Goal: Information Seeking & Learning: Learn about a topic

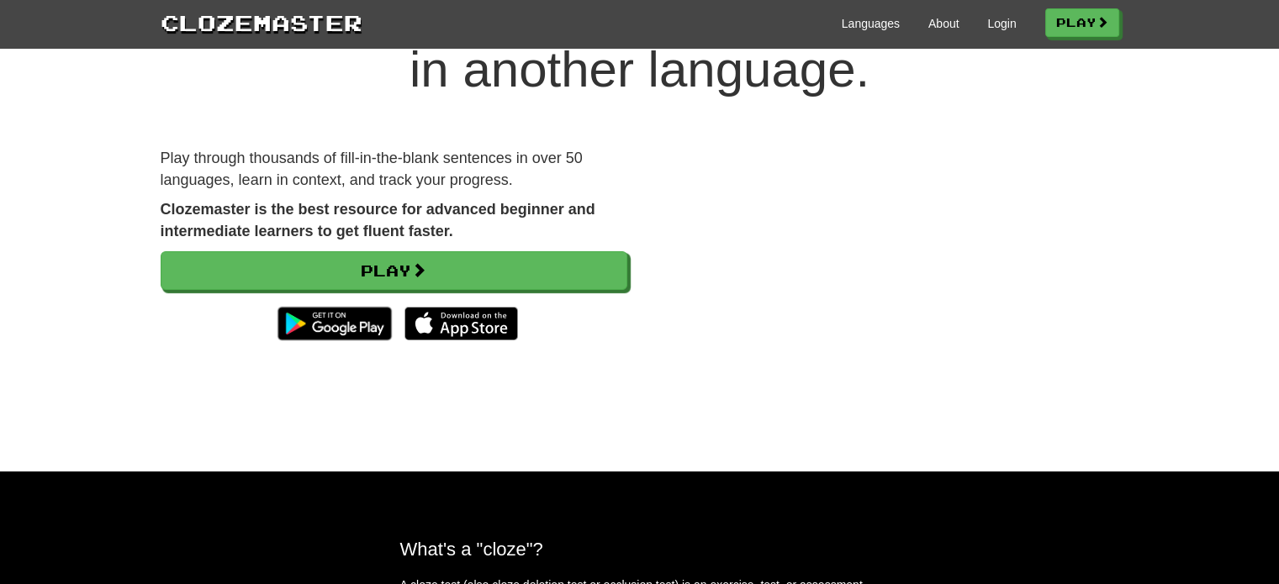
scroll to position [17, 0]
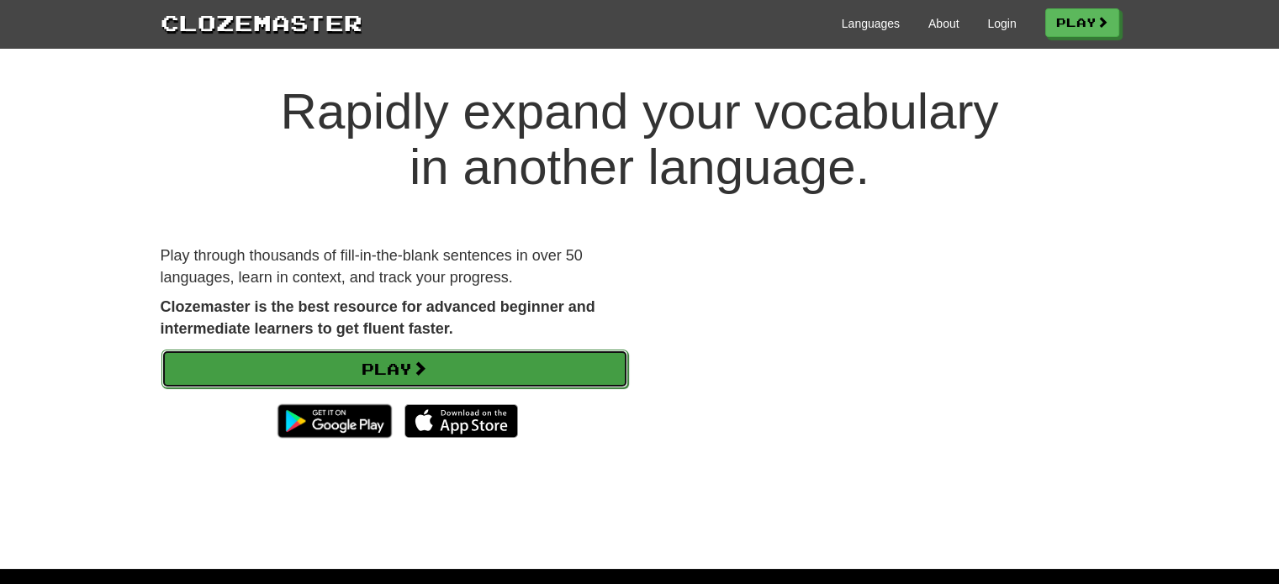
click at [509, 362] on link "Play" at bounding box center [394, 369] width 467 height 39
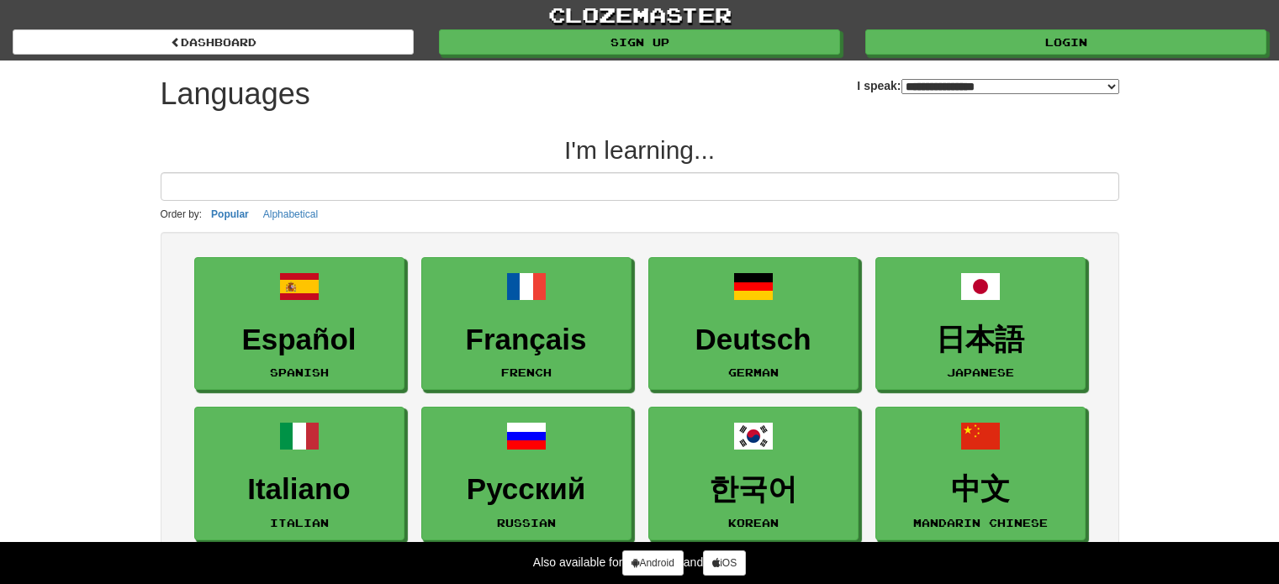
select select "*******"
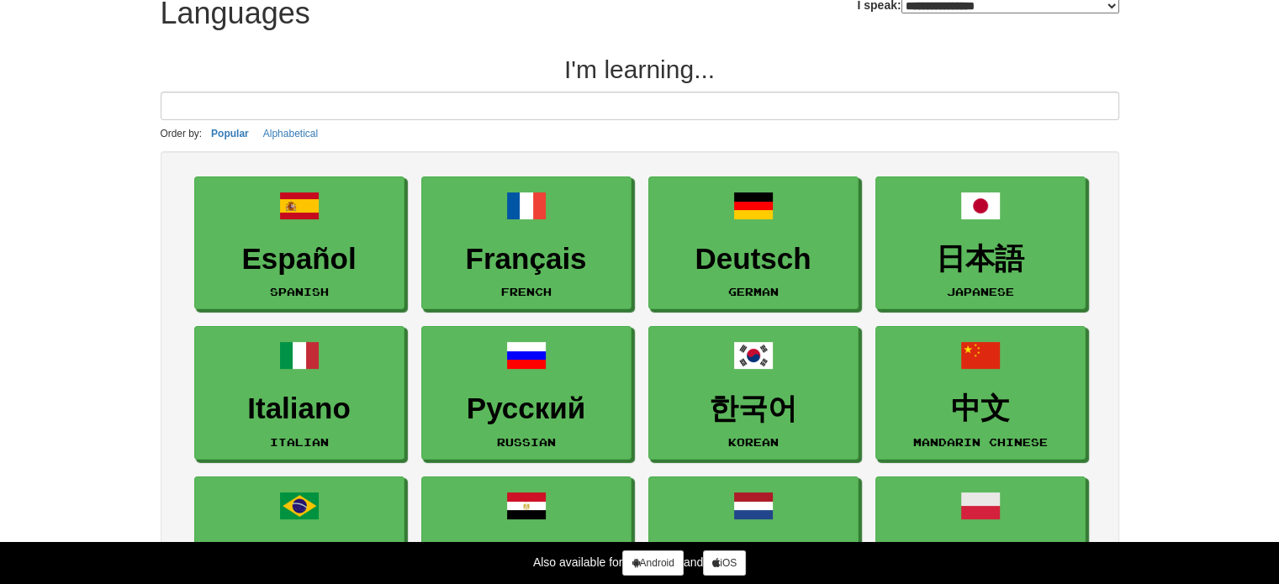
scroll to position [84, 0]
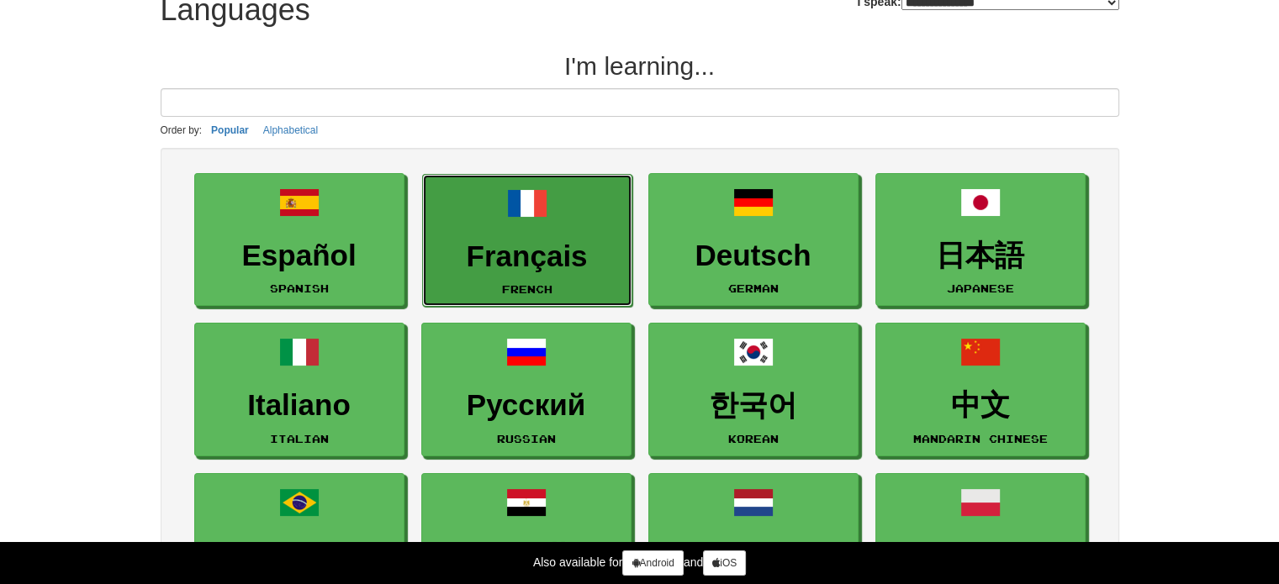
click at [515, 198] on span at bounding box center [527, 203] width 40 height 40
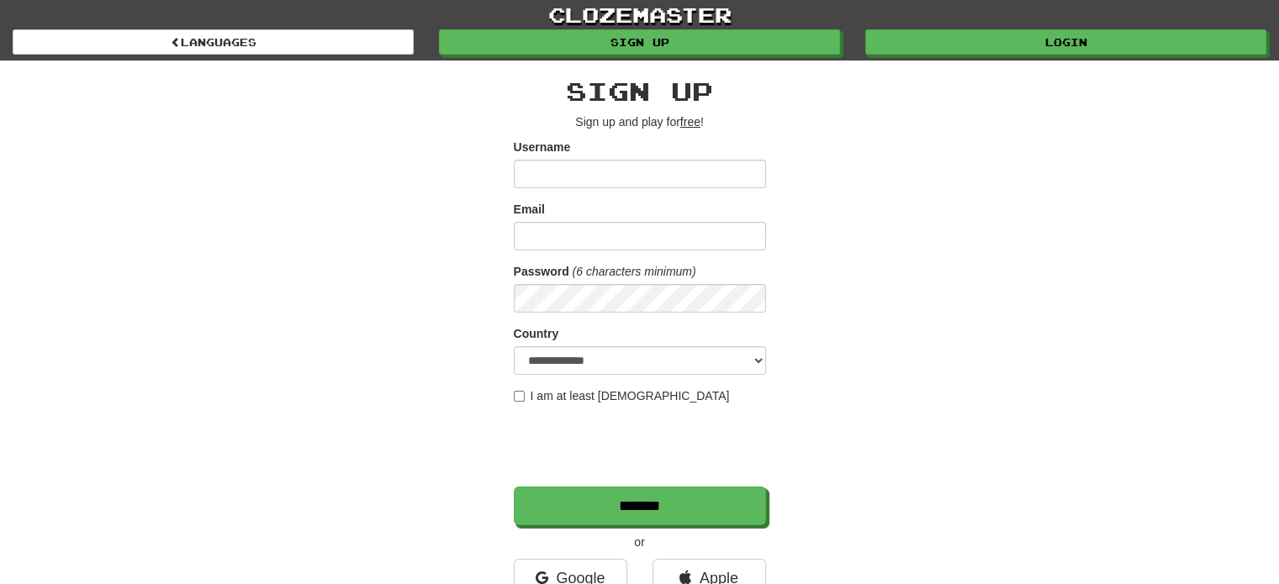
click at [605, 181] on input "Username" at bounding box center [640, 174] width 252 height 29
click at [598, 176] on input "Username" at bounding box center [640, 174] width 252 height 29
type input "**"
click at [566, 247] on input "Email" at bounding box center [640, 236] width 252 height 29
type input "*"
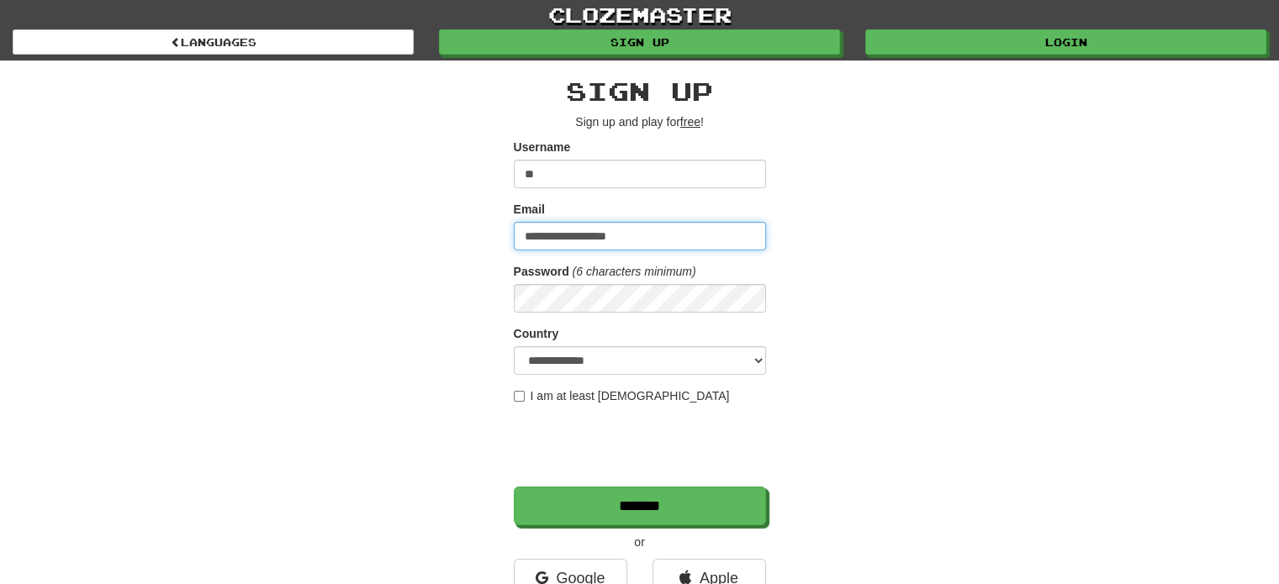
type input "**********"
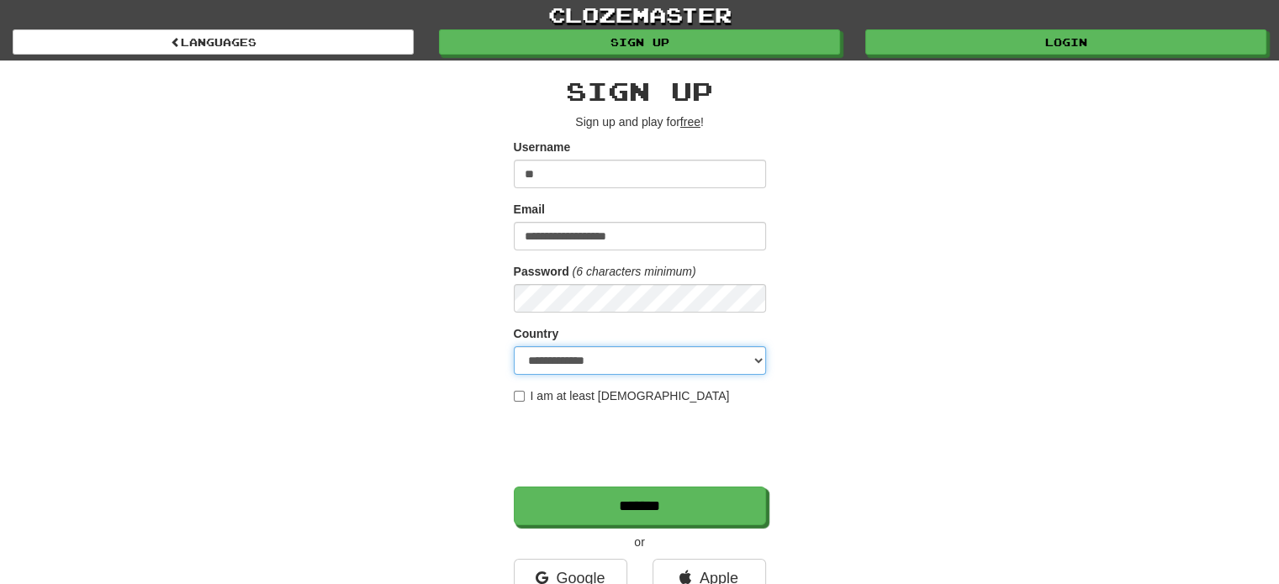
click at [577, 347] on select "**********" at bounding box center [640, 360] width 252 height 29
click at [994, 235] on div "**********" at bounding box center [640, 355] width 984 height 588
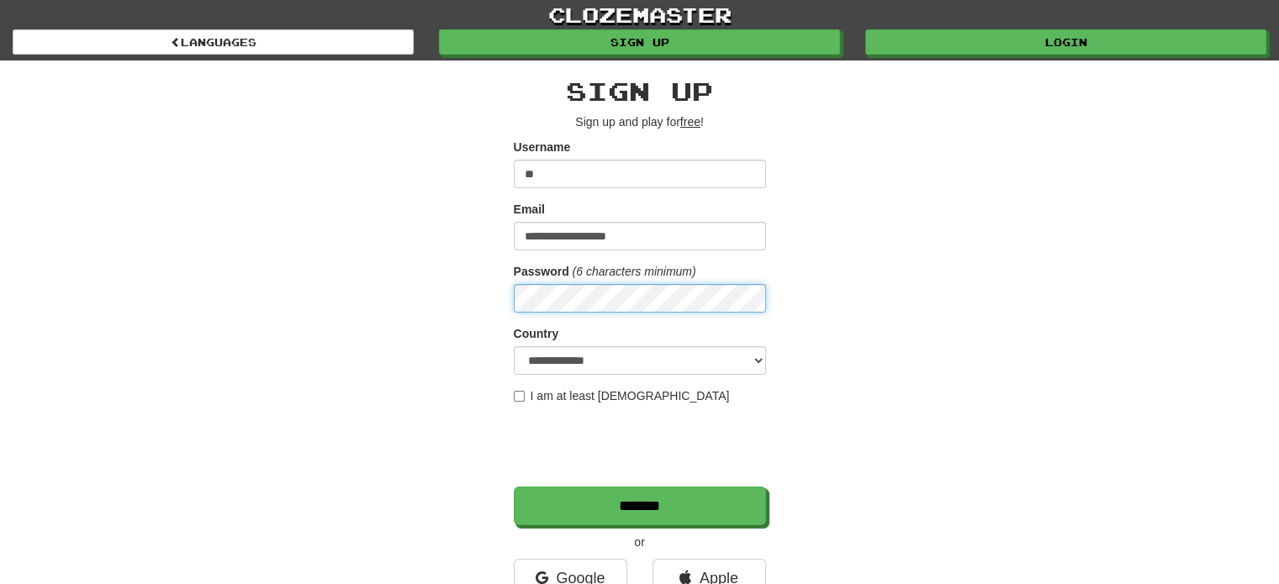
click at [470, 286] on div "**********" at bounding box center [640, 355] width 984 height 588
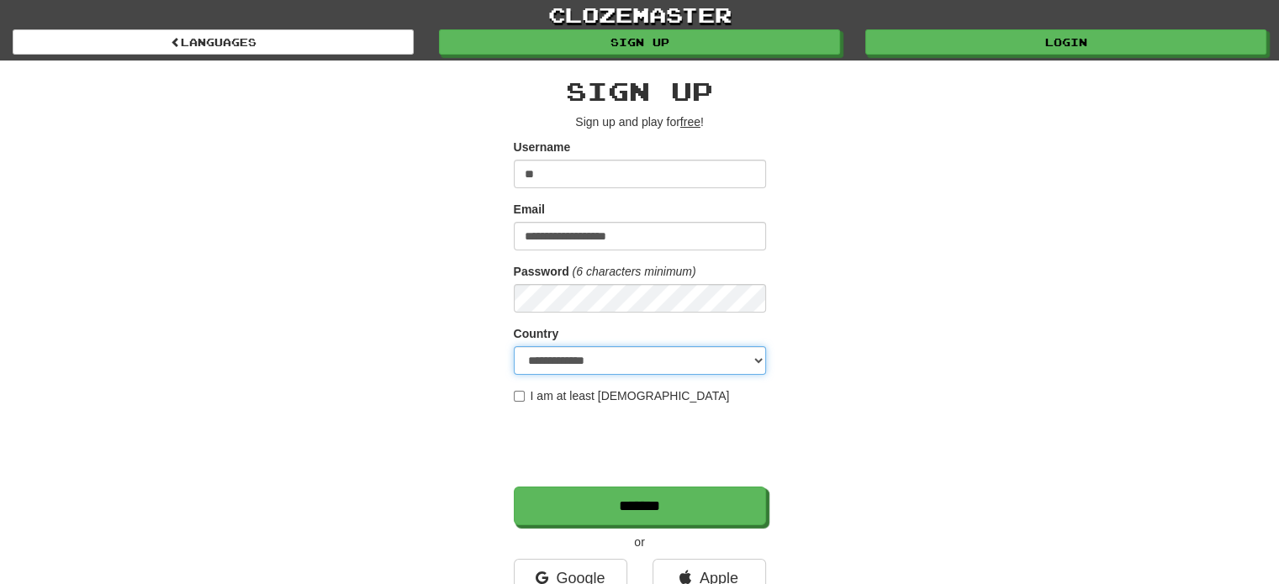
click at [605, 351] on select "**********" at bounding box center [640, 360] width 252 height 29
select select "**"
click at [514, 346] on select "**********" at bounding box center [640, 360] width 252 height 29
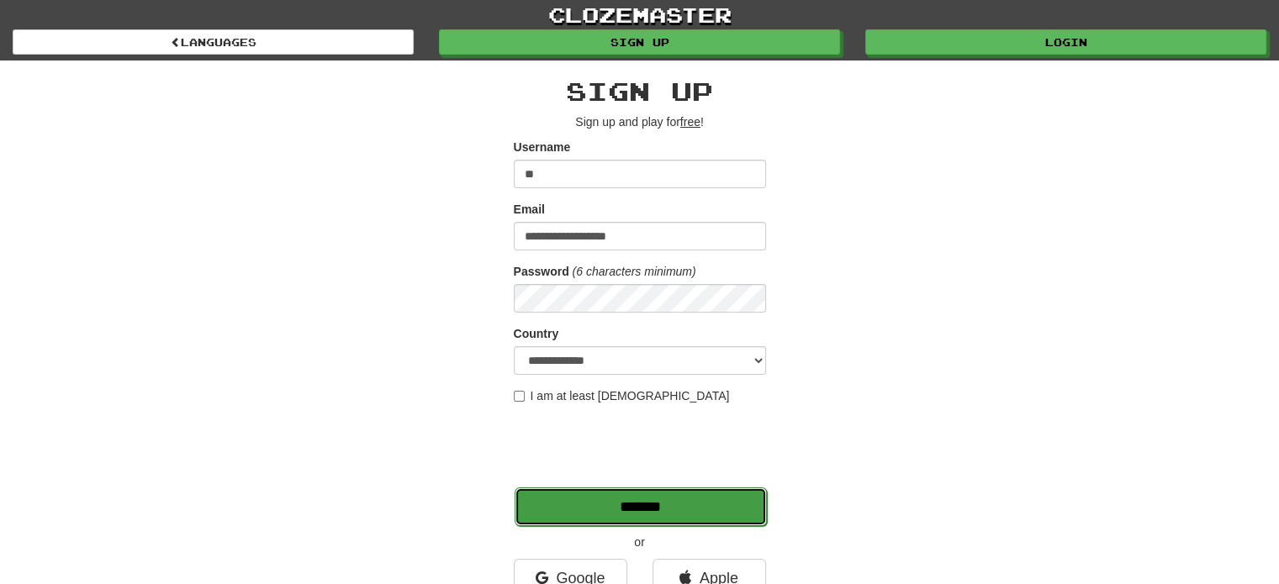
click at [614, 504] on input "*******" at bounding box center [641, 507] width 252 height 39
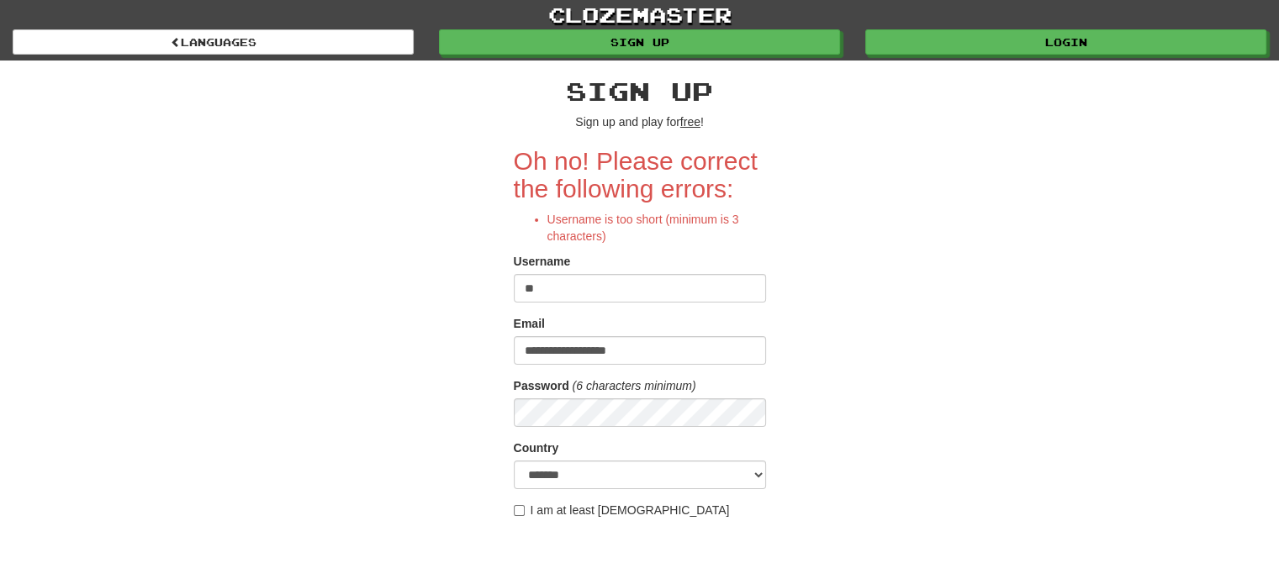
scroll to position [40, 0]
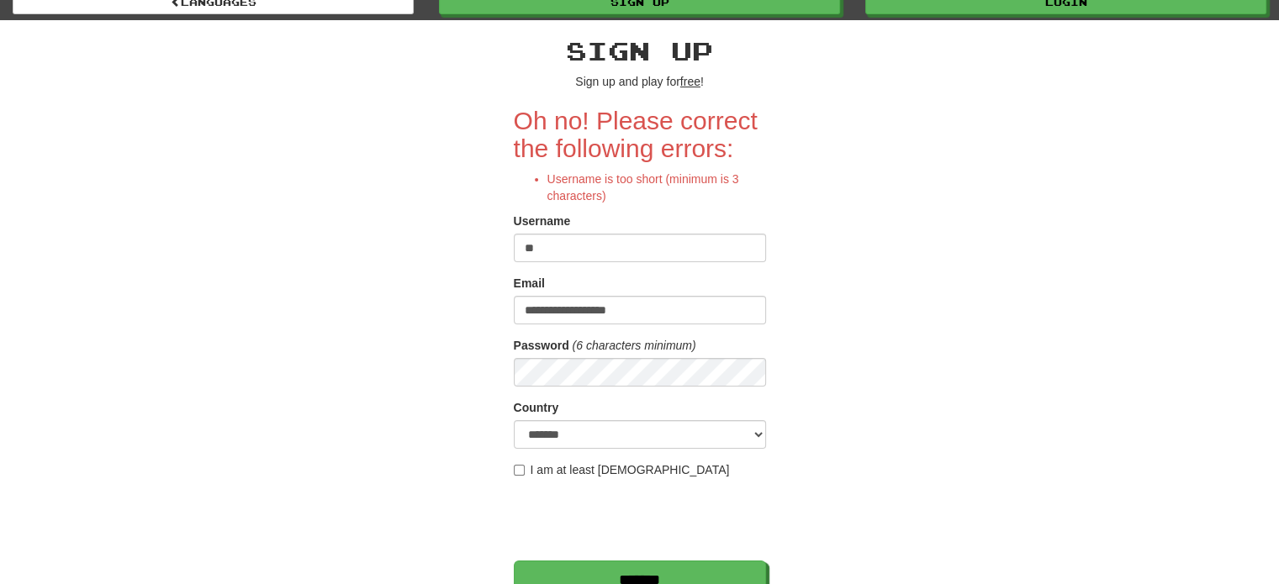
click at [574, 248] on input "**" at bounding box center [640, 248] width 252 height 29
type input "***"
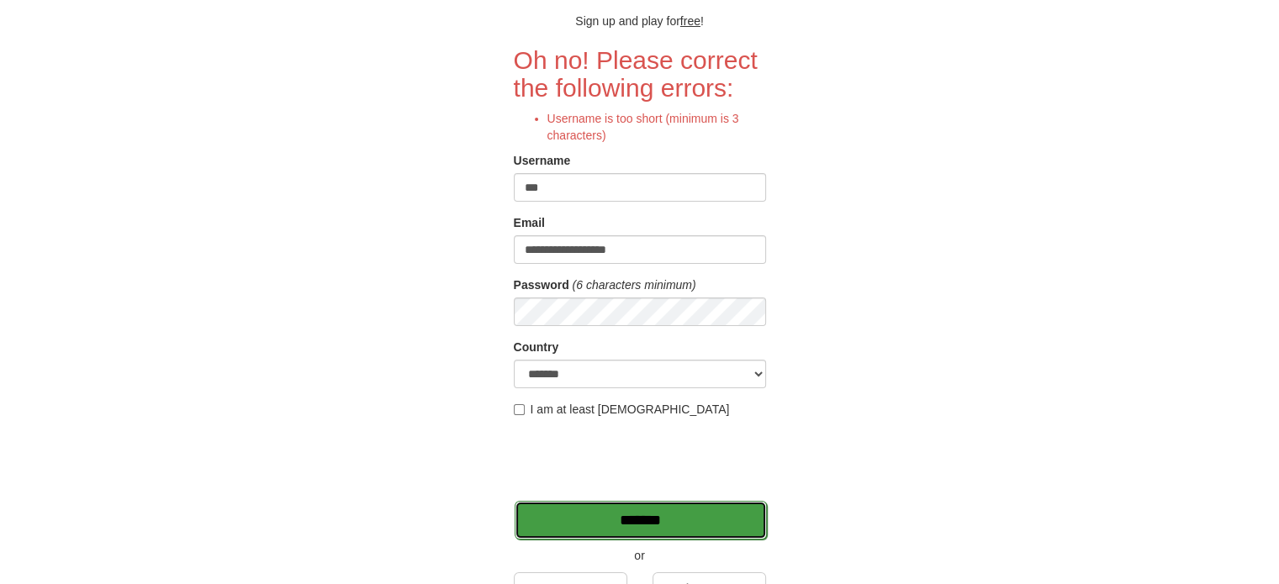
click at [579, 520] on input "*******" at bounding box center [641, 520] width 252 height 39
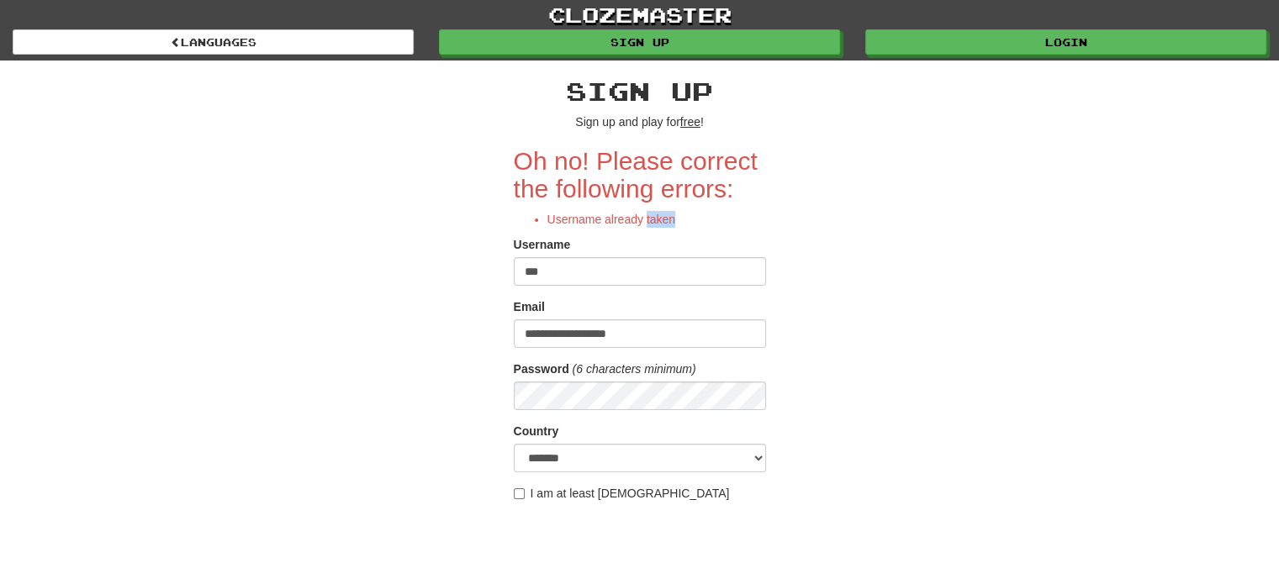
drag, startPoint x: 673, startPoint y: 213, endPoint x: 646, endPoint y: 219, distance: 27.7
click at [646, 219] on li "Username already taken" at bounding box center [656, 219] width 219 height 17
click at [618, 265] on input "***" at bounding box center [640, 271] width 252 height 29
click at [539, 268] on input "***" at bounding box center [640, 271] width 252 height 29
click at [531, 268] on input "***" at bounding box center [640, 271] width 252 height 29
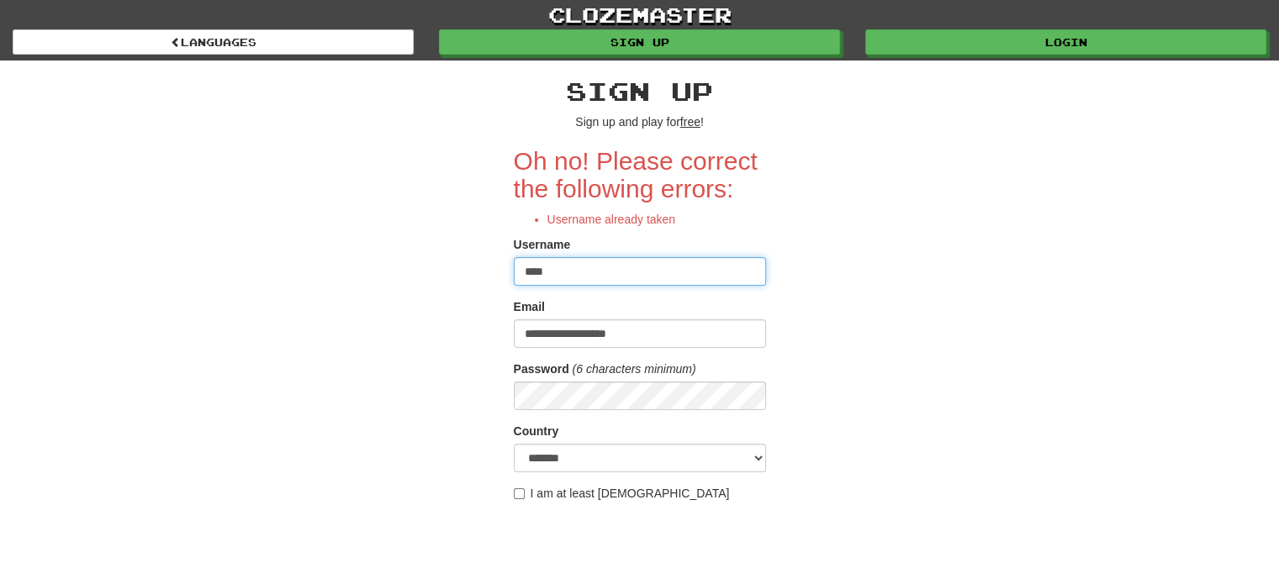
click at [540, 272] on input "****" at bounding box center [640, 271] width 252 height 29
click at [545, 269] on input "****" at bounding box center [640, 271] width 252 height 29
click at [565, 269] on input "*****" at bounding box center [640, 271] width 252 height 29
type input "******"
click at [942, 294] on div "**********" at bounding box center [640, 403] width 984 height 685
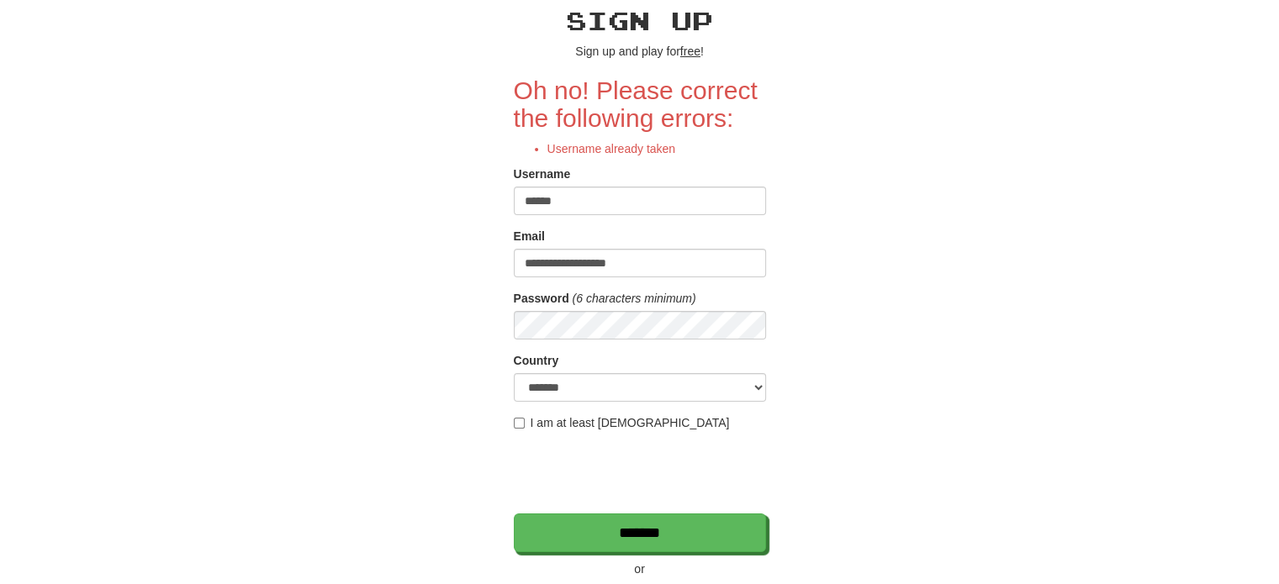
scroll to position [87, 0]
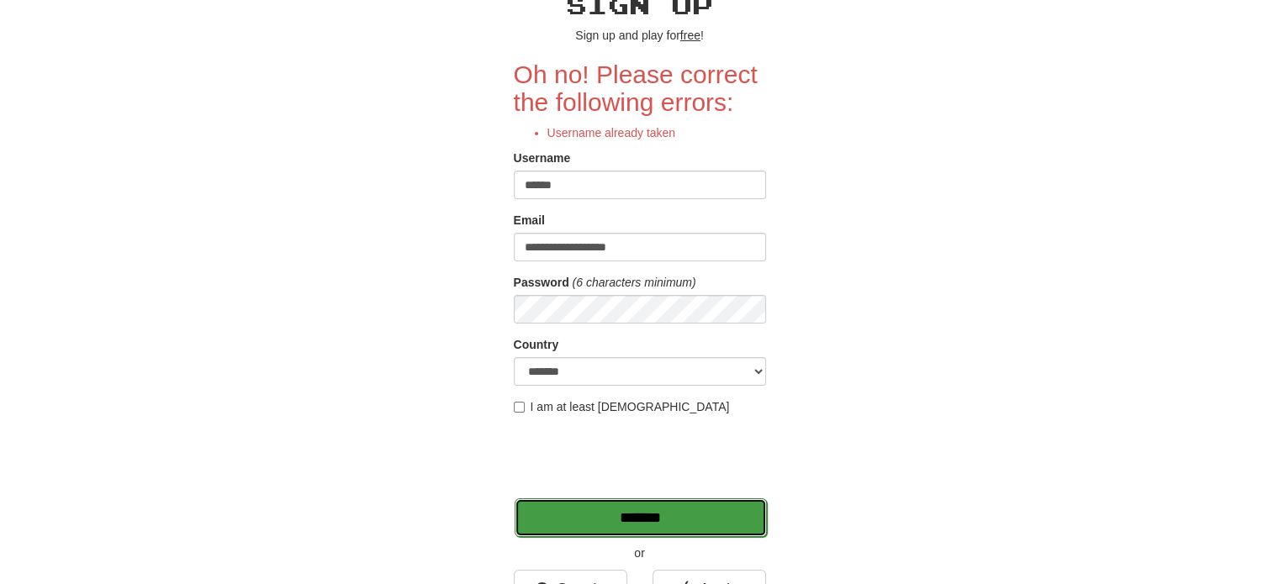
click at [579, 516] on input "*******" at bounding box center [641, 518] width 252 height 39
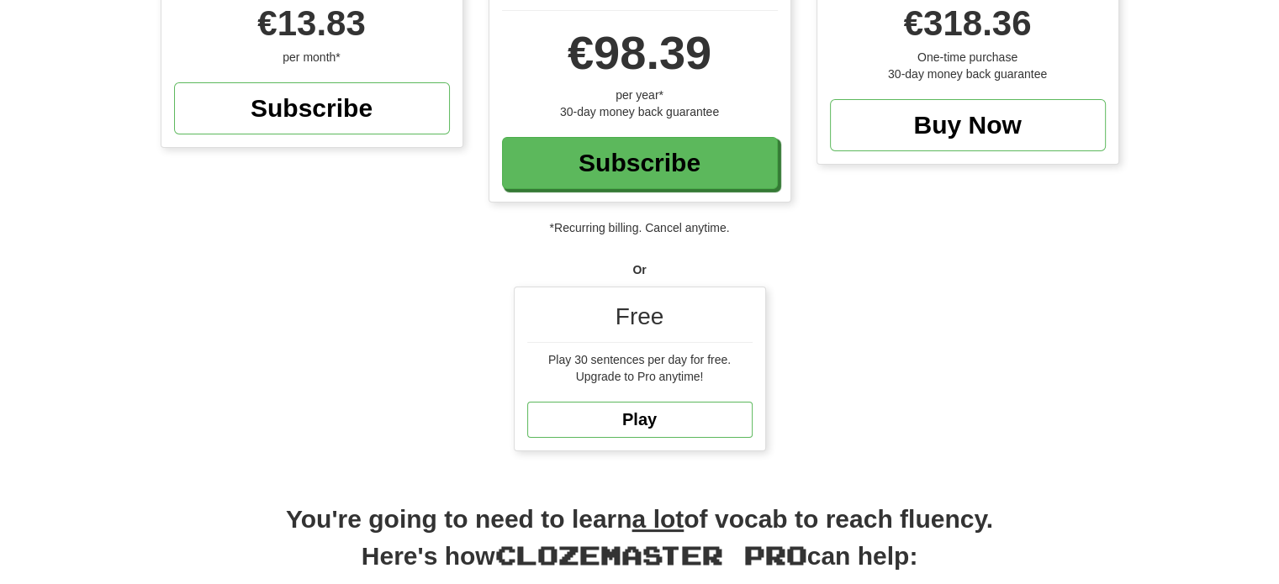
scroll to position [256, 0]
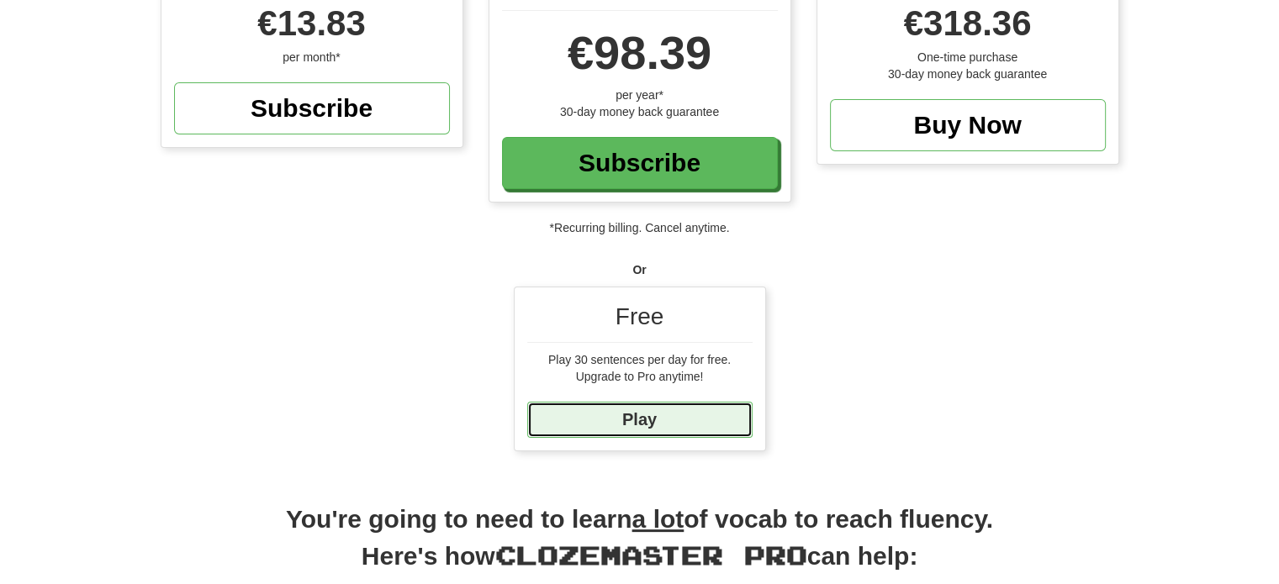
click at [689, 420] on link "Play" at bounding box center [639, 420] width 225 height 36
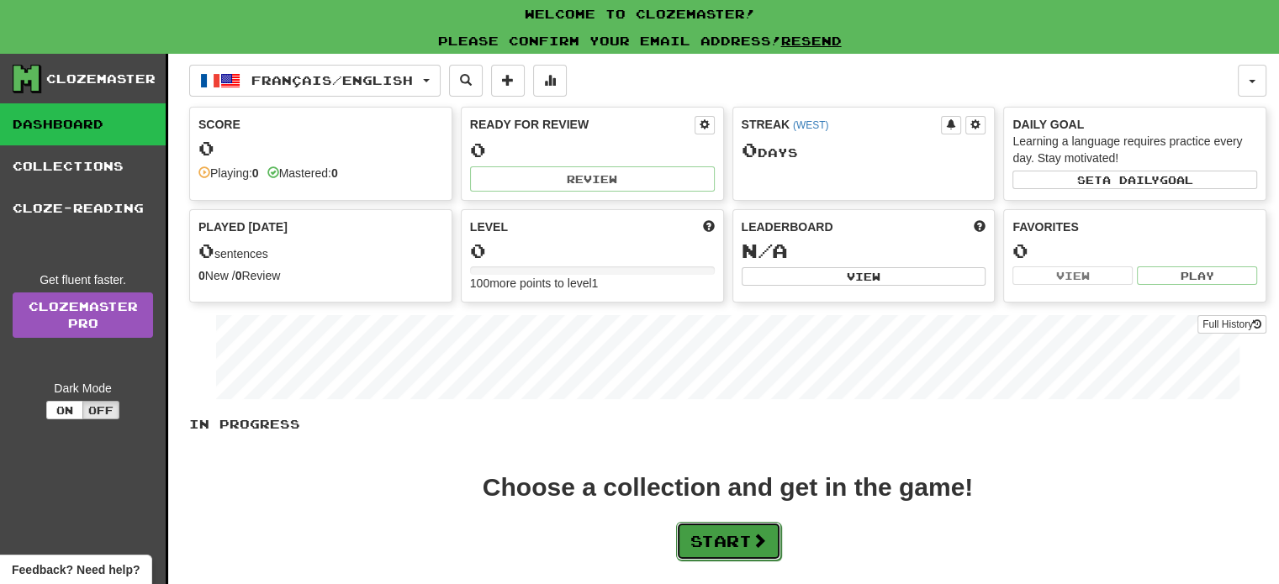
click at [743, 551] on button "Start" at bounding box center [728, 541] width 105 height 39
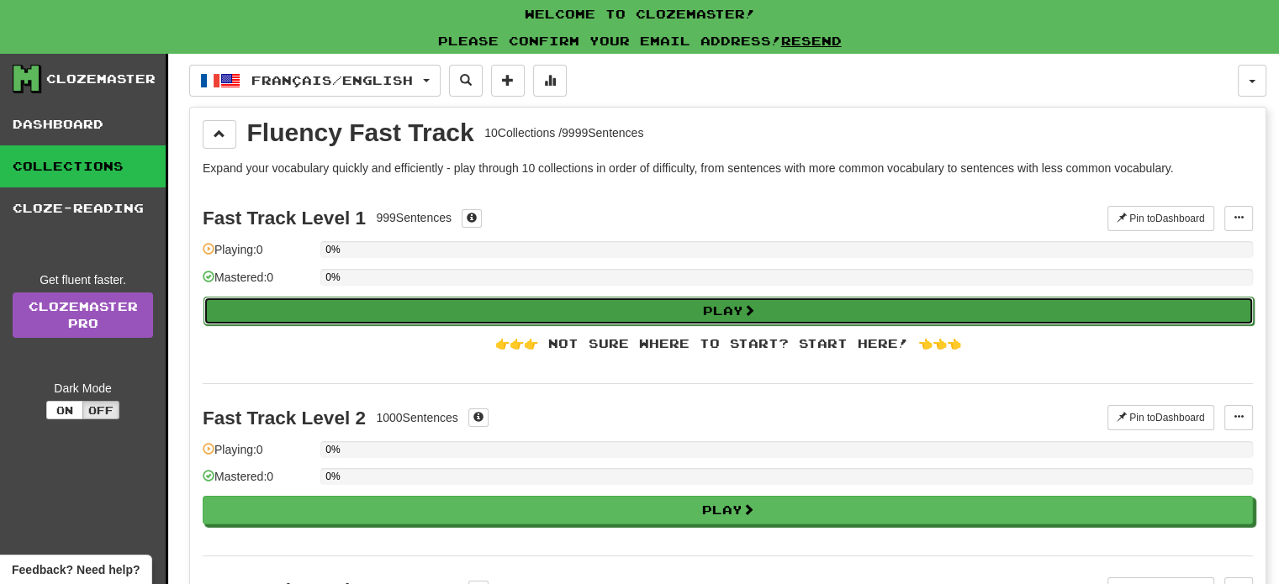
click at [685, 316] on button "Play" at bounding box center [728, 311] width 1050 height 29
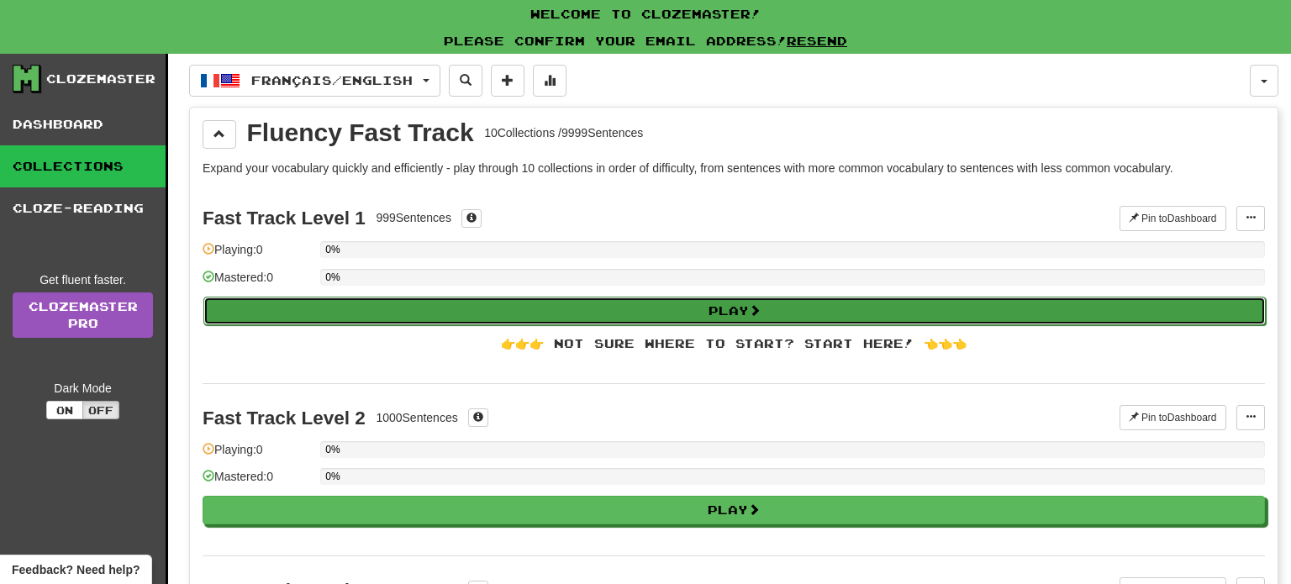
select select "**"
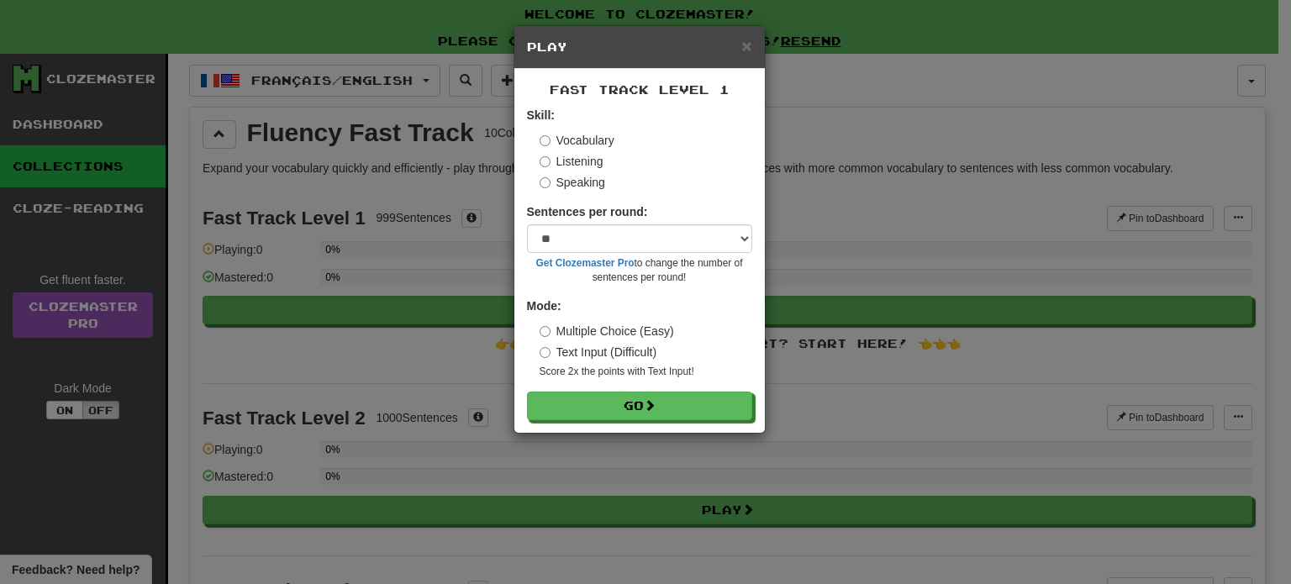
click at [583, 161] on label "Listening" at bounding box center [572, 161] width 64 height 17
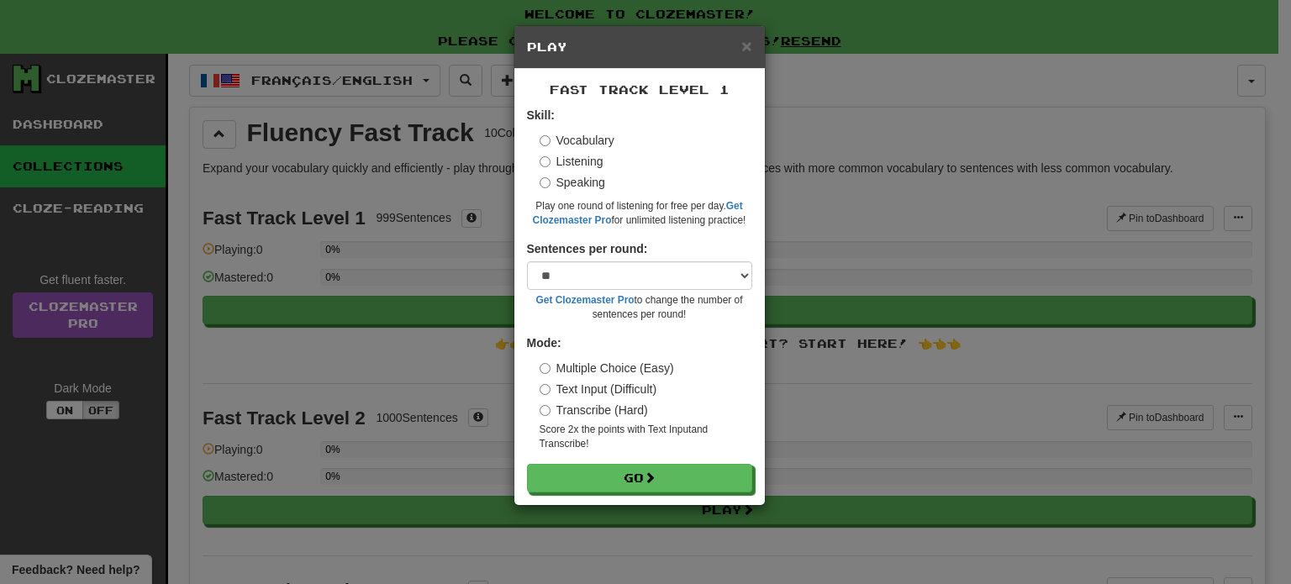
click at [558, 139] on label "Vocabulary" at bounding box center [577, 140] width 75 height 17
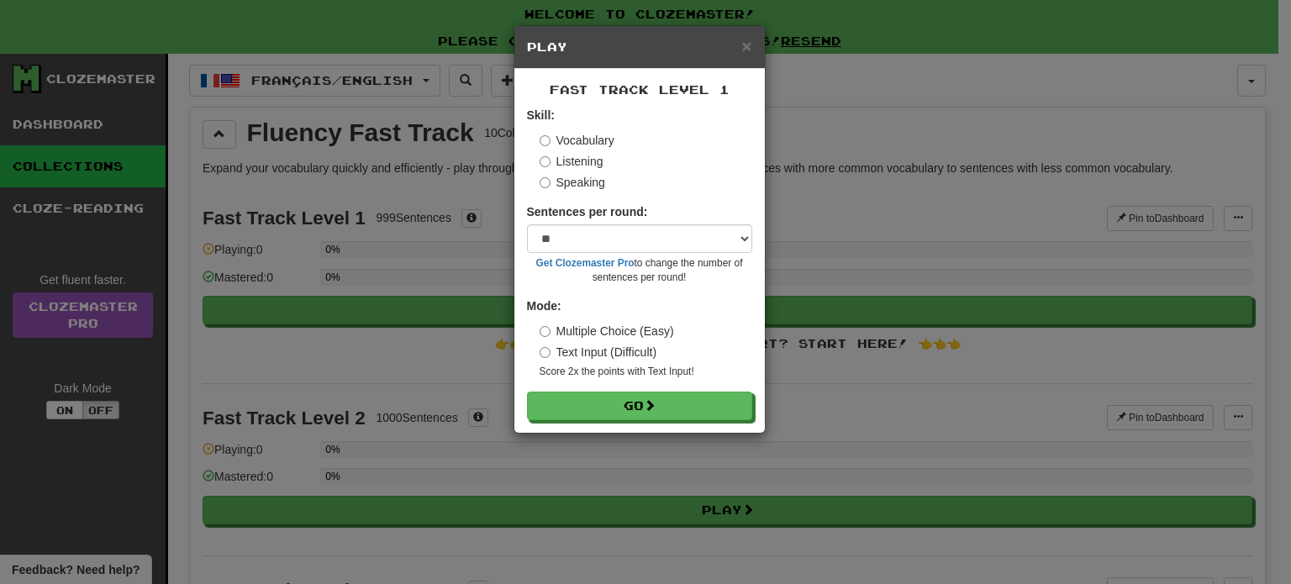
click at [572, 158] on label "Listening" at bounding box center [572, 161] width 64 height 17
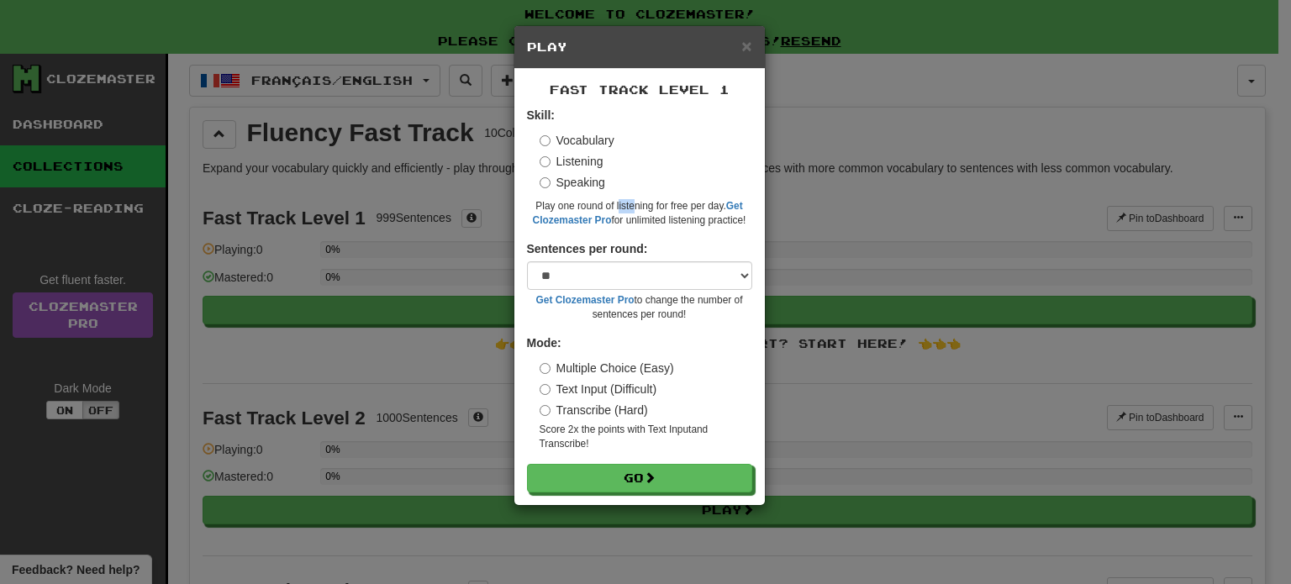
drag, startPoint x: 618, startPoint y: 209, endPoint x: 636, endPoint y: 209, distance: 17.7
click at [636, 209] on small "Play one round of listening for free per day. Get Clozemaster Pro for unlimited…" at bounding box center [639, 213] width 225 height 29
click at [665, 216] on small "Play one round of listening for free per day. Get Clozemaster Pro for unlimited…" at bounding box center [639, 213] width 225 height 29
click at [641, 470] on button "Go" at bounding box center [640, 479] width 225 height 29
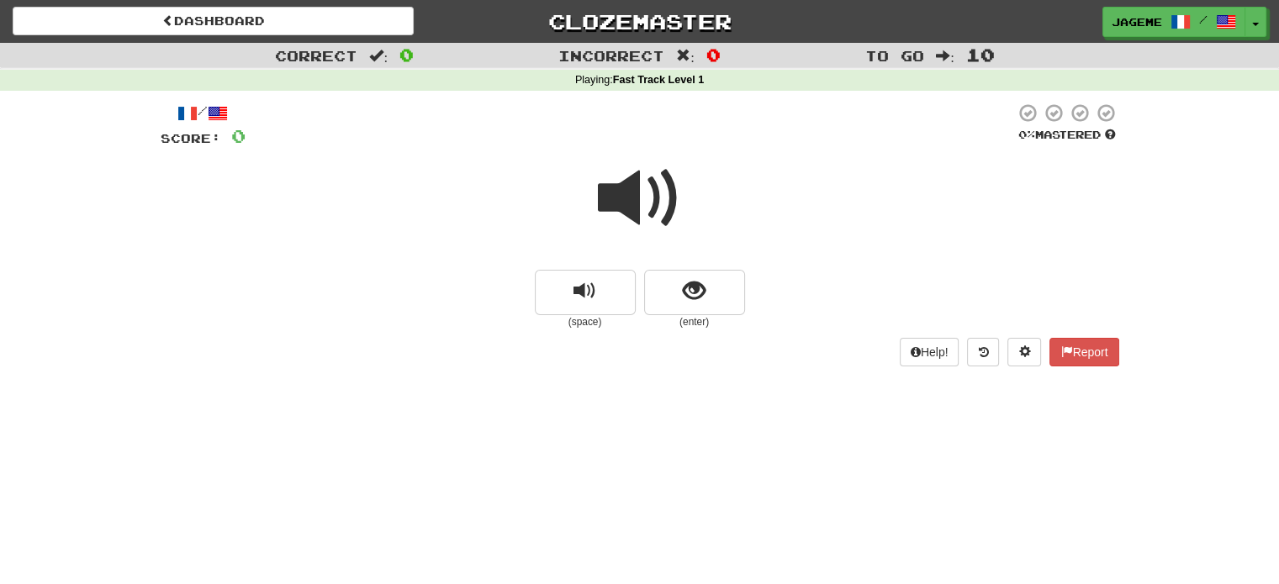
click at [623, 217] on span at bounding box center [640, 198] width 84 height 84
click at [642, 211] on span at bounding box center [640, 198] width 84 height 84
click at [644, 193] on span at bounding box center [640, 198] width 84 height 84
click at [606, 292] on button "replay audio" at bounding box center [585, 292] width 101 height 45
click at [578, 293] on span "replay audio" at bounding box center [584, 291] width 23 height 23
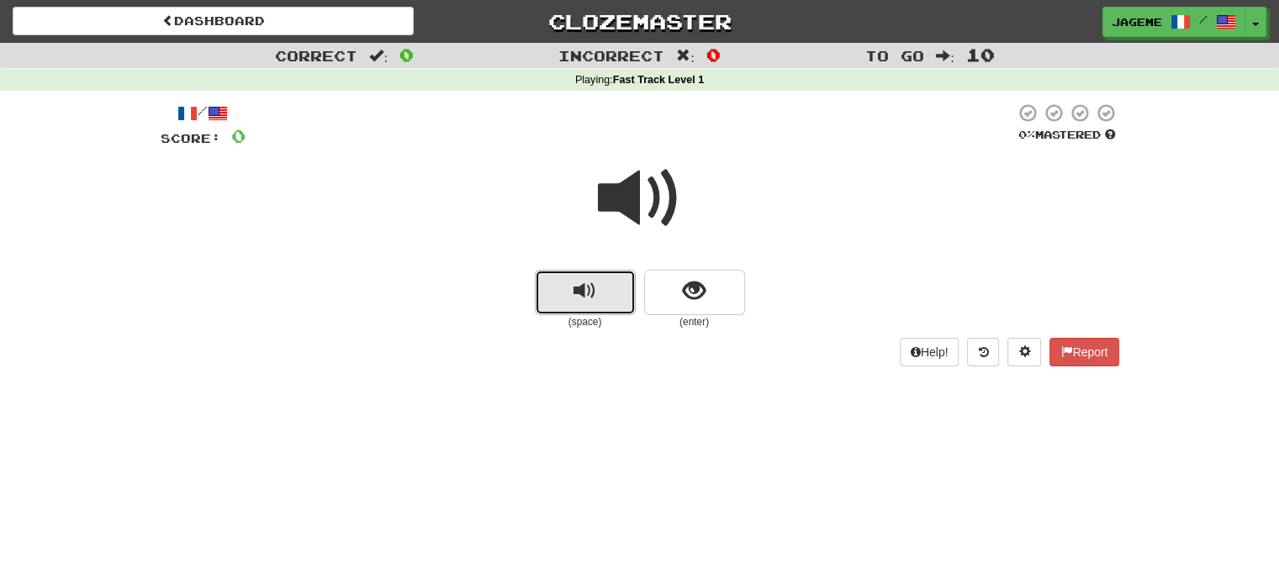
click at [578, 293] on span "replay audio" at bounding box center [584, 291] width 23 height 23
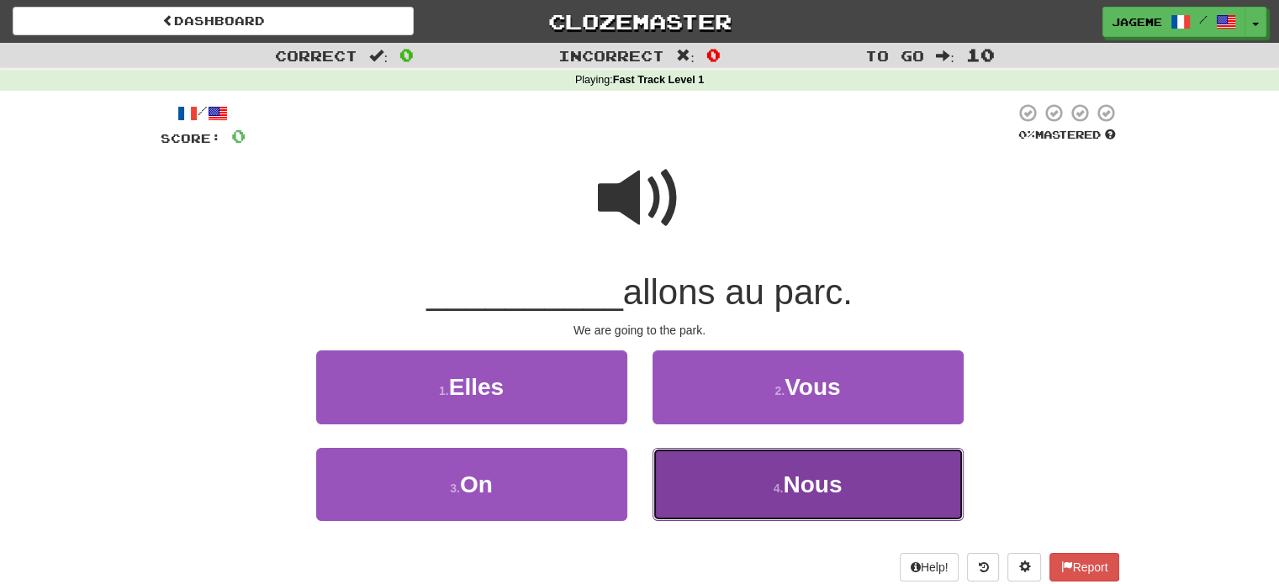
click at [772, 507] on button "4 . Nous" at bounding box center [807, 484] width 311 height 73
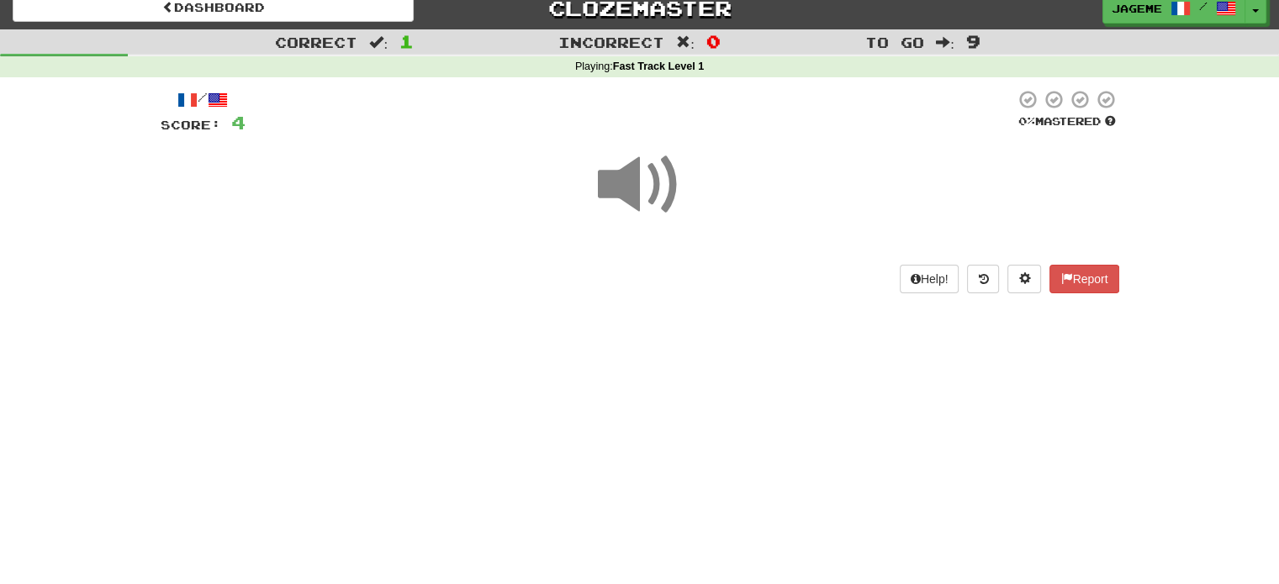
scroll to position [13, 0]
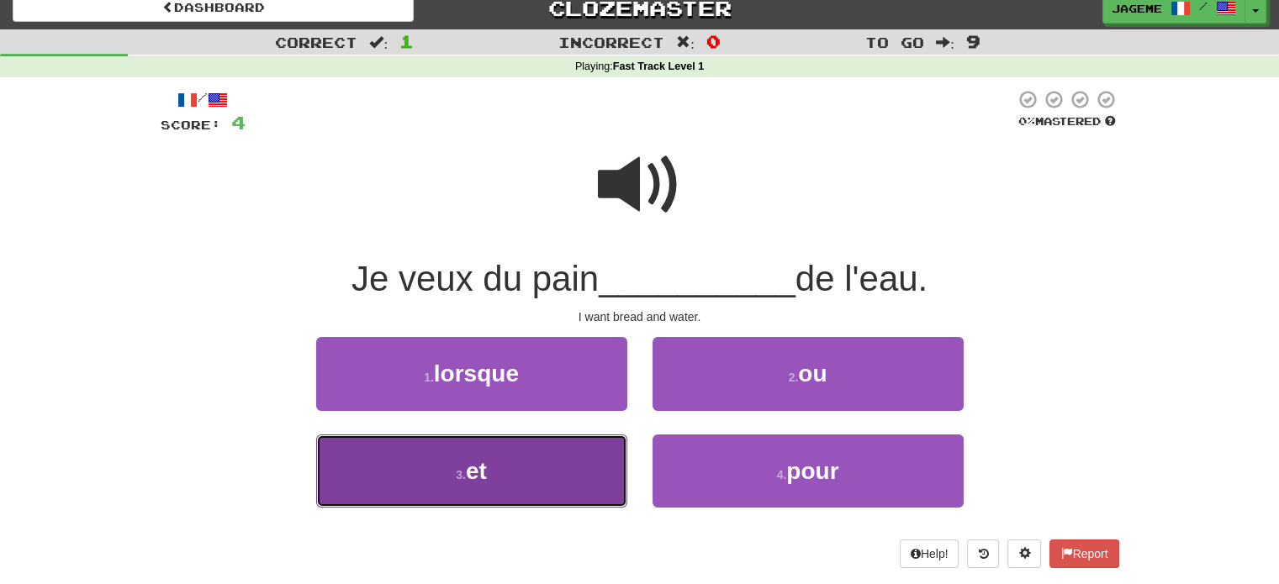
click at [533, 457] on button "3 . et" at bounding box center [471, 471] width 311 height 73
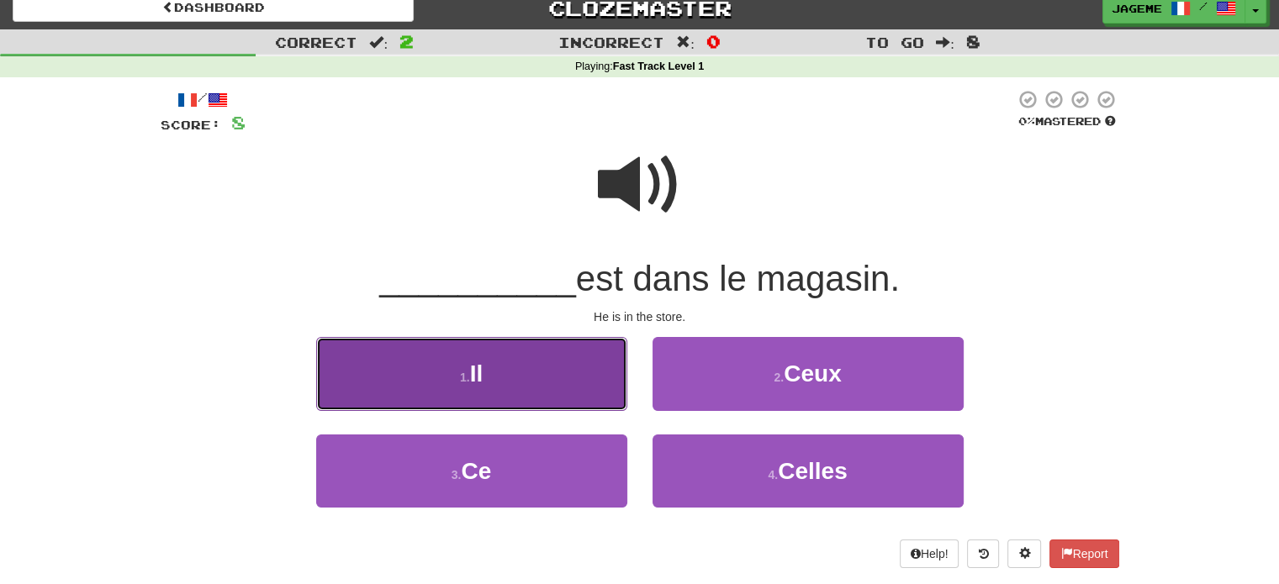
click at [568, 362] on button "1 . Il" at bounding box center [471, 373] width 311 height 73
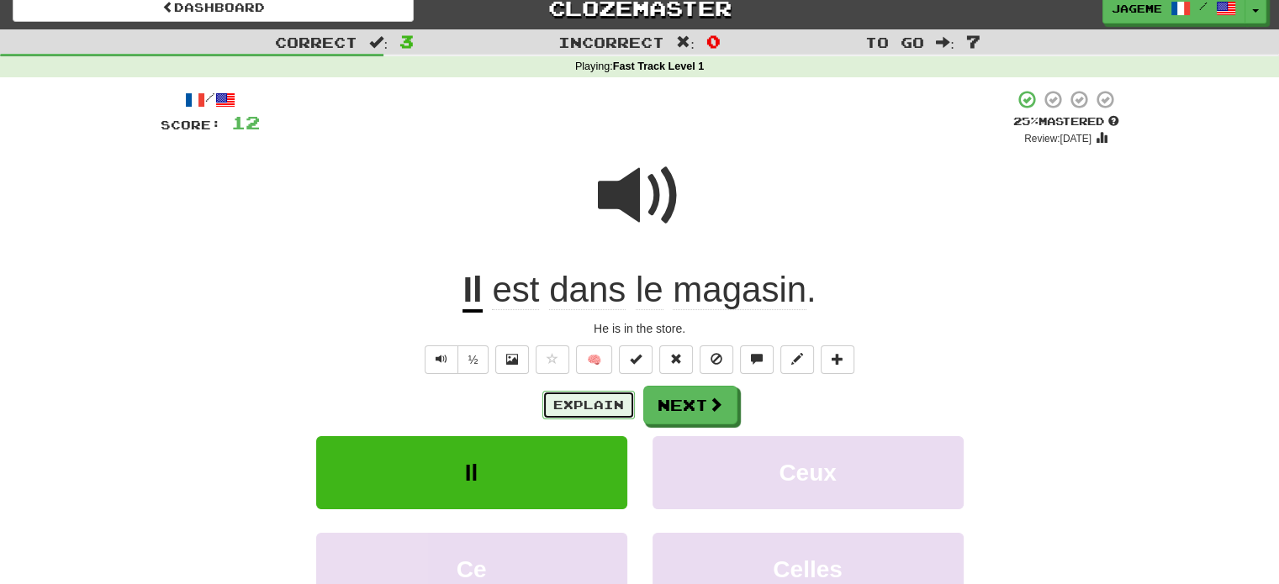
click at [566, 409] on button "Explain" at bounding box center [588, 405] width 92 height 29
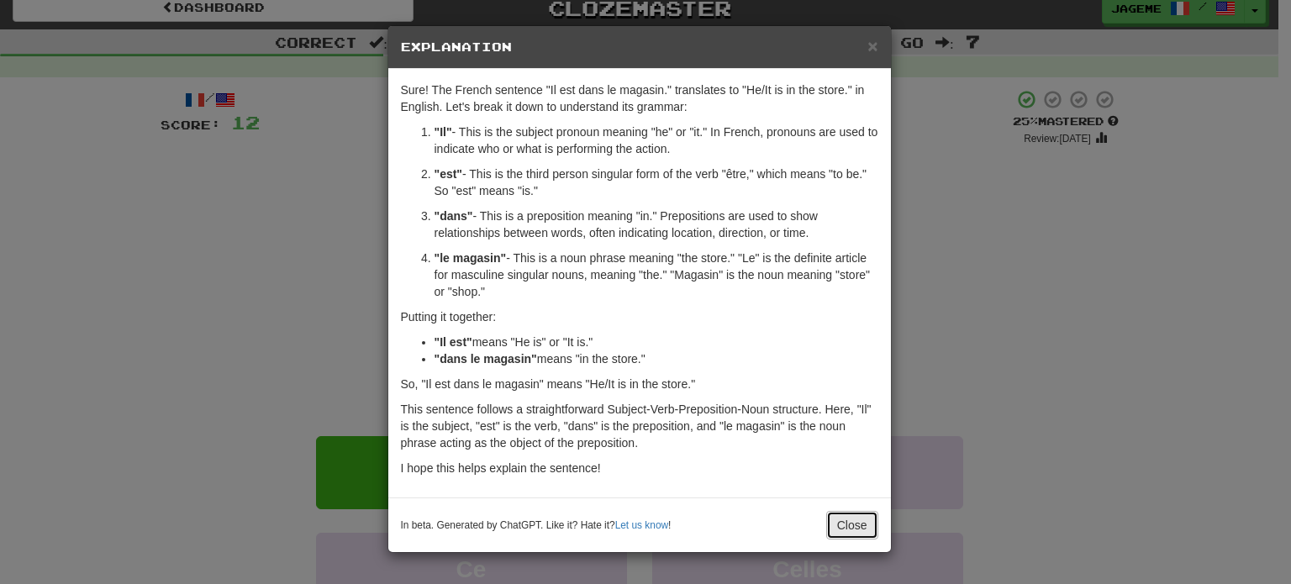
click at [852, 532] on button "Close" at bounding box center [852, 525] width 52 height 29
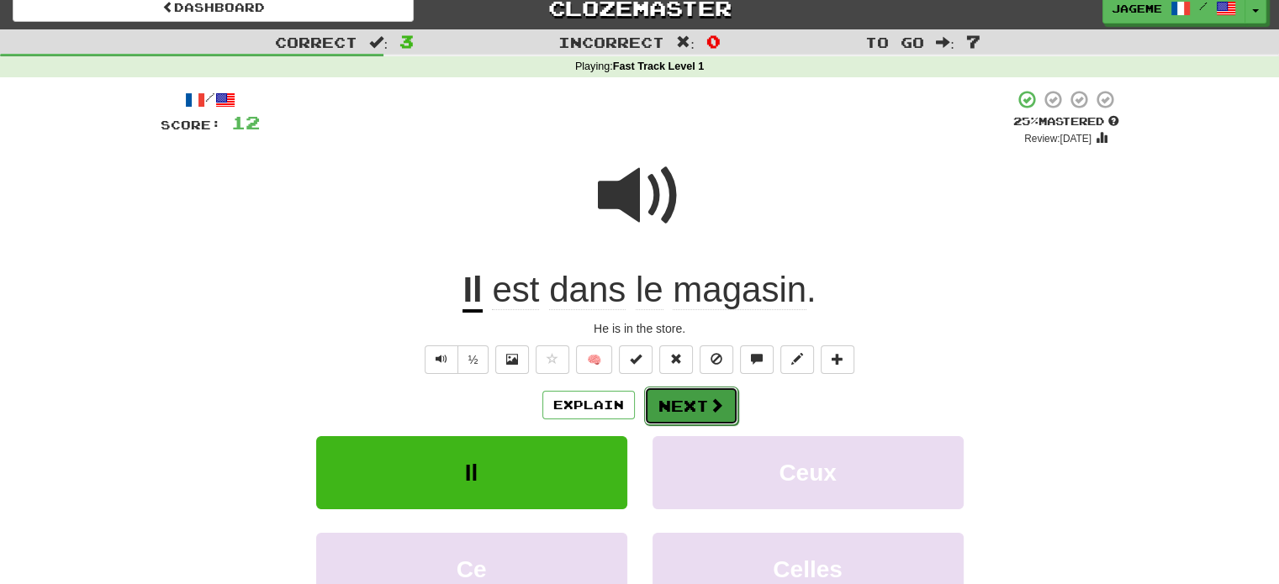
click at [721, 407] on span at bounding box center [716, 405] width 15 height 15
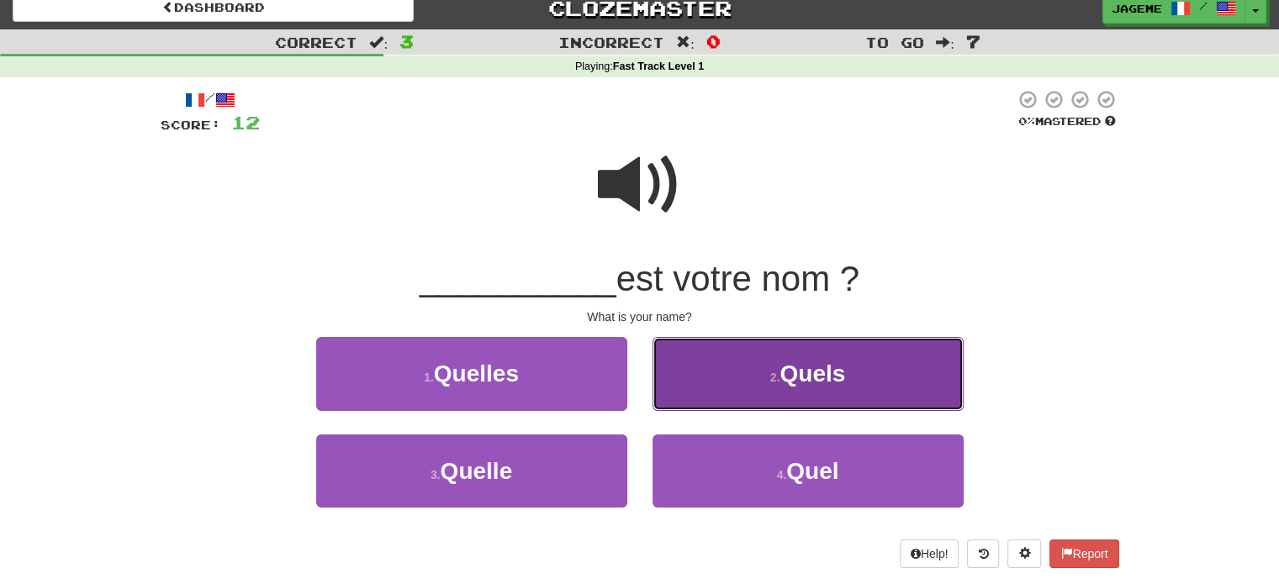
click at [750, 388] on button "2 . Quels" at bounding box center [807, 373] width 311 height 73
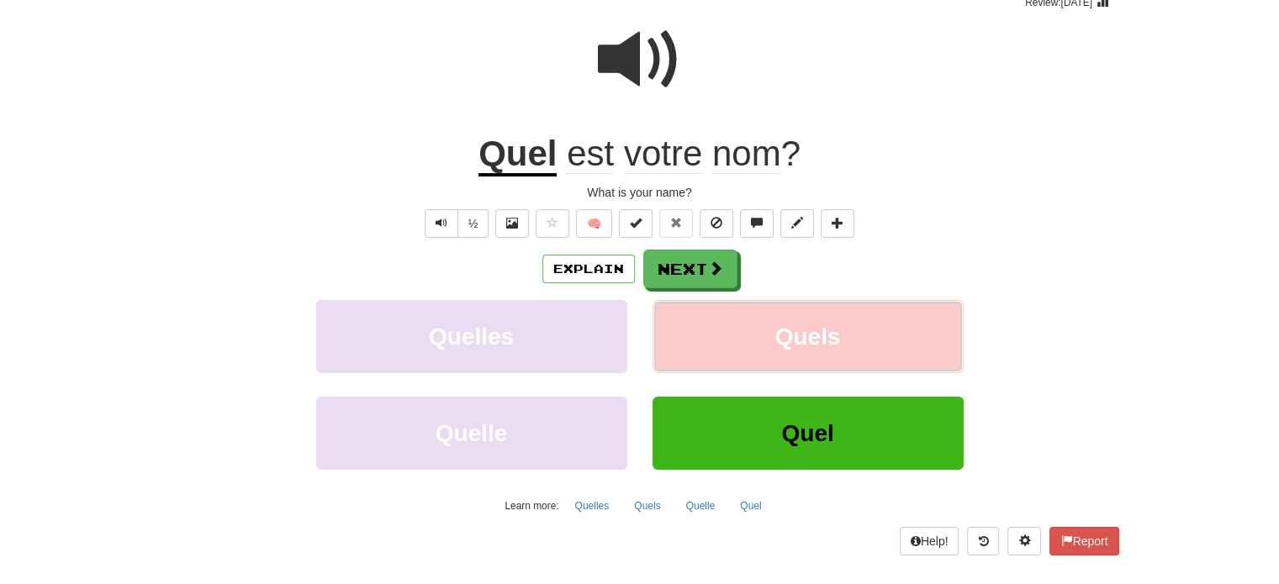
scroll to position [158, 0]
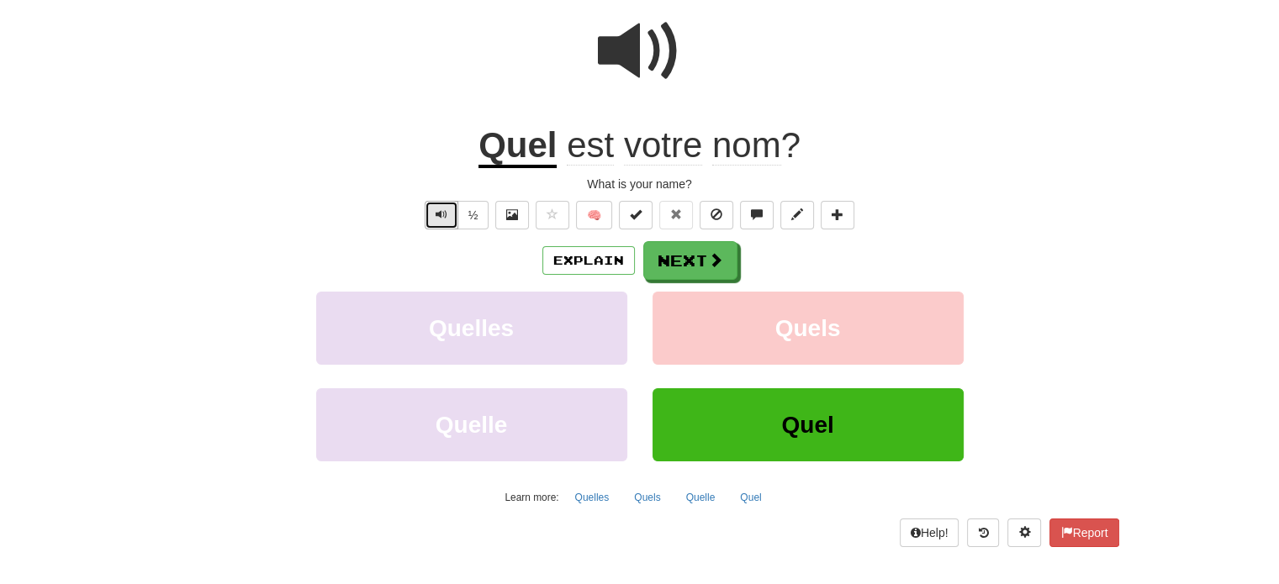
click at [436, 214] on span "Text-to-speech controls" at bounding box center [442, 215] width 12 height 12
click at [712, 253] on span at bounding box center [716, 260] width 15 height 15
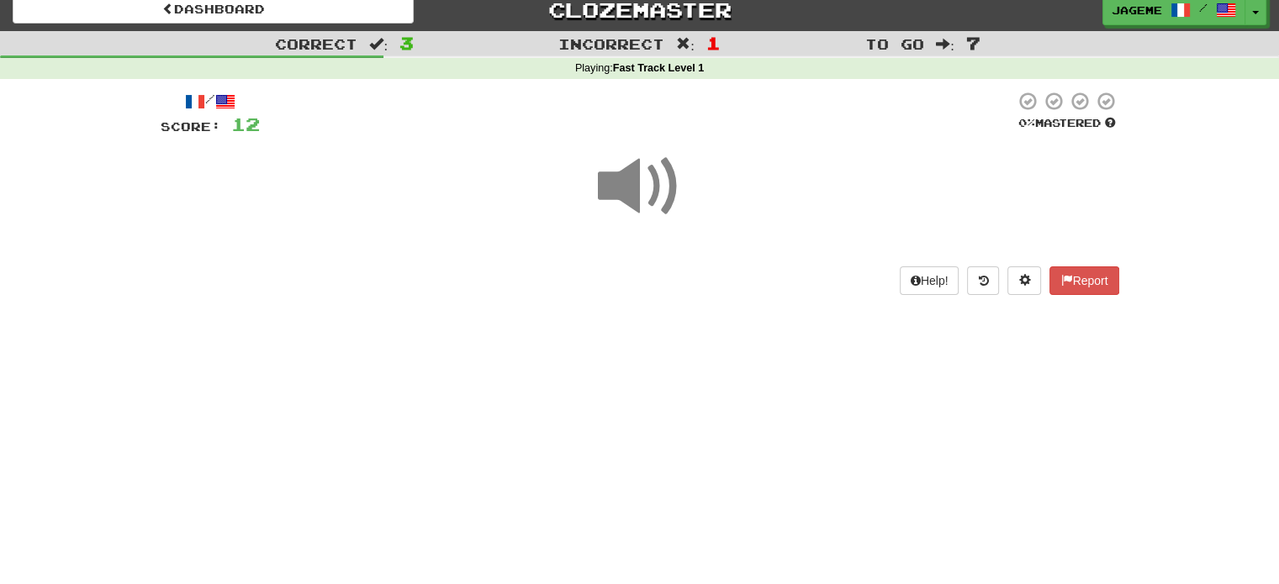
scroll to position [0, 0]
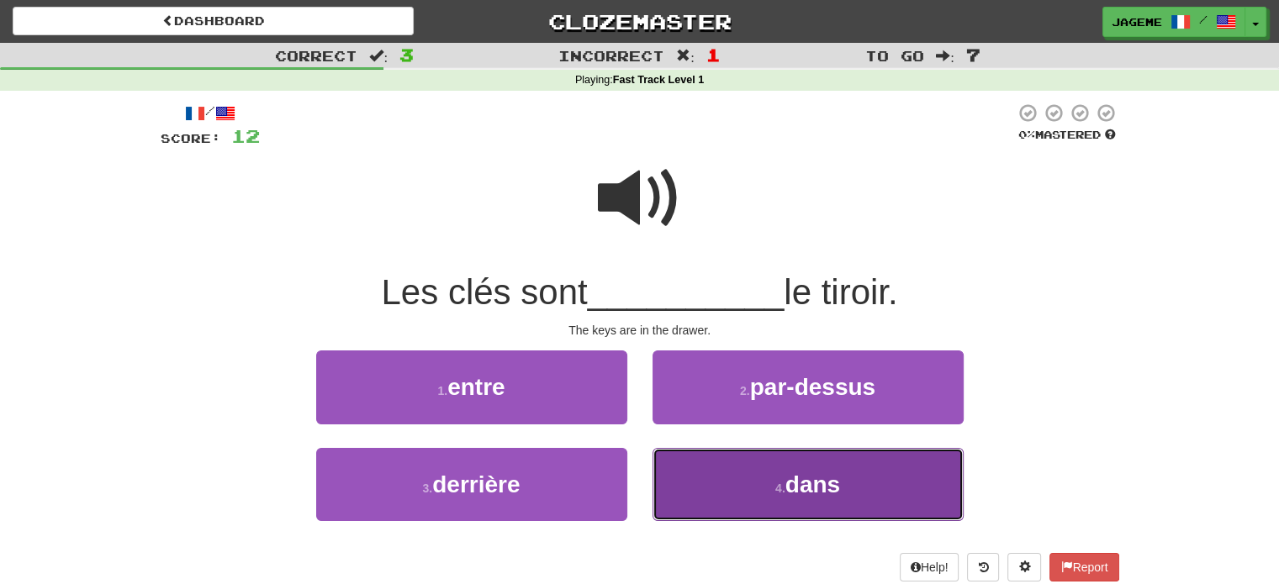
click at [805, 464] on button "4 . dans" at bounding box center [807, 484] width 311 height 73
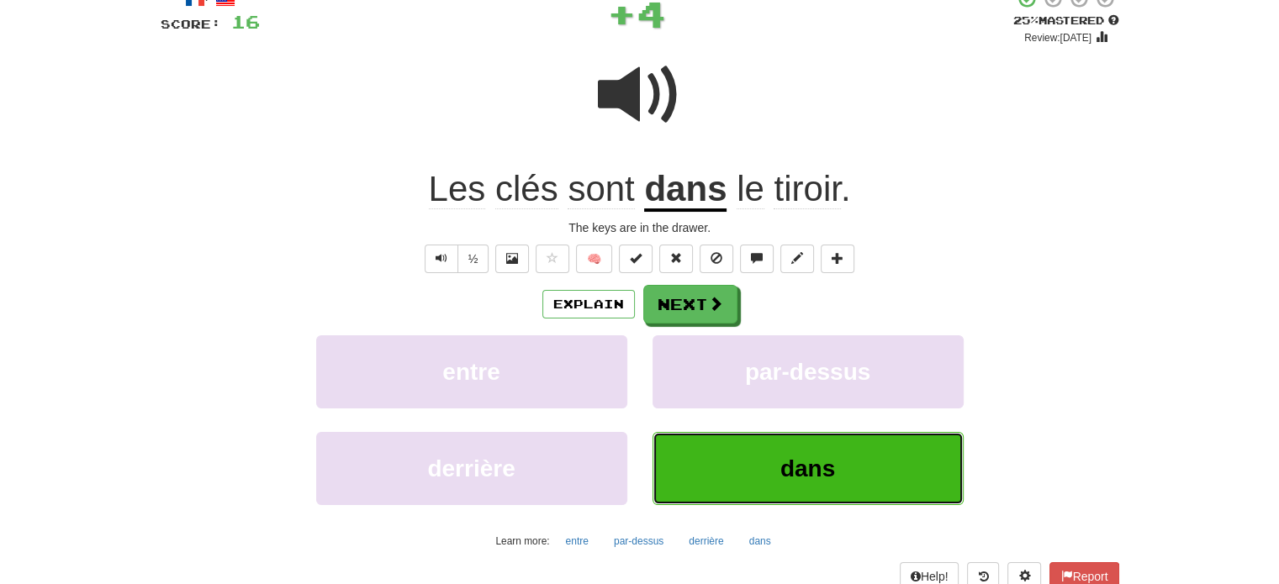
scroll to position [118, 0]
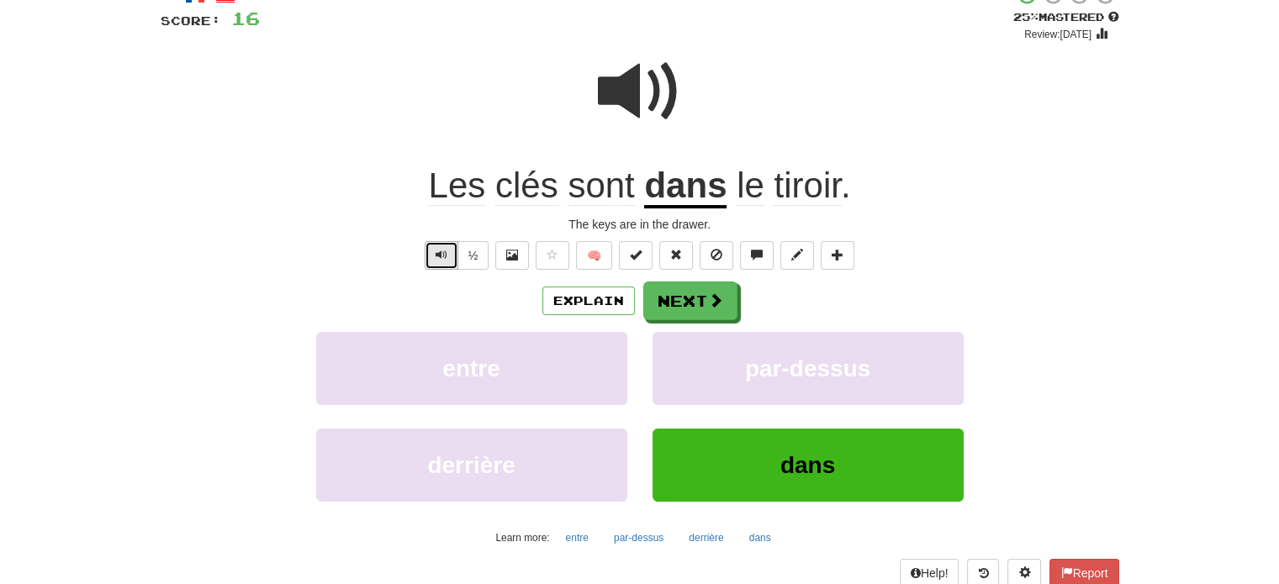
click at [447, 249] on button "Text-to-speech controls" at bounding box center [442, 255] width 34 height 29
click at [795, 173] on span "tiroir" at bounding box center [806, 186] width 66 height 40
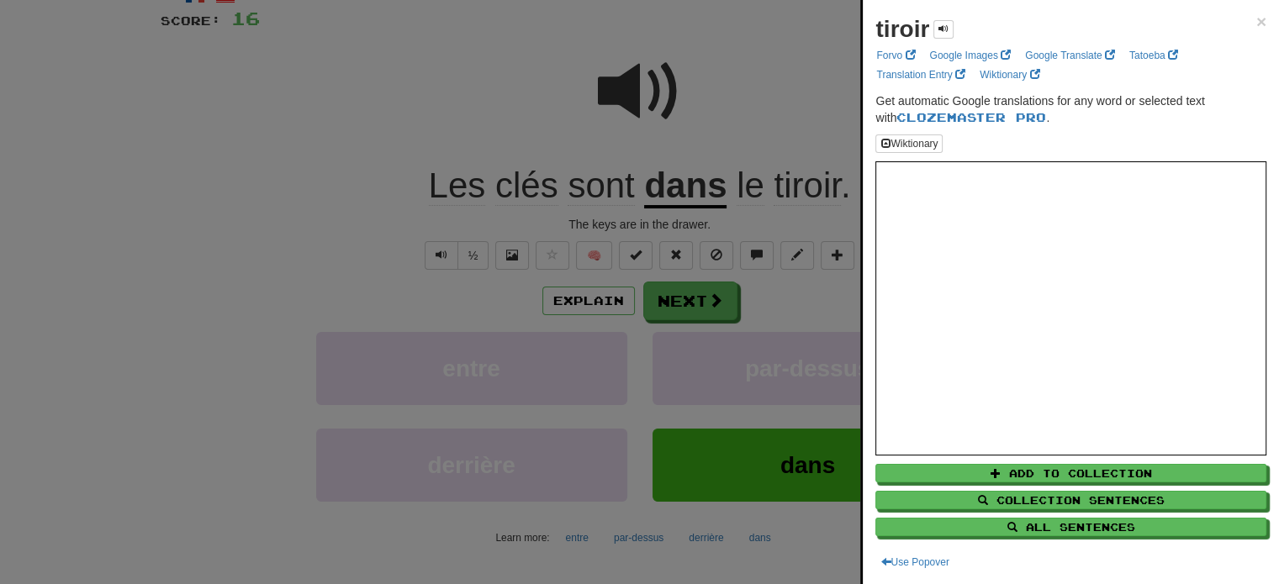
click at [769, 218] on div at bounding box center [639, 292] width 1279 height 584
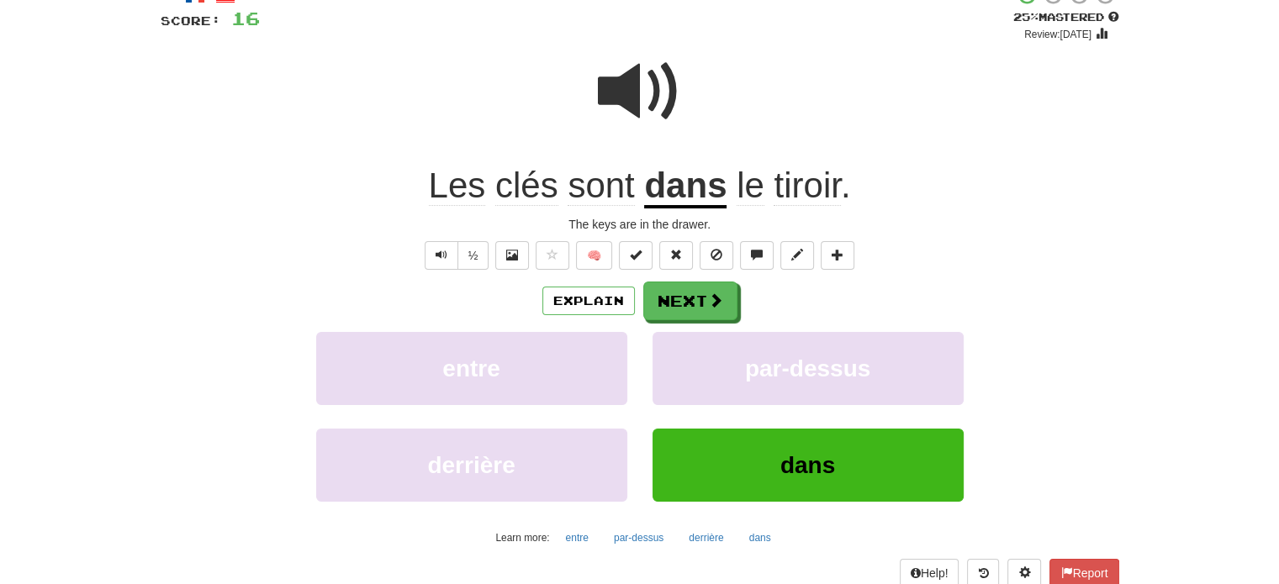
click at [785, 204] on span "tiroir" at bounding box center [806, 186] width 66 height 40
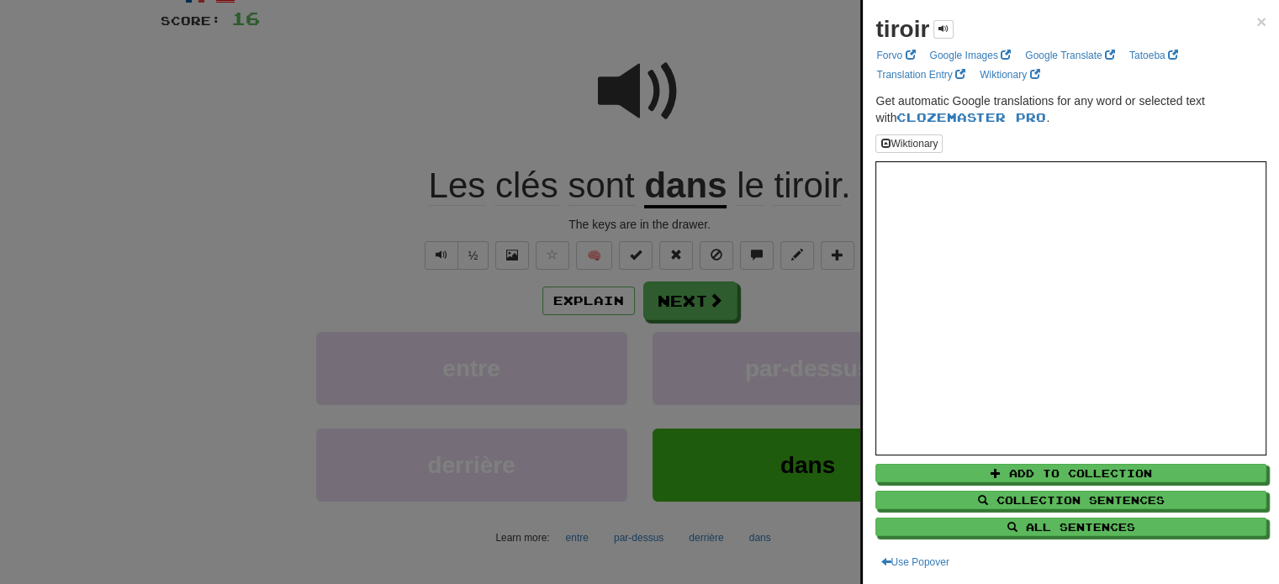
click at [634, 130] on div at bounding box center [639, 292] width 1279 height 584
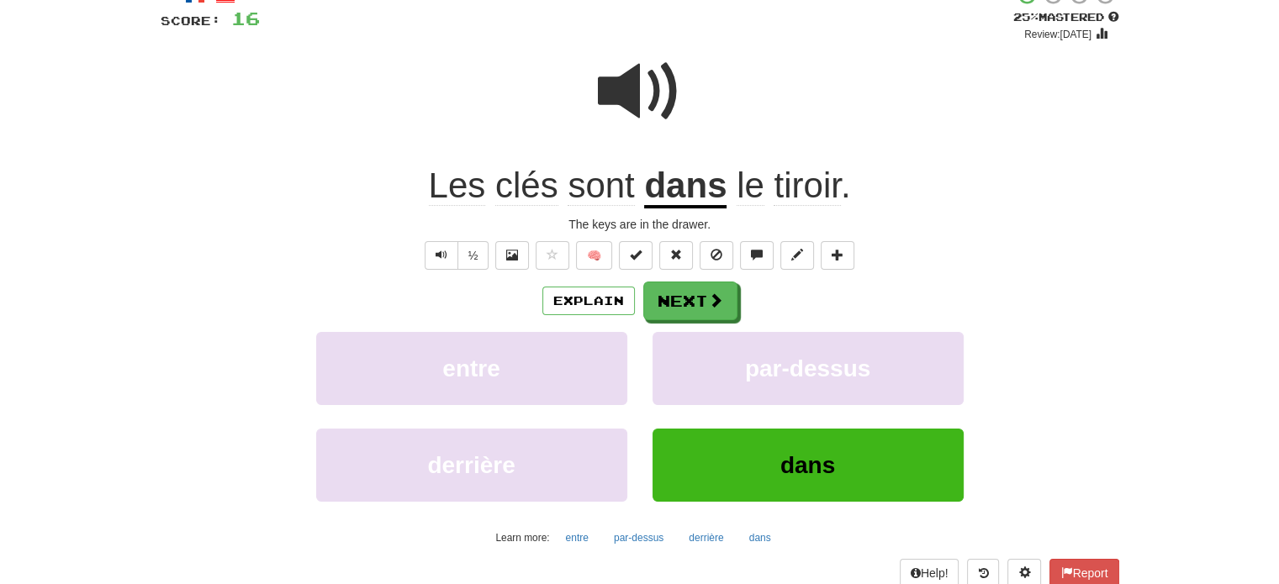
click at [545, 186] on span "clés" at bounding box center [526, 186] width 63 height 40
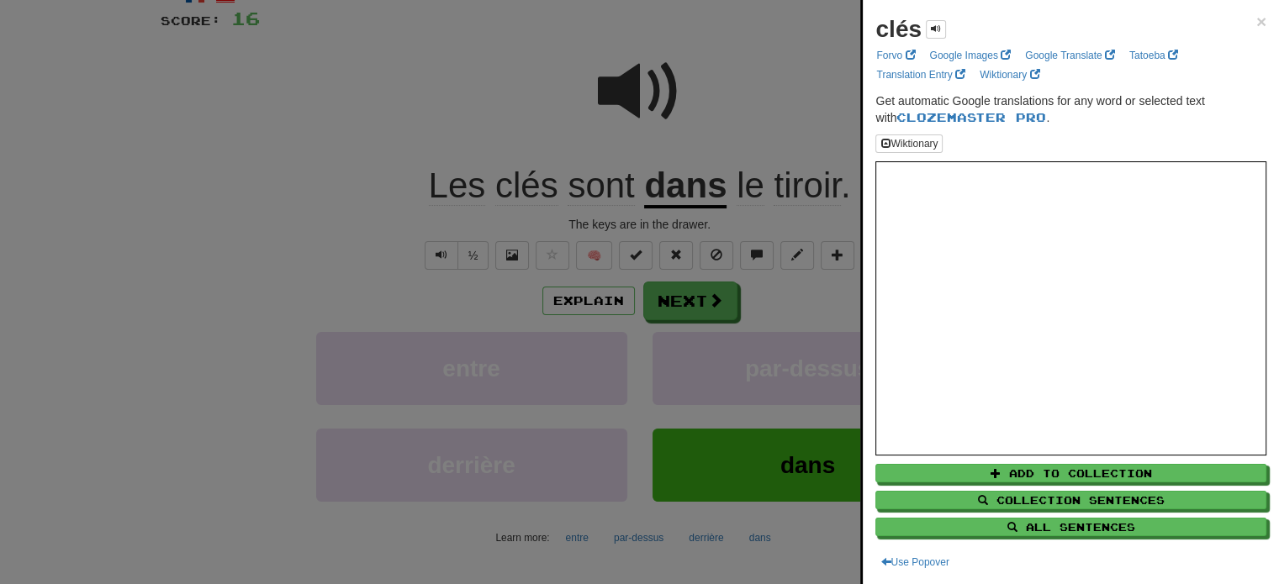
click at [239, 201] on div at bounding box center [639, 292] width 1279 height 584
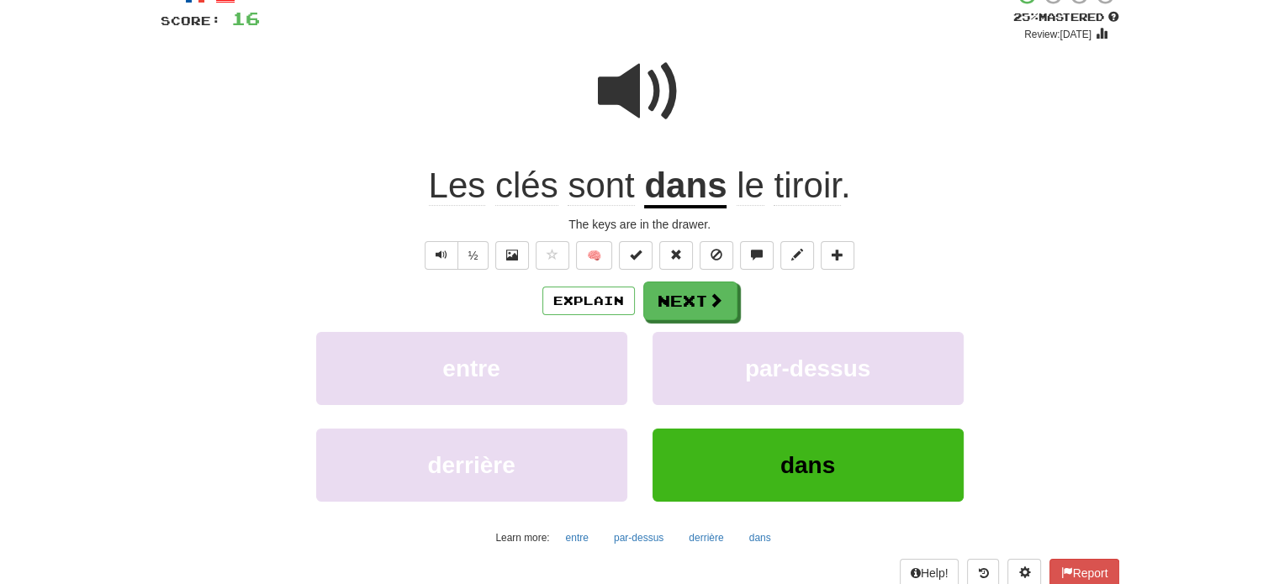
scroll to position [178, 0]
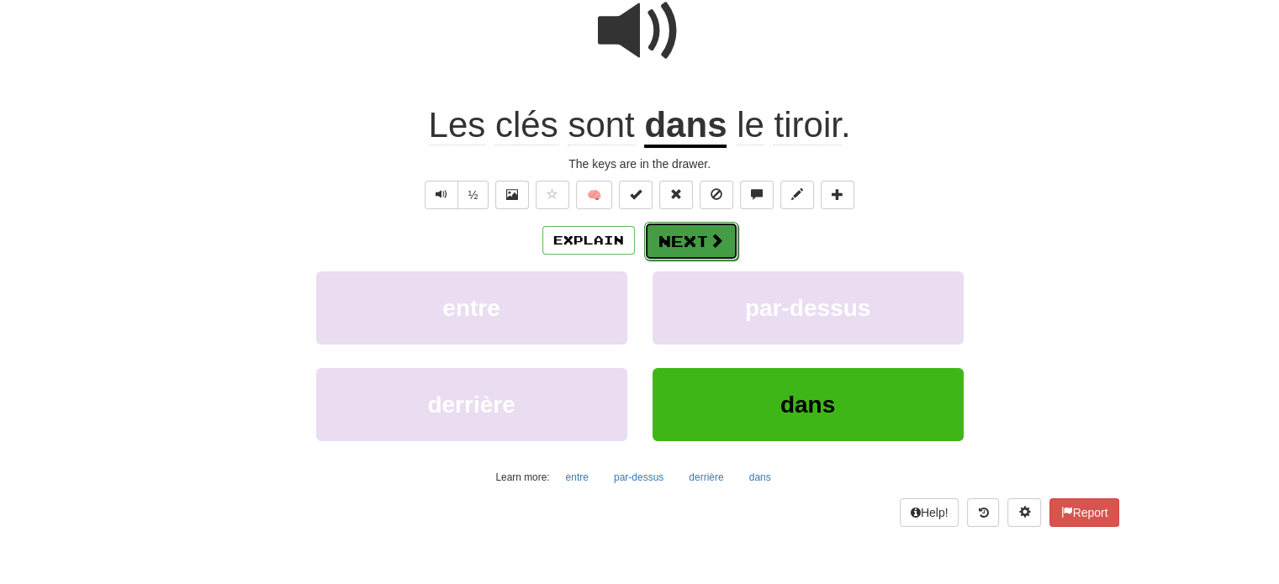
click at [709, 253] on button "Next" at bounding box center [691, 241] width 94 height 39
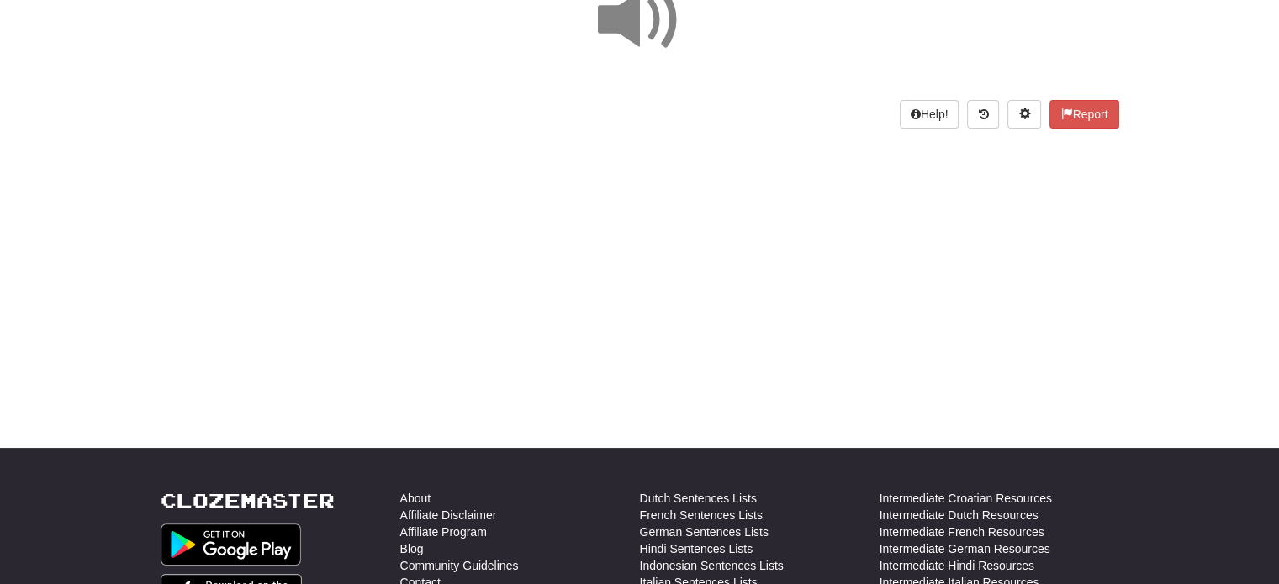
scroll to position [0, 0]
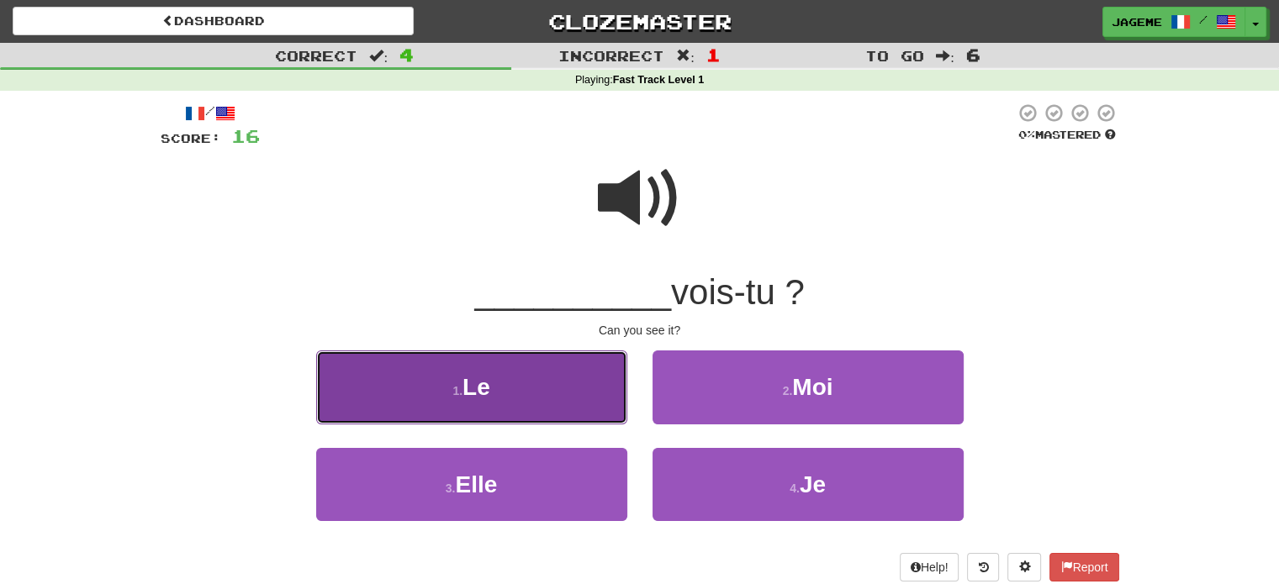
click at [538, 380] on button "1 . Le" at bounding box center [471, 387] width 311 height 73
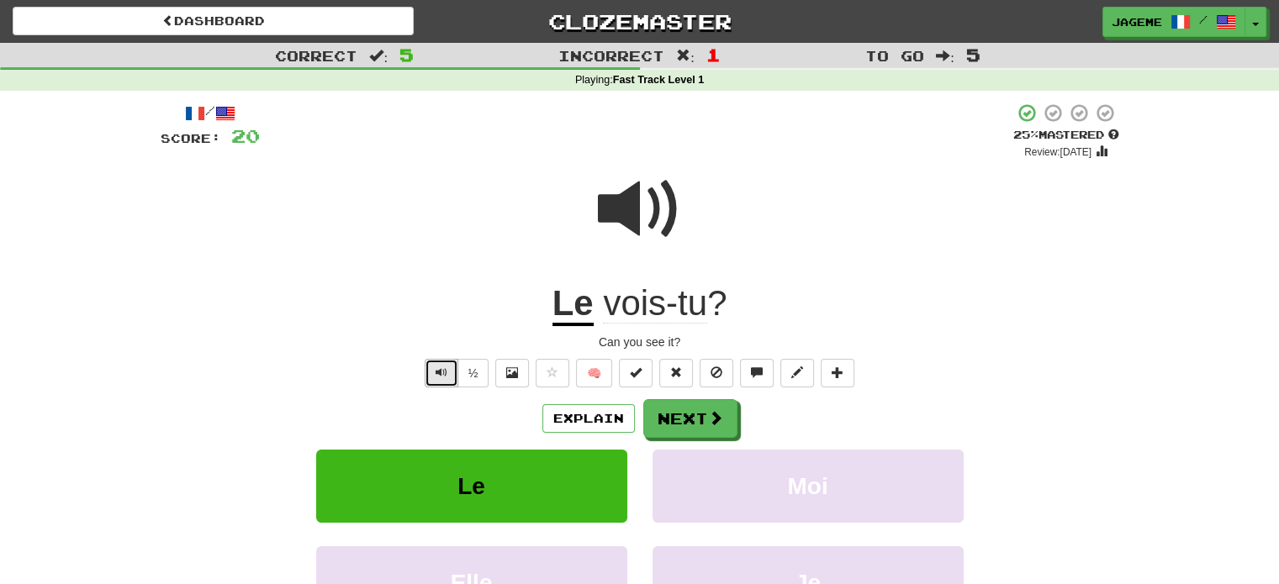
click at [437, 376] on span "Text-to-speech controls" at bounding box center [442, 373] width 12 height 12
click at [697, 412] on button "Next" at bounding box center [691, 419] width 94 height 39
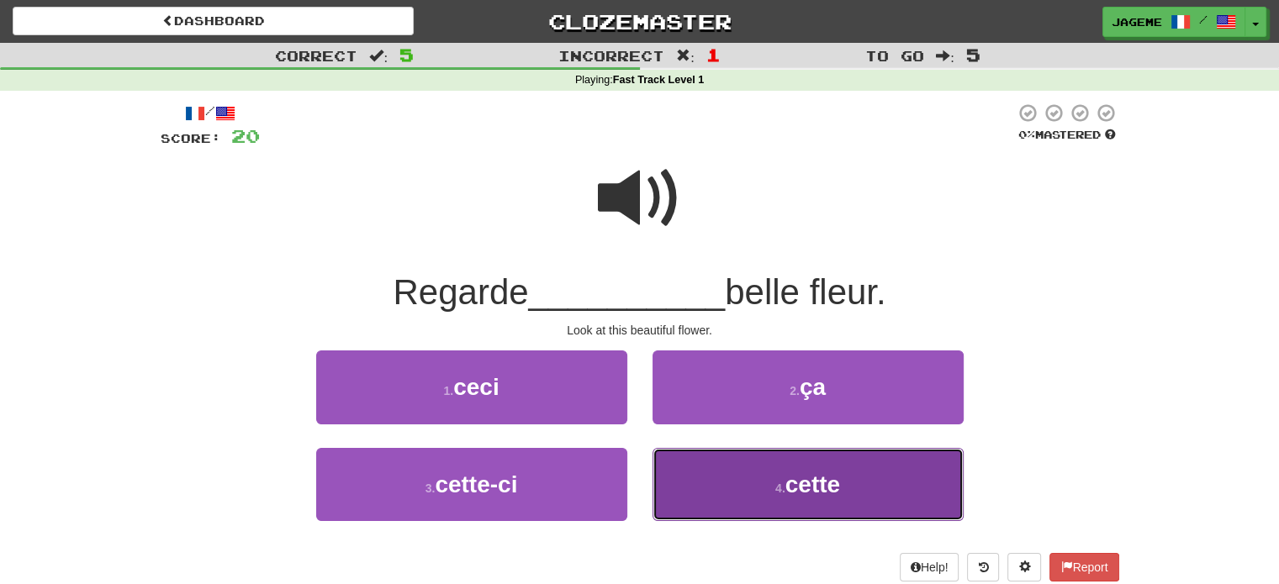
click at [828, 484] on span "cette" at bounding box center [812, 485] width 55 height 26
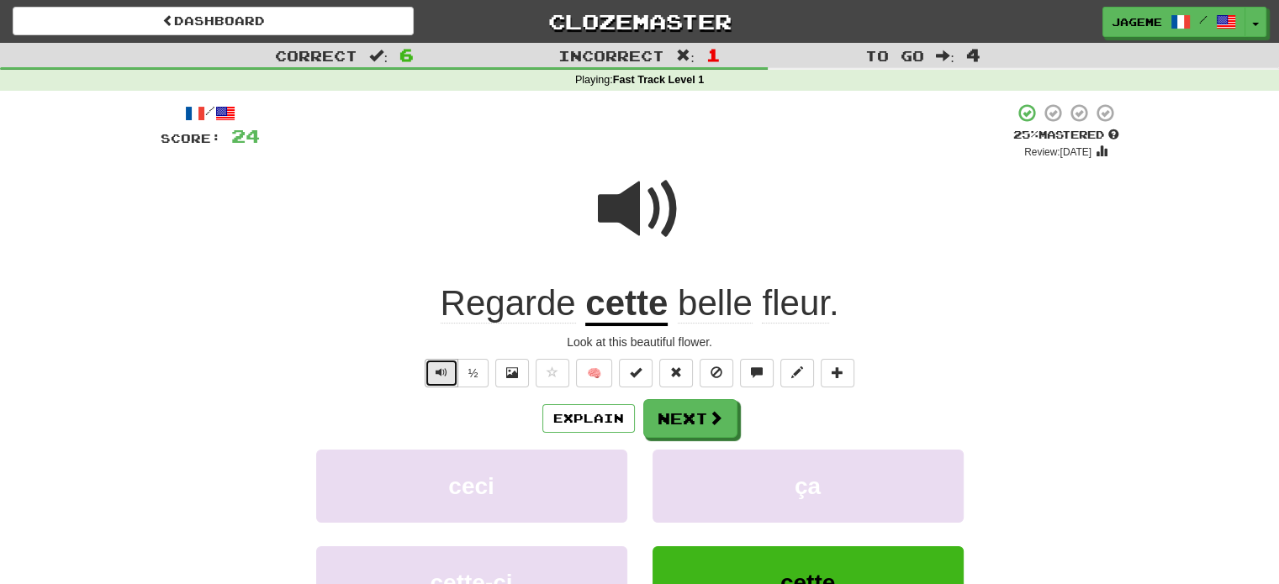
click at [433, 370] on button "Text-to-speech controls" at bounding box center [442, 373] width 34 height 29
click at [602, 416] on button "Explain" at bounding box center [588, 418] width 92 height 29
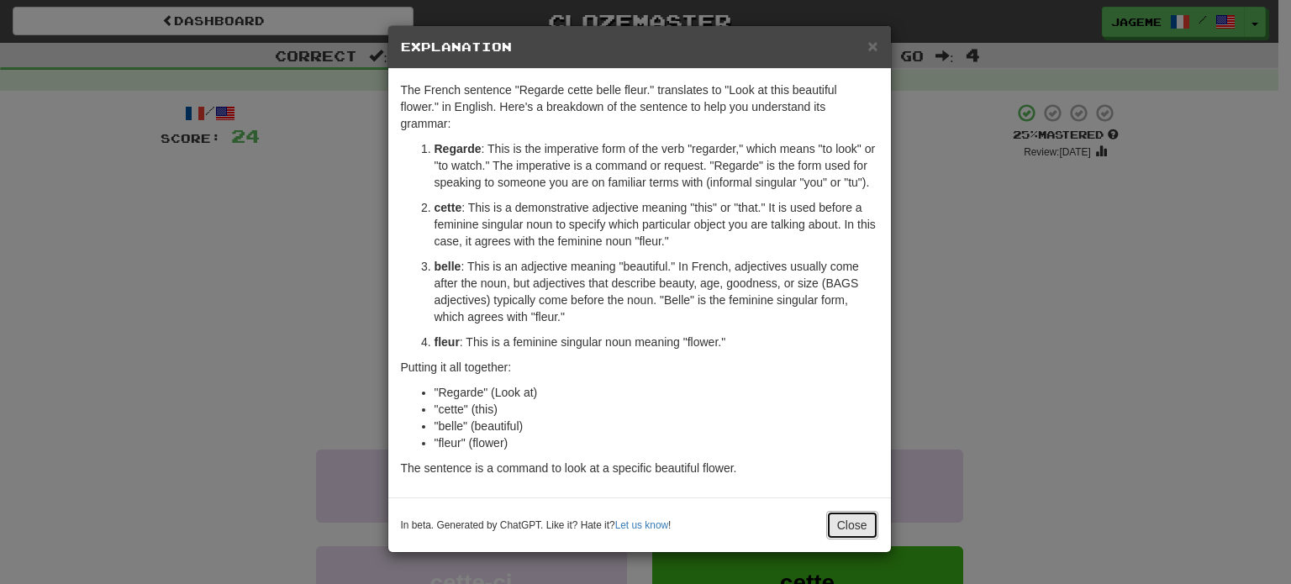
click at [853, 529] on button "Close" at bounding box center [852, 525] width 52 height 29
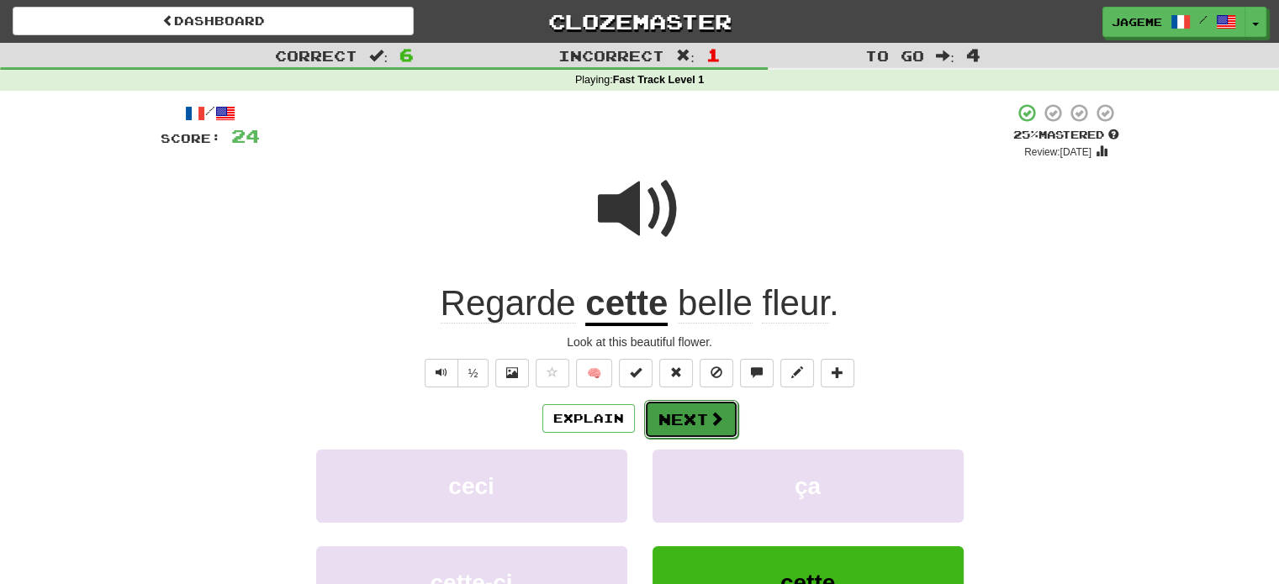
click at [673, 428] on button "Next" at bounding box center [691, 419] width 94 height 39
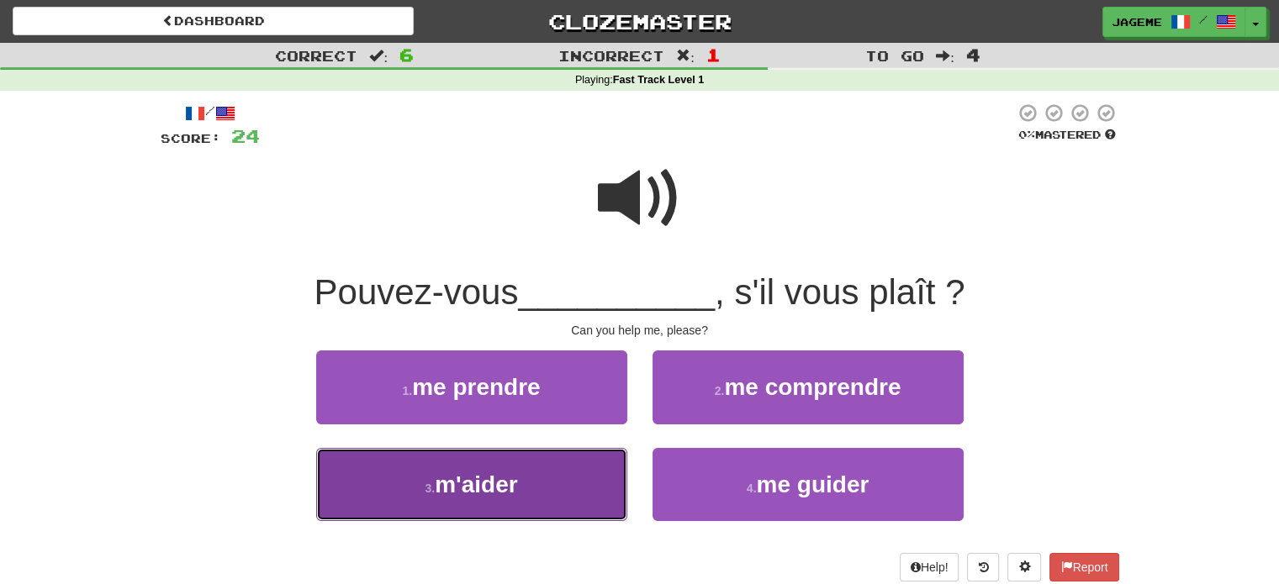
click at [534, 483] on button "3 . m'aider" at bounding box center [471, 484] width 311 height 73
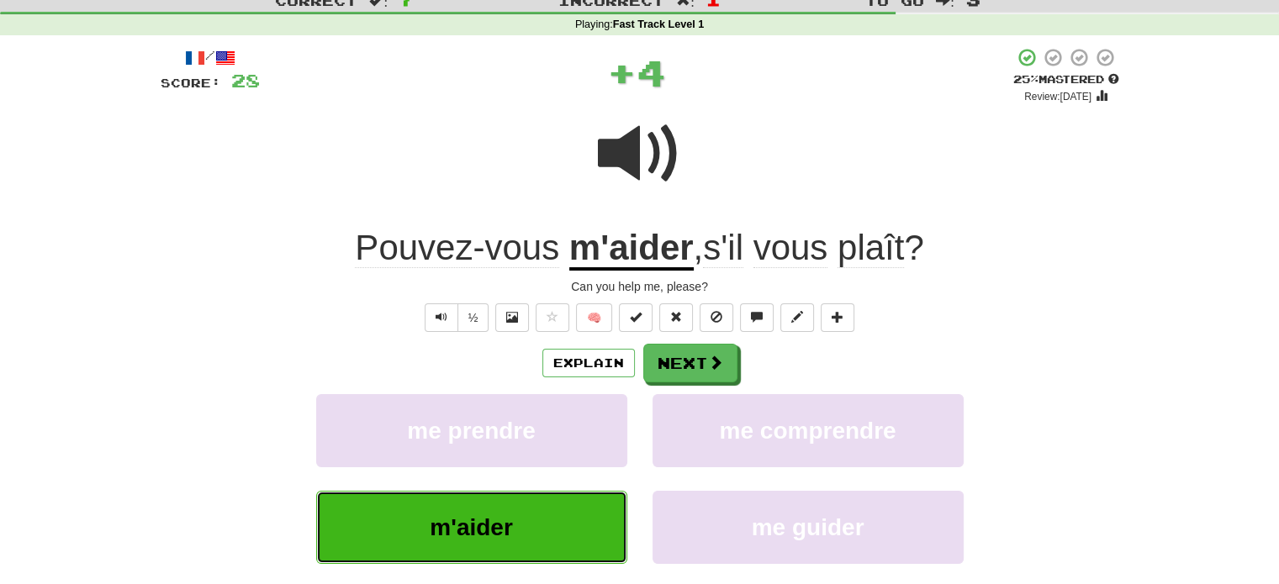
scroll to position [82, 0]
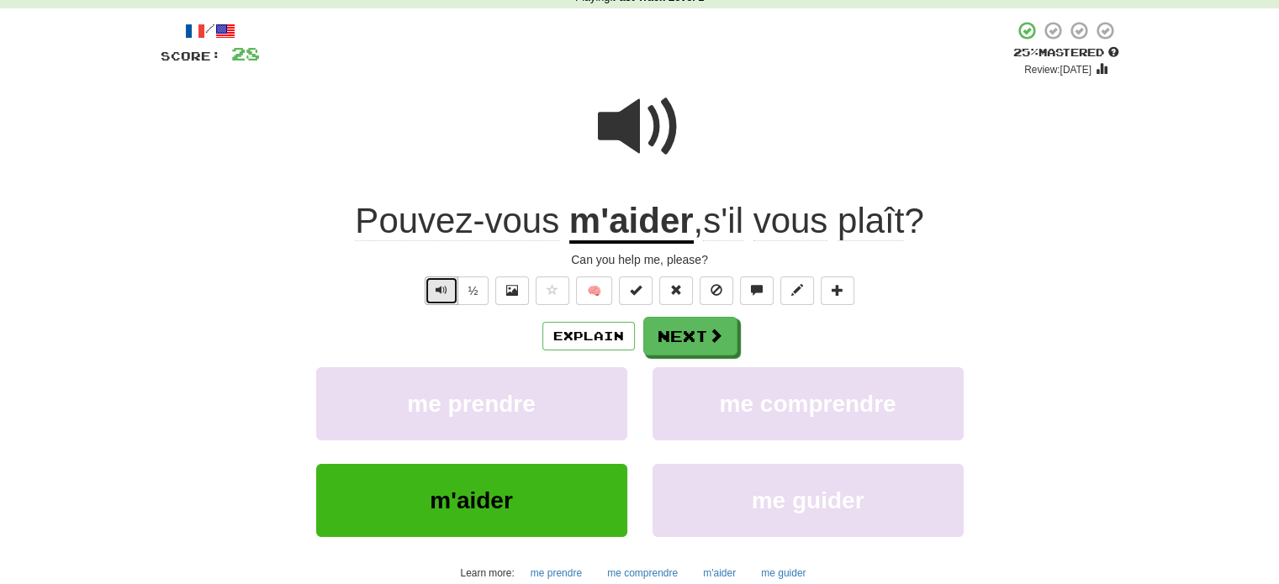
click at [451, 288] on button "Text-to-speech controls" at bounding box center [442, 291] width 34 height 29
click at [693, 335] on button "Next" at bounding box center [691, 337] width 94 height 39
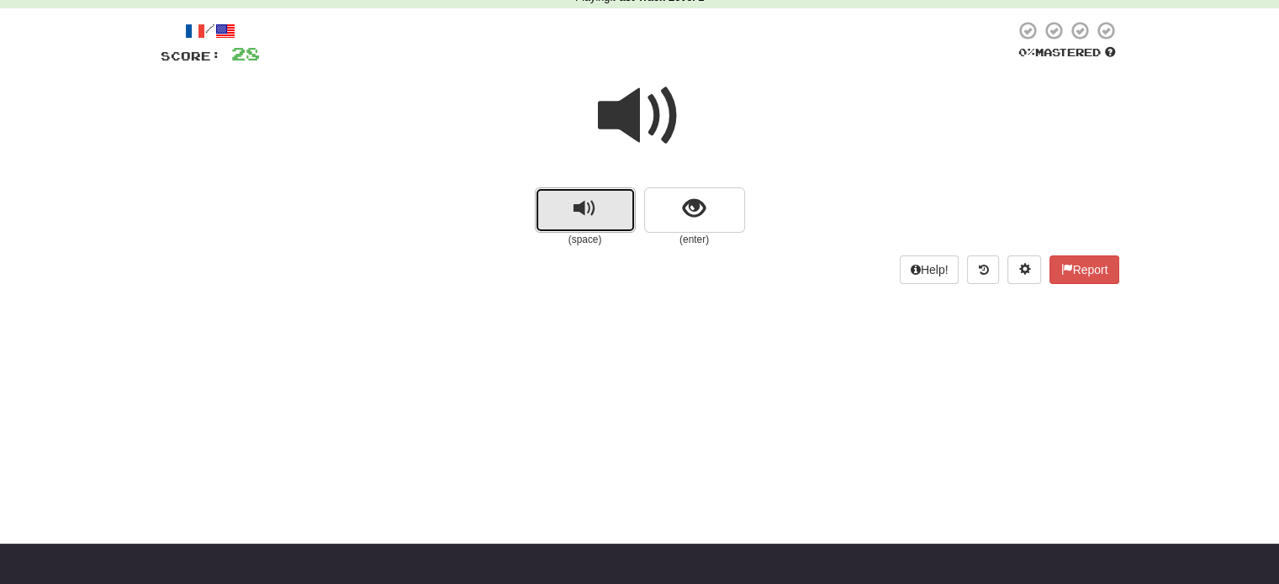
click at [612, 214] on button "replay audio" at bounding box center [585, 209] width 101 height 45
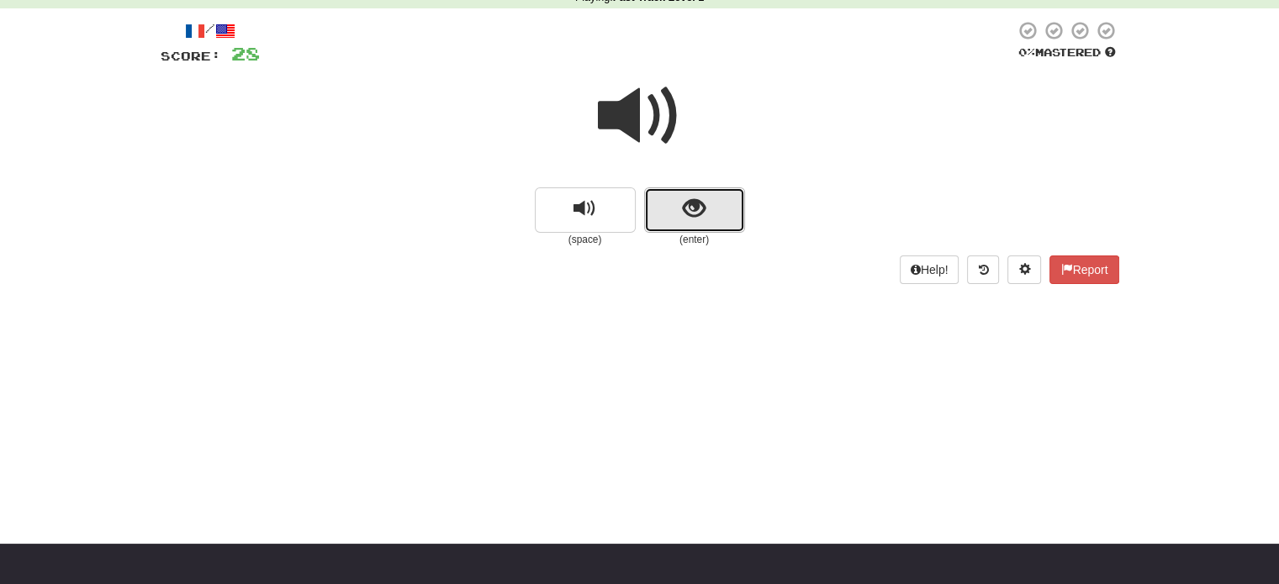
click at [684, 219] on span "show sentence" at bounding box center [694, 209] width 23 height 23
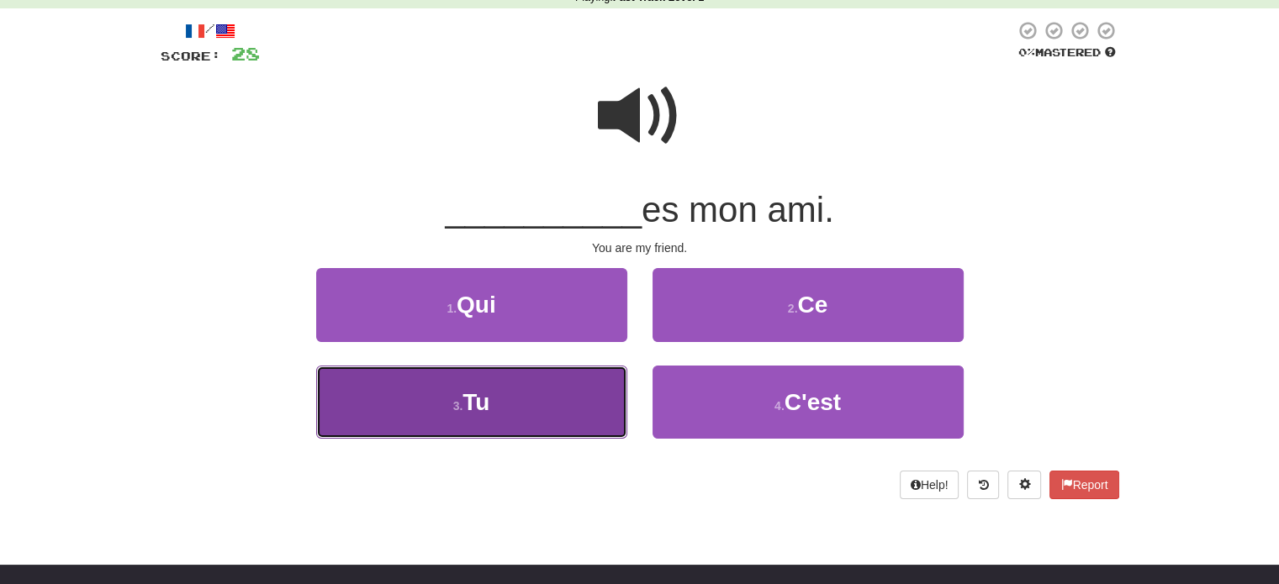
click at [517, 409] on button "3 . Tu" at bounding box center [471, 402] width 311 height 73
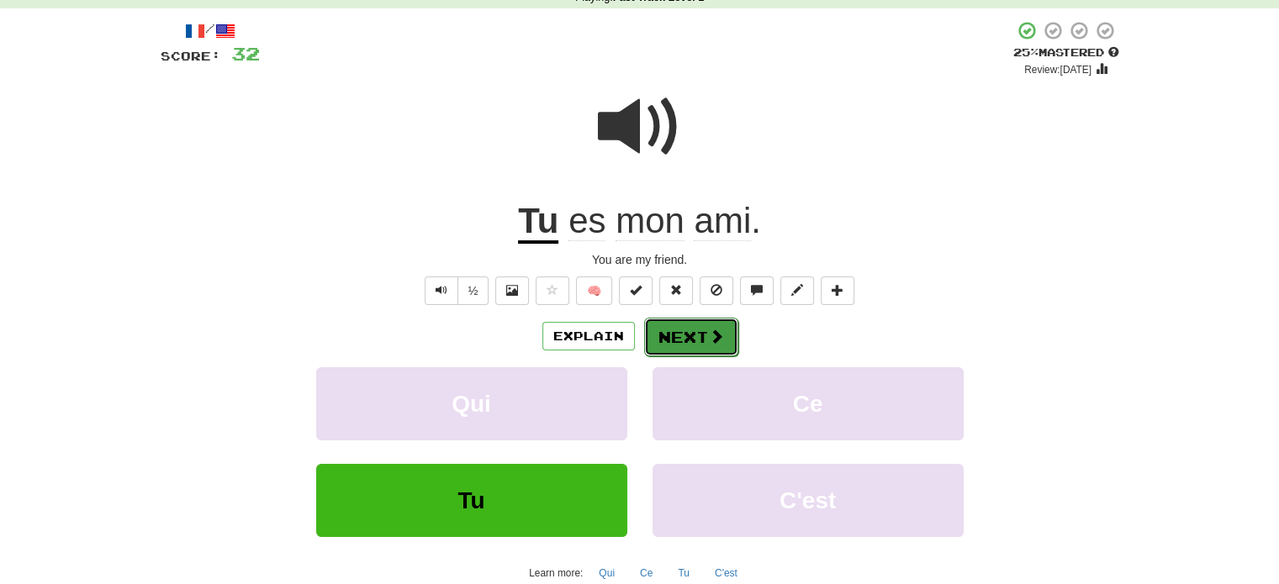
click at [666, 330] on button "Next" at bounding box center [691, 337] width 94 height 39
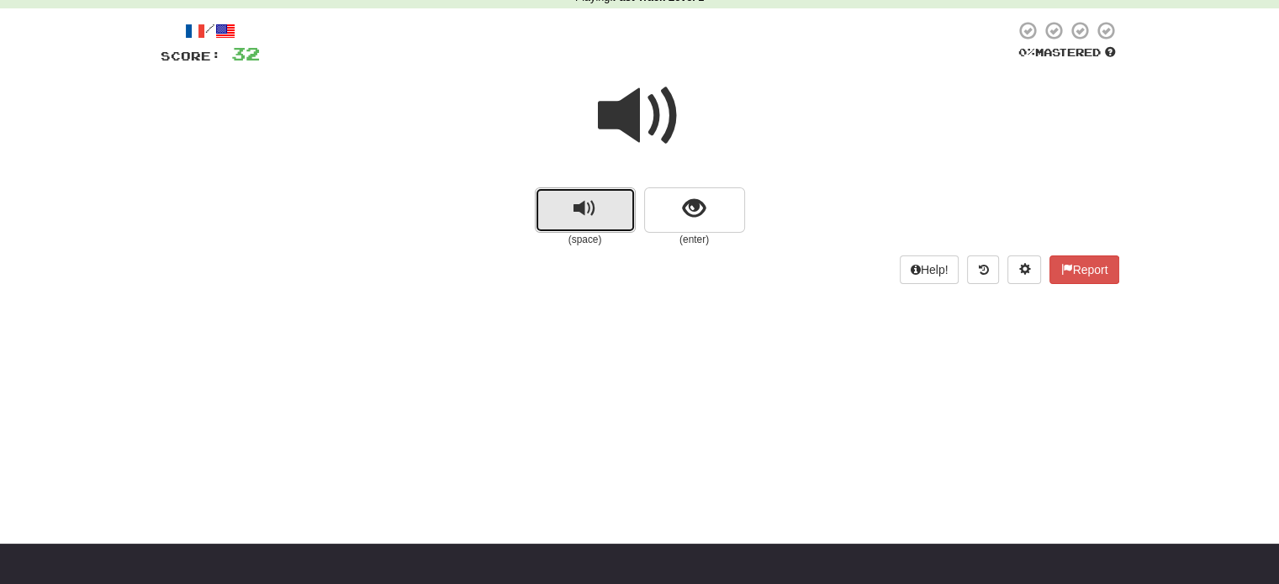
click at [594, 218] on span "replay audio" at bounding box center [584, 209] width 23 height 23
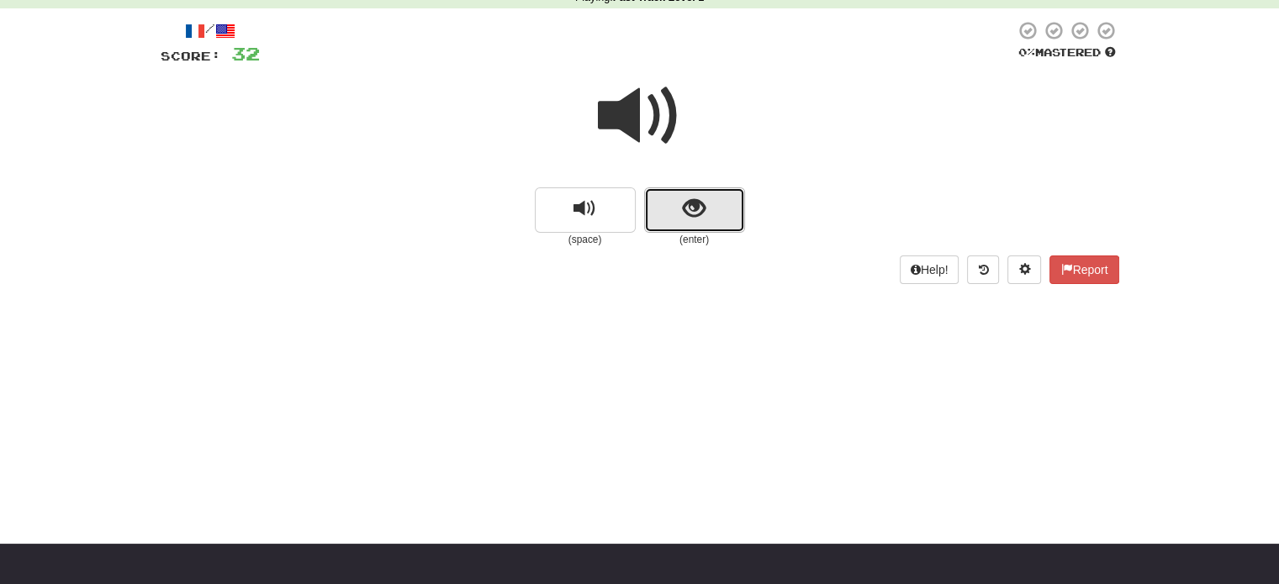
click at [684, 224] on button "show sentence" at bounding box center [694, 209] width 101 height 45
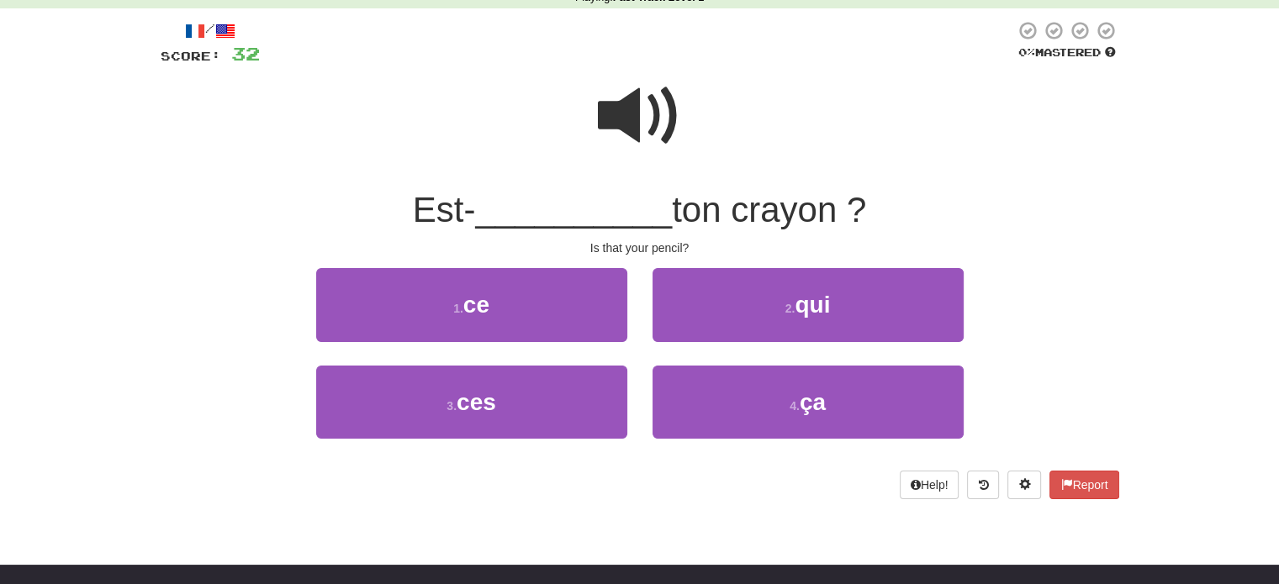
click at [637, 119] on span at bounding box center [640, 116] width 84 height 84
click at [632, 119] on span at bounding box center [640, 116] width 84 height 84
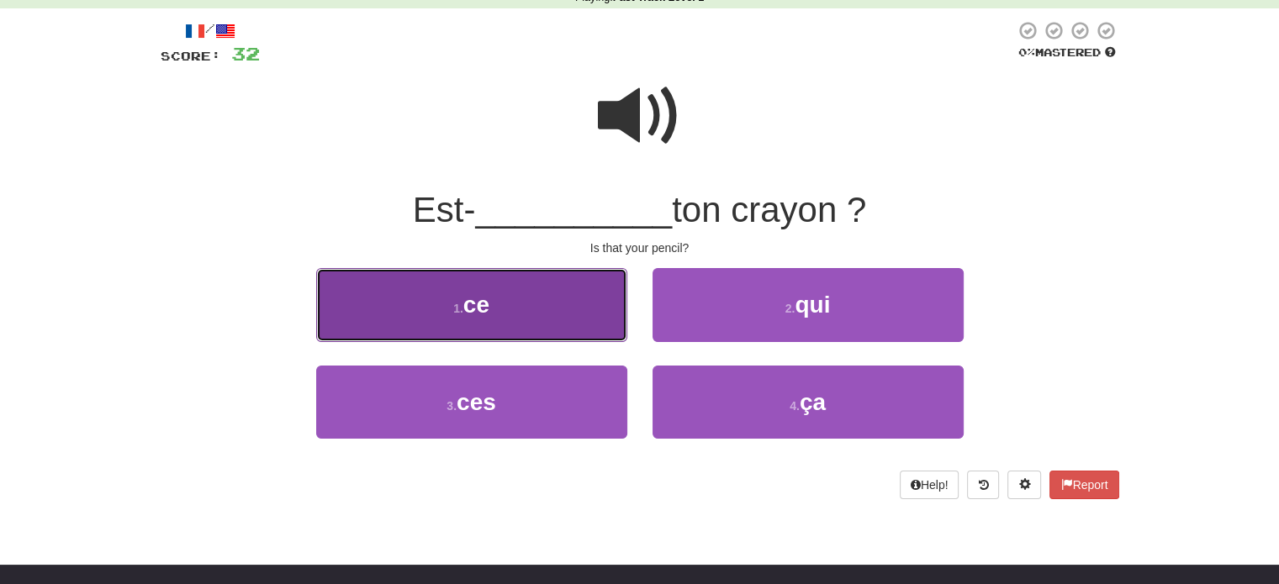
click at [608, 324] on button "1 . ce" at bounding box center [471, 304] width 311 height 73
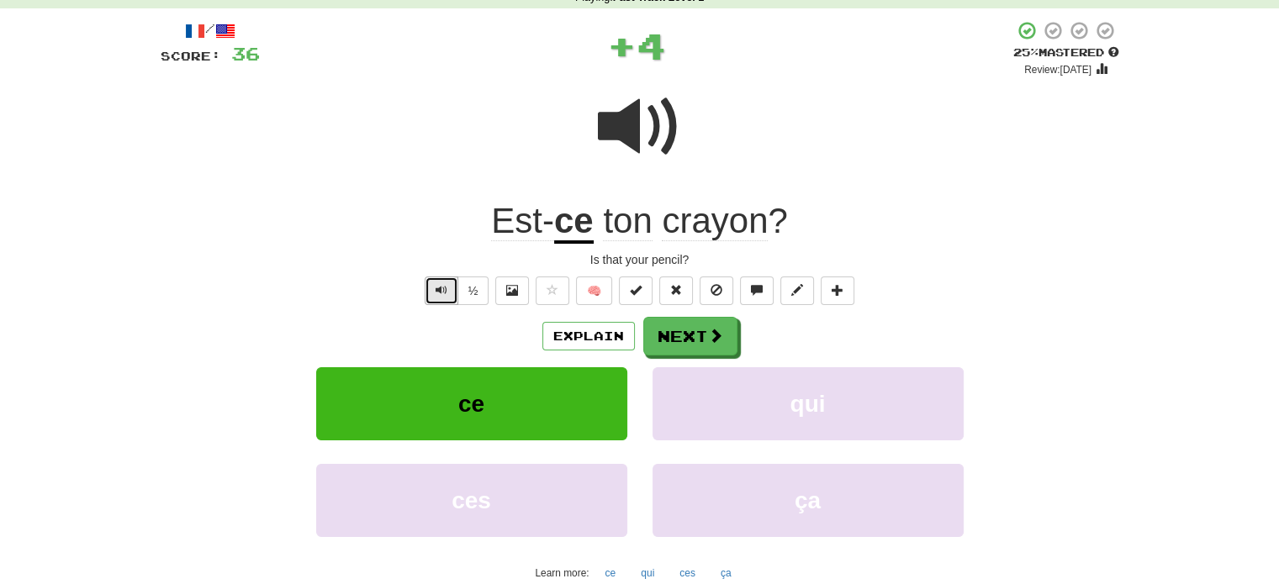
click at [451, 288] on button "Text-to-speech controls" at bounding box center [442, 291] width 34 height 29
click at [582, 231] on u "ce" at bounding box center [574, 222] width 40 height 43
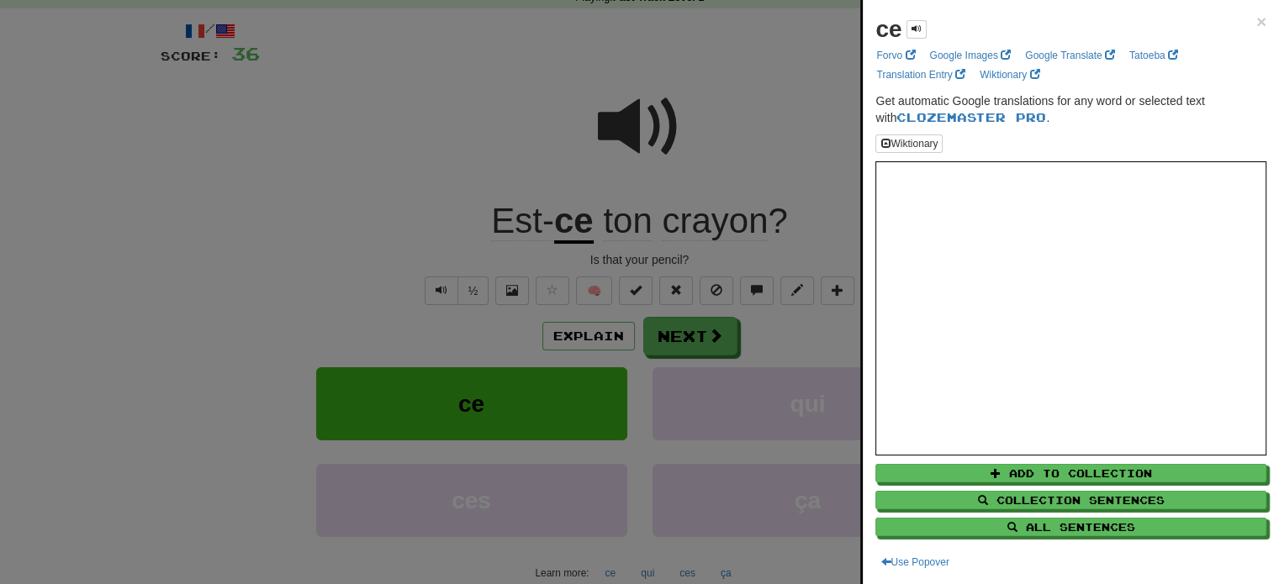
click at [316, 223] on div at bounding box center [639, 292] width 1279 height 584
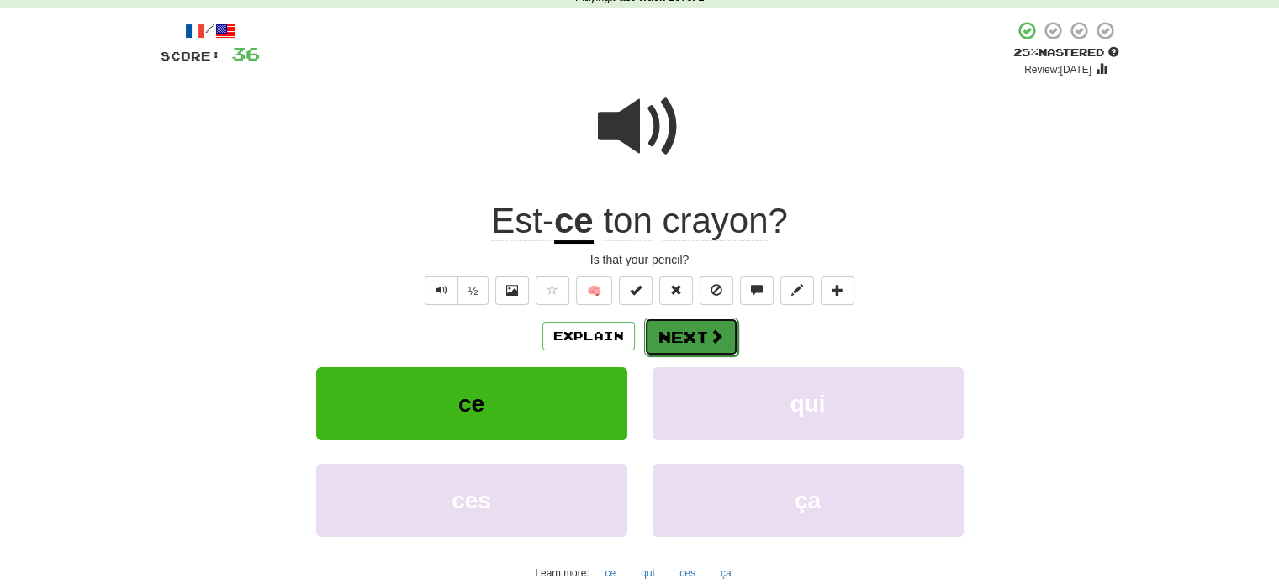
click at [715, 346] on button "Next" at bounding box center [691, 337] width 94 height 39
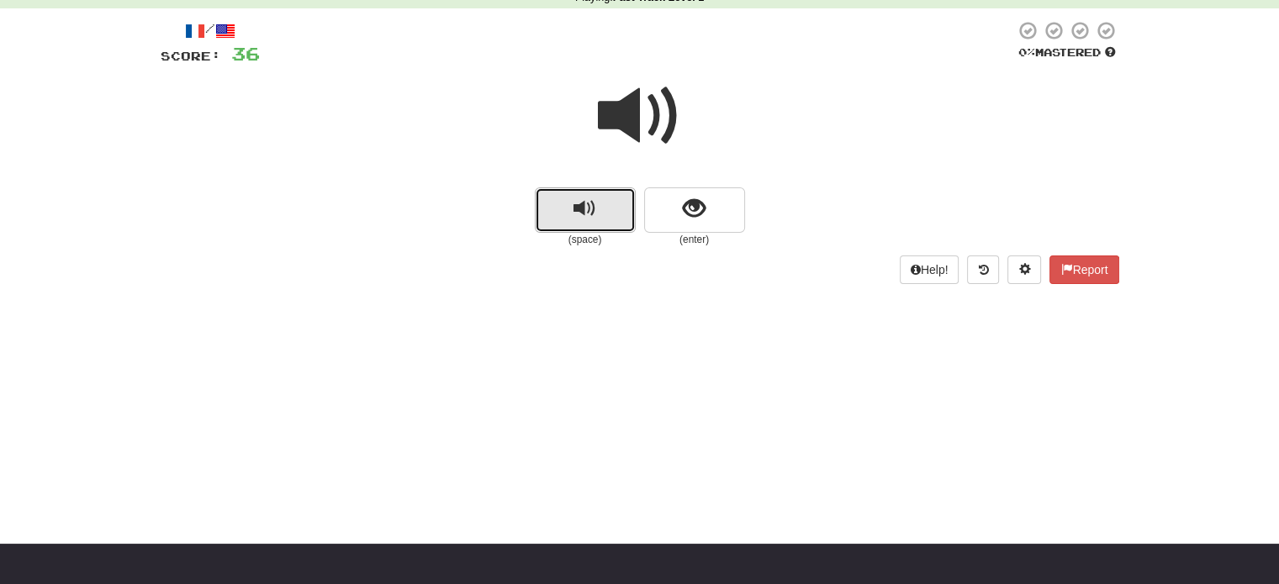
click at [585, 214] on span "replay audio" at bounding box center [584, 209] width 23 height 23
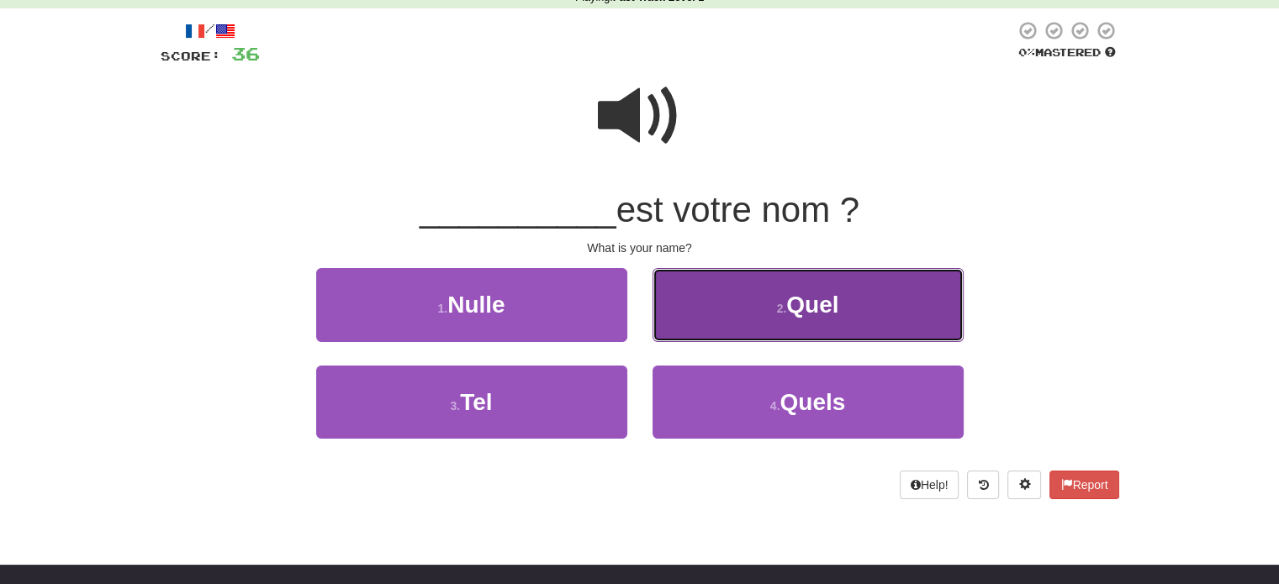
click at [722, 319] on button "2 . Quel" at bounding box center [807, 304] width 311 height 73
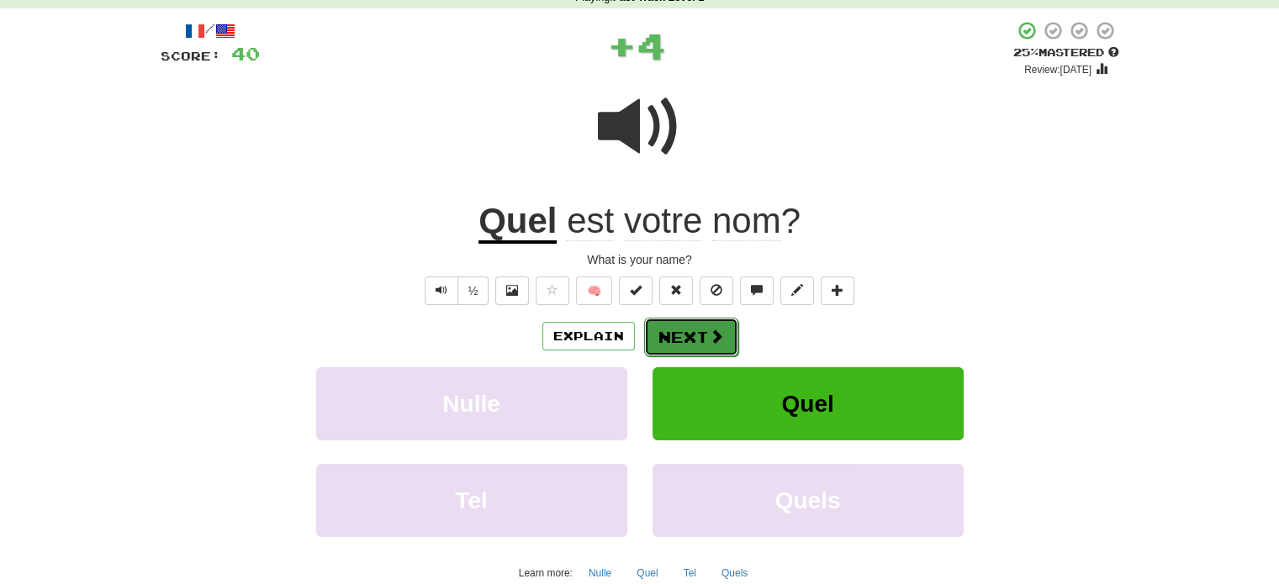
click at [689, 330] on button "Next" at bounding box center [691, 337] width 94 height 39
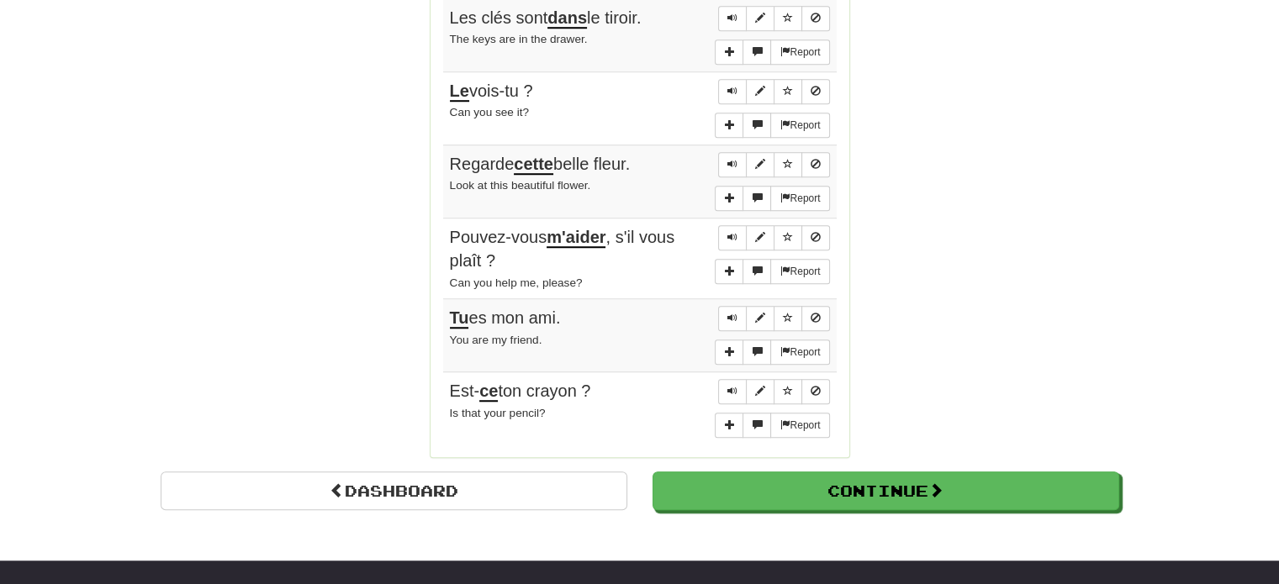
scroll to position [1298, 0]
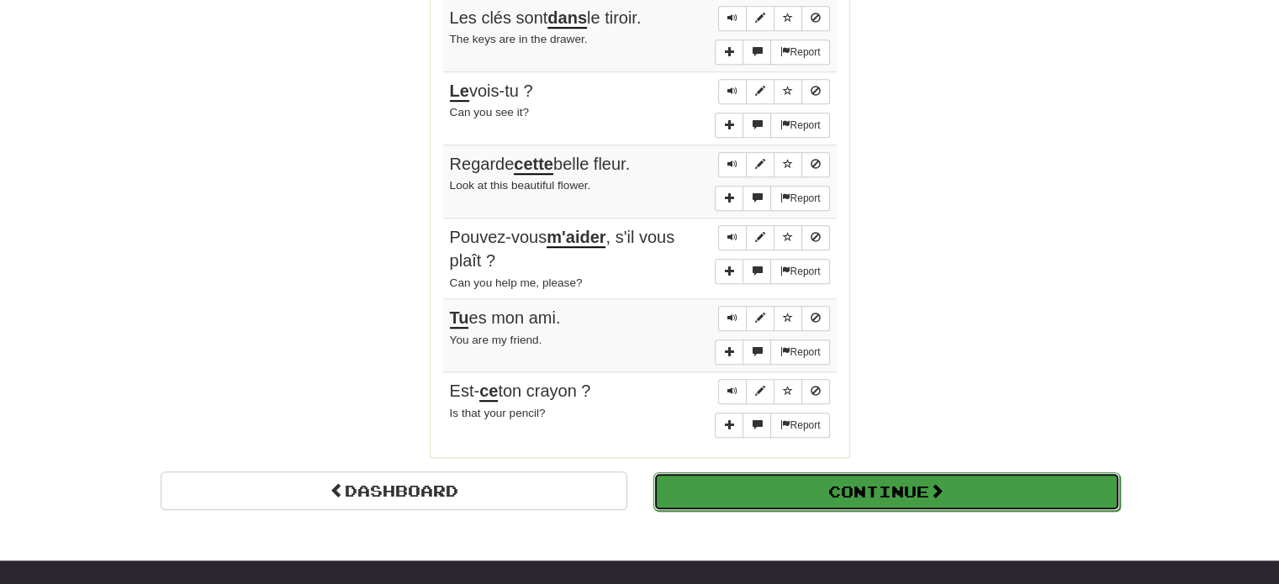
click at [879, 483] on button "Continue" at bounding box center [886, 491] width 467 height 39
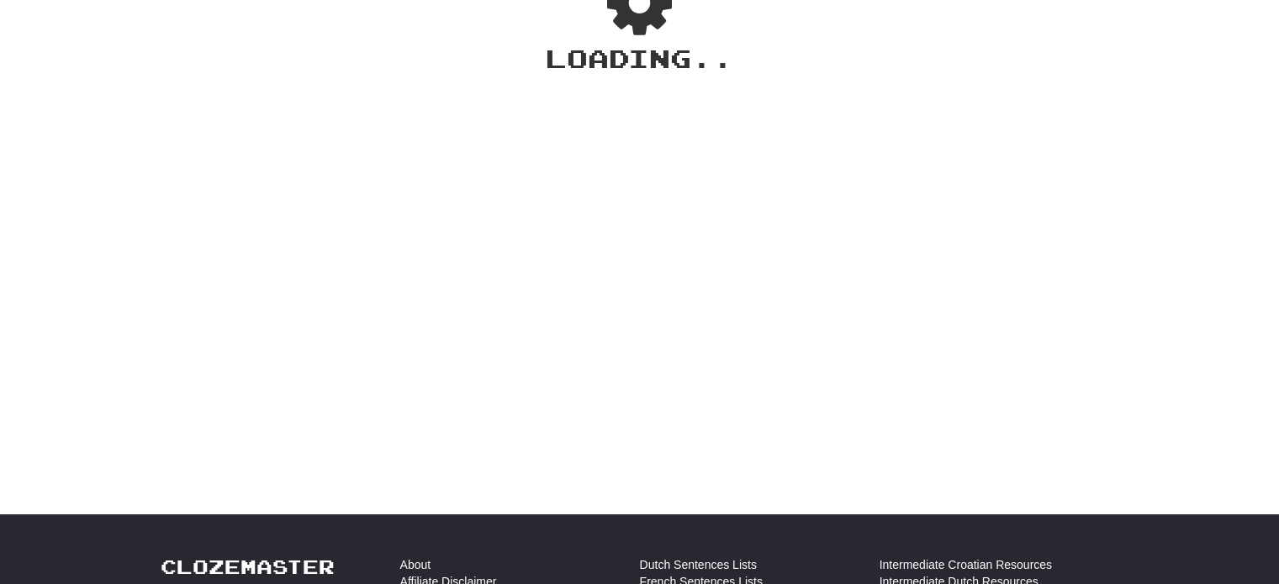
scroll to position [0, 0]
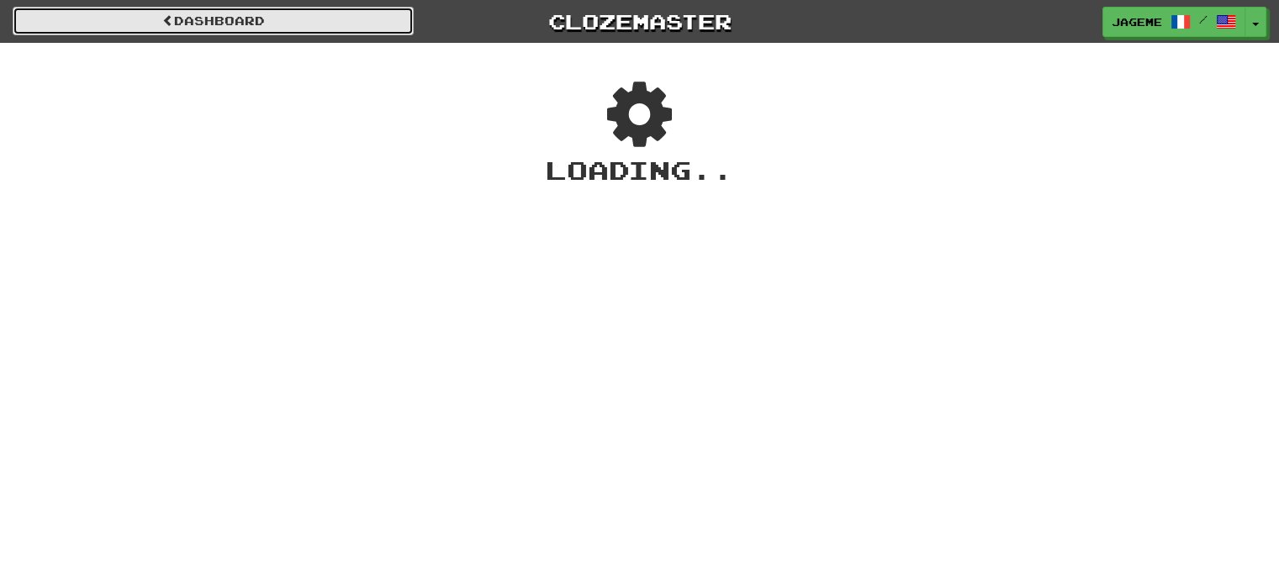
click at [184, 15] on link "Dashboard" at bounding box center [213, 21] width 401 height 29
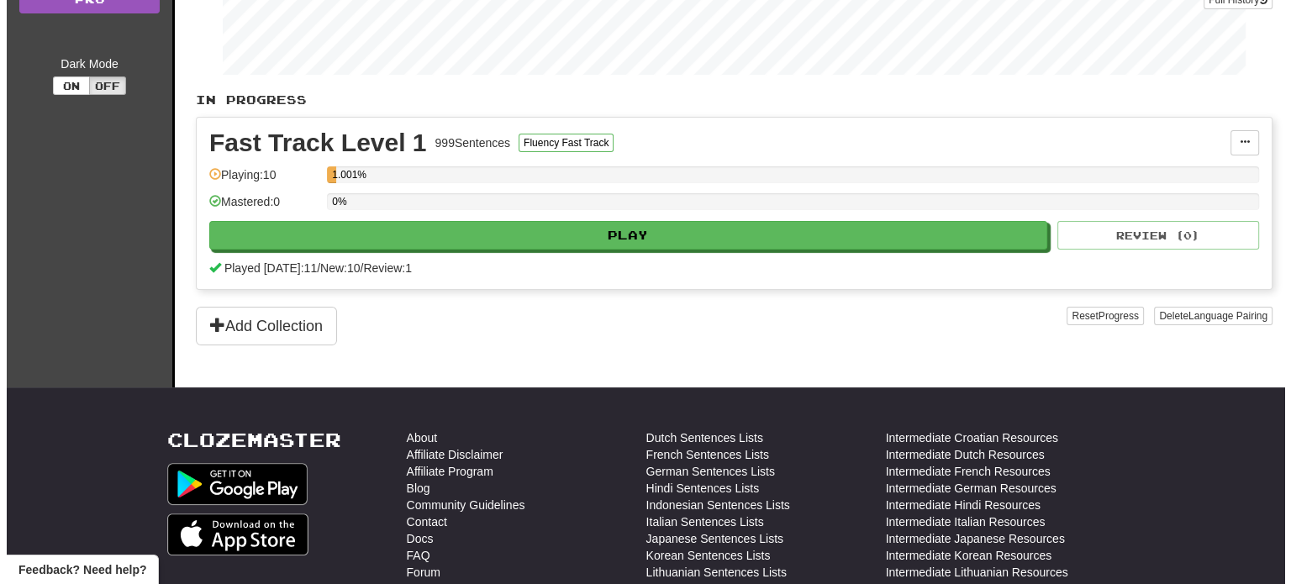
scroll to position [316, 0]
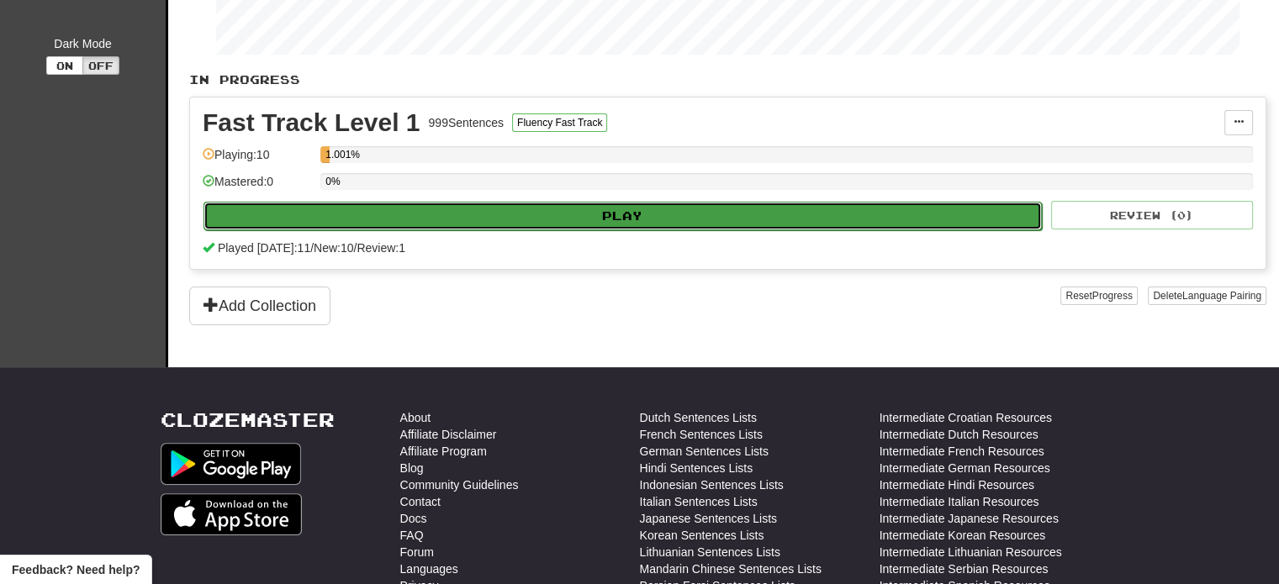
click at [734, 210] on button "Play" at bounding box center [622, 216] width 838 height 29
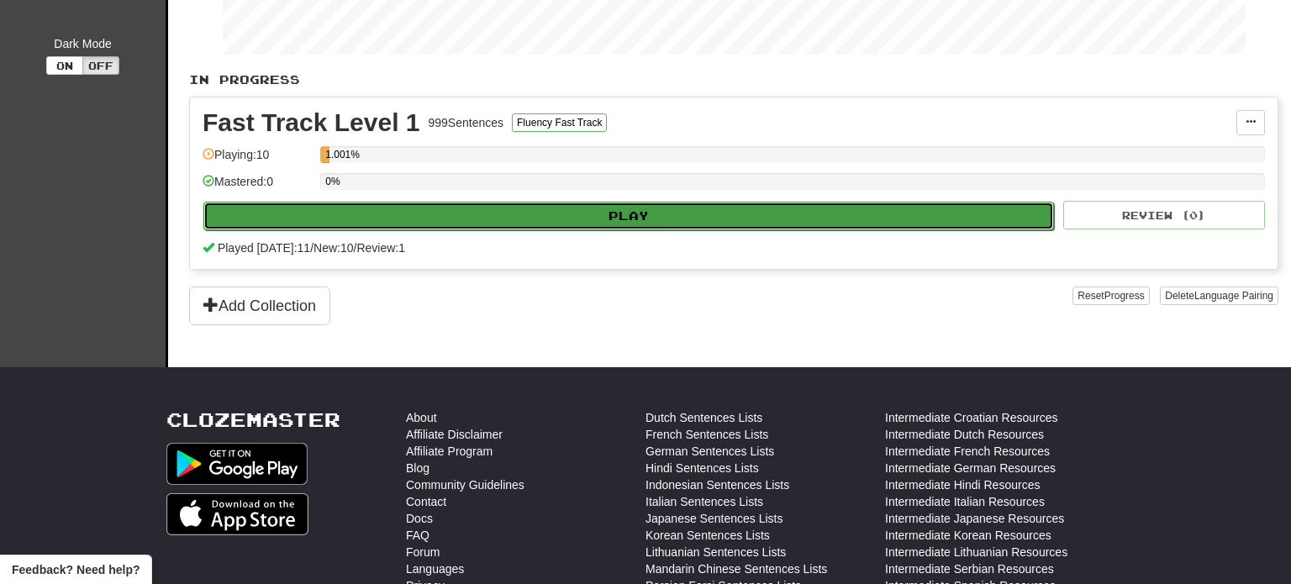
select select "**"
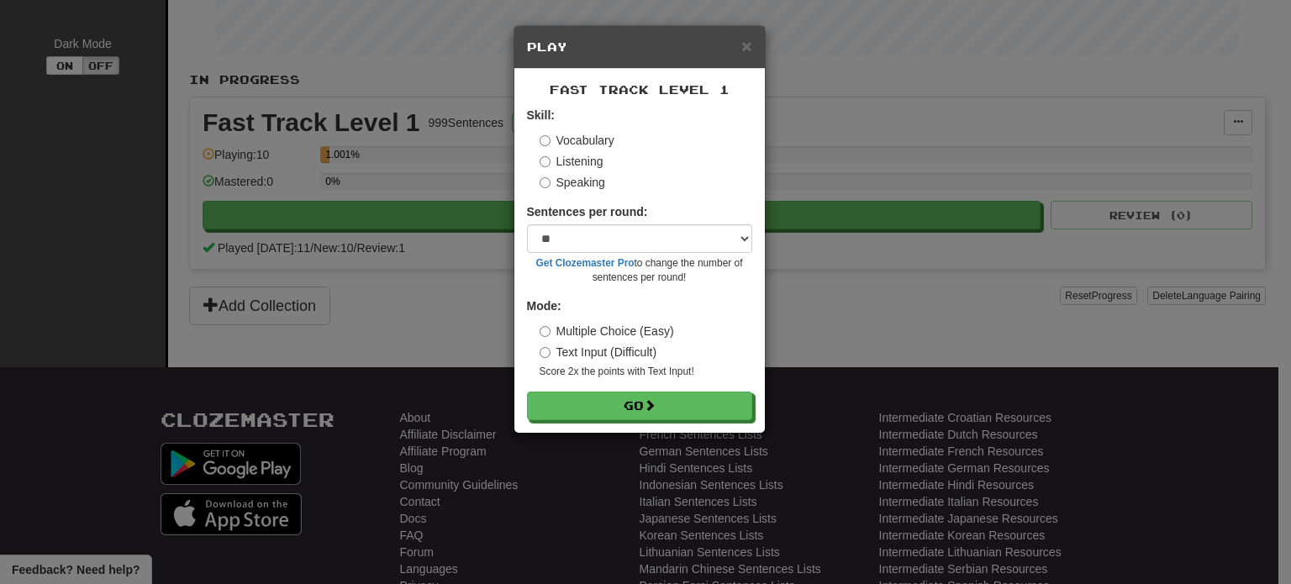
click at [579, 162] on label "Listening" at bounding box center [572, 161] width 64 height 17
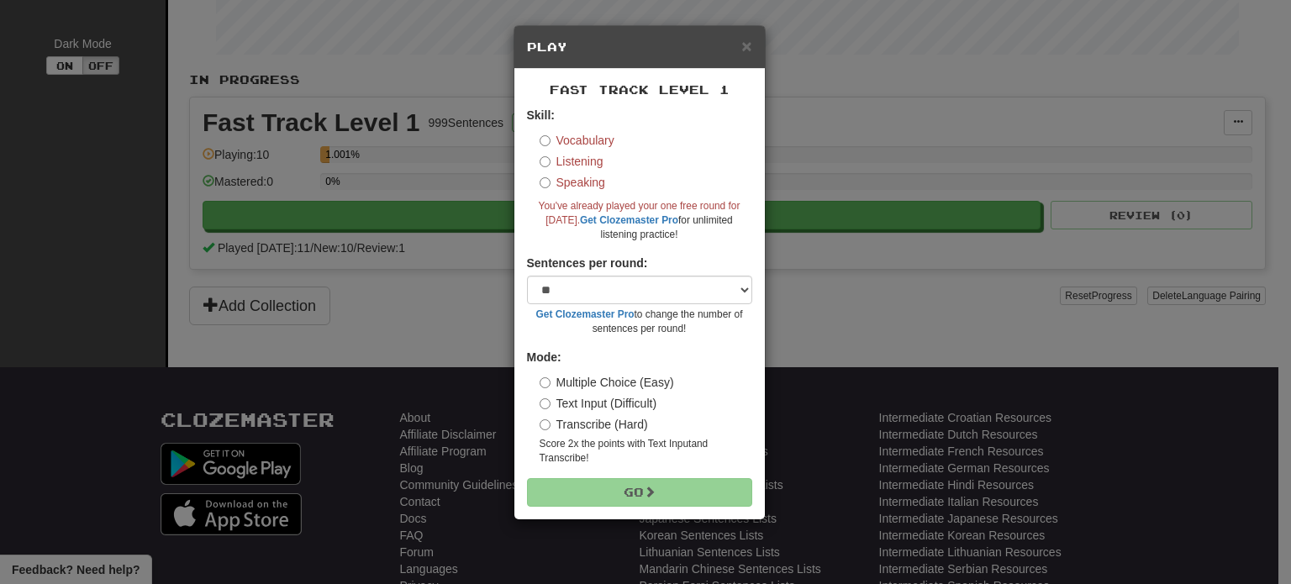
click at [568, 184] on label "Speaking" at bounding box center [573, 182] width 66 height 17
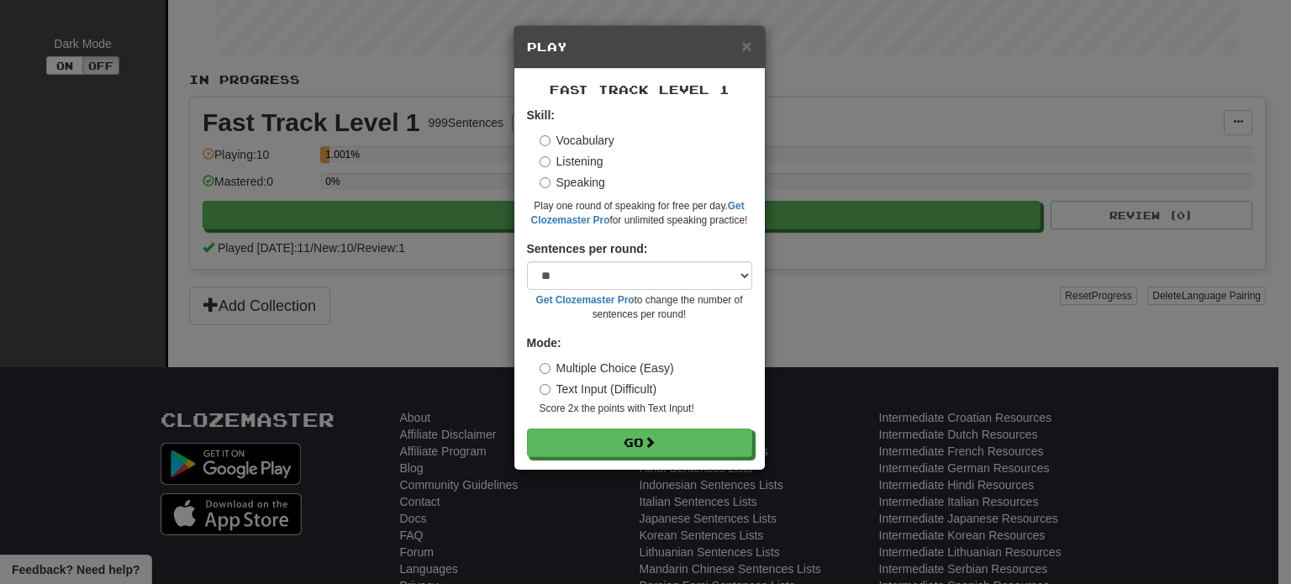
click at [568, 172] on div "Vocabulary Listening Speaking" at bounding box center [646, 161] width 213 height 59
click at [568, 164] on label "Listening" at bounding box center [572, 161] width 64 height 17
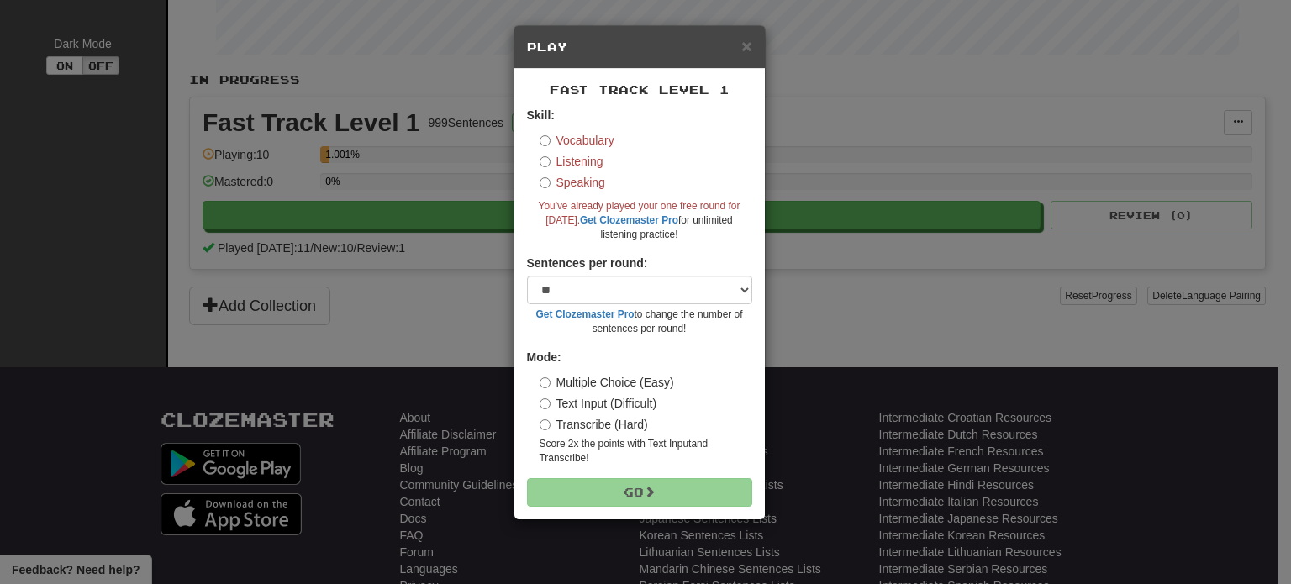
click at [550, 179] on label "Speaking" at bounding box center [573, 182] width 66 height 17
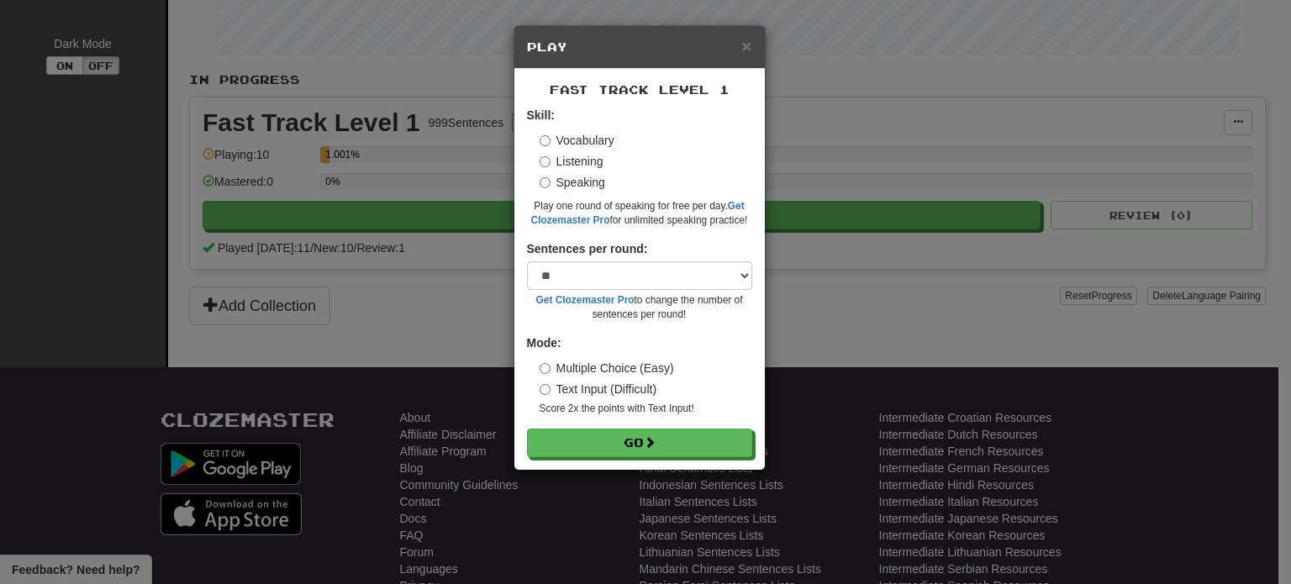
click at [551, 141] on label "Vocabulary" at bounding box center [577, 140] width 75 height 17
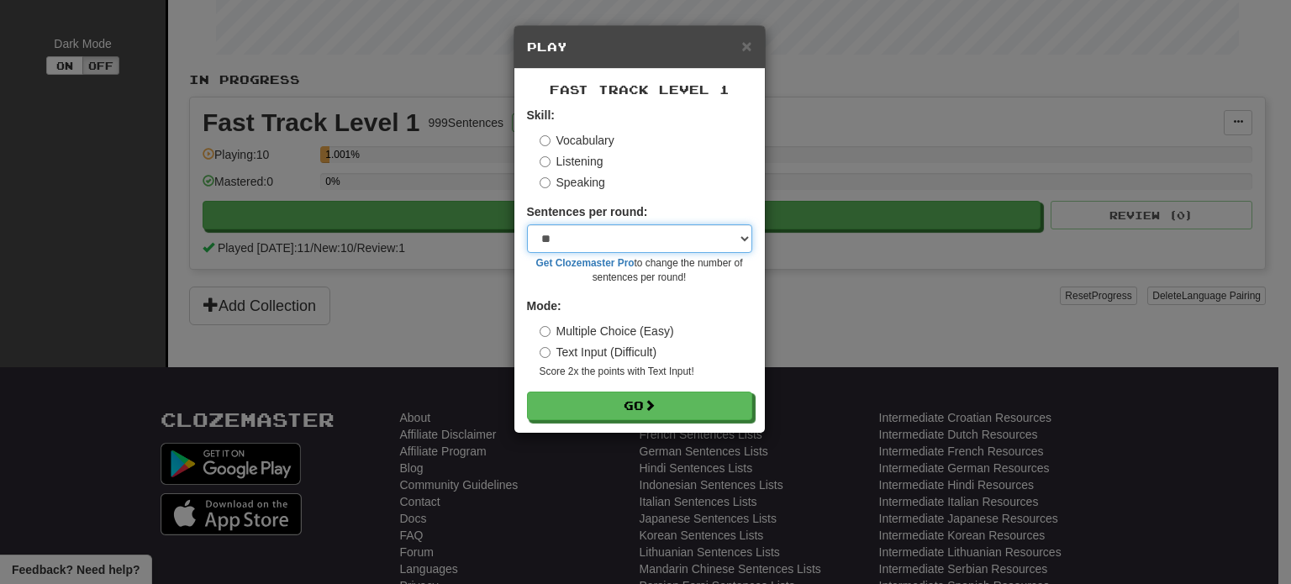
click at [581, 234] on select "* ** ** ** ** ** *** ********" at bounding box center [639, 238] width 225 height 29
click at [724, 147] on div "Vocabulary" at bounding box center [646, 140] width 213 height 17
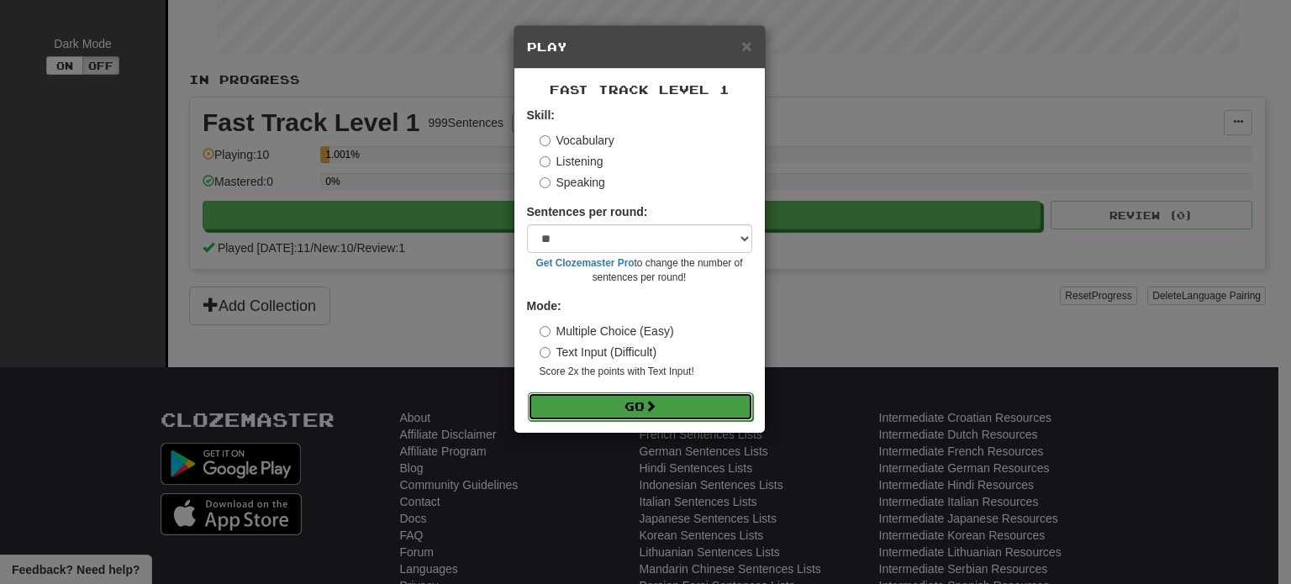
click at [663, 404] on button "Go" at bounding box center [640, 407] width 225 height 29
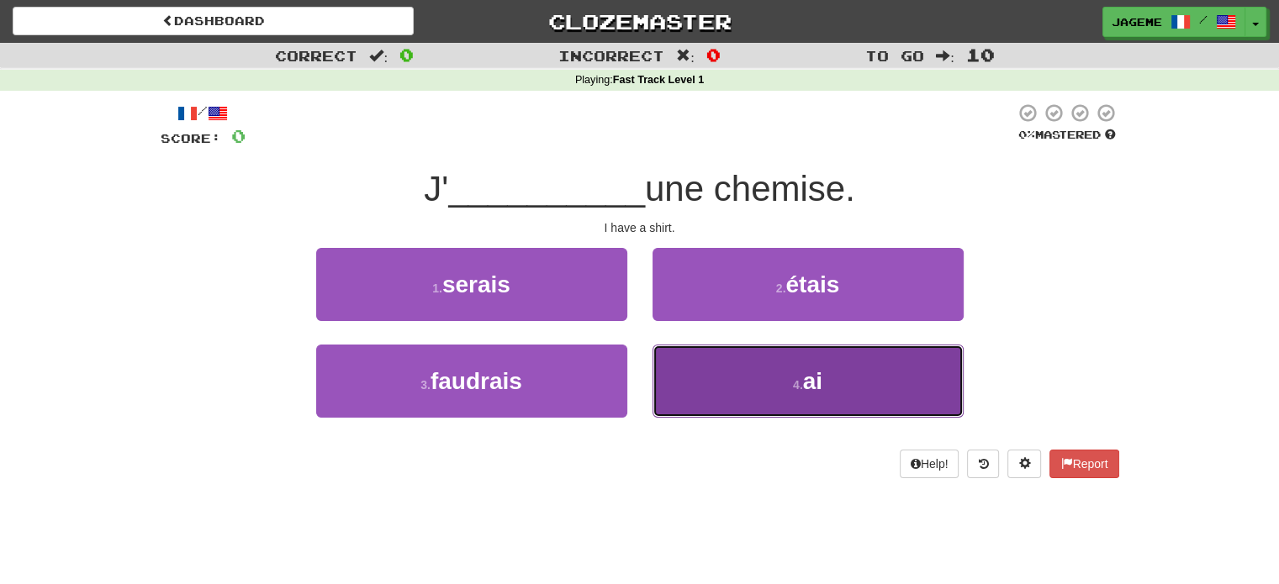
click at [821, 379] on span "ai" at bounding box center [812, 381] width 19 height 26
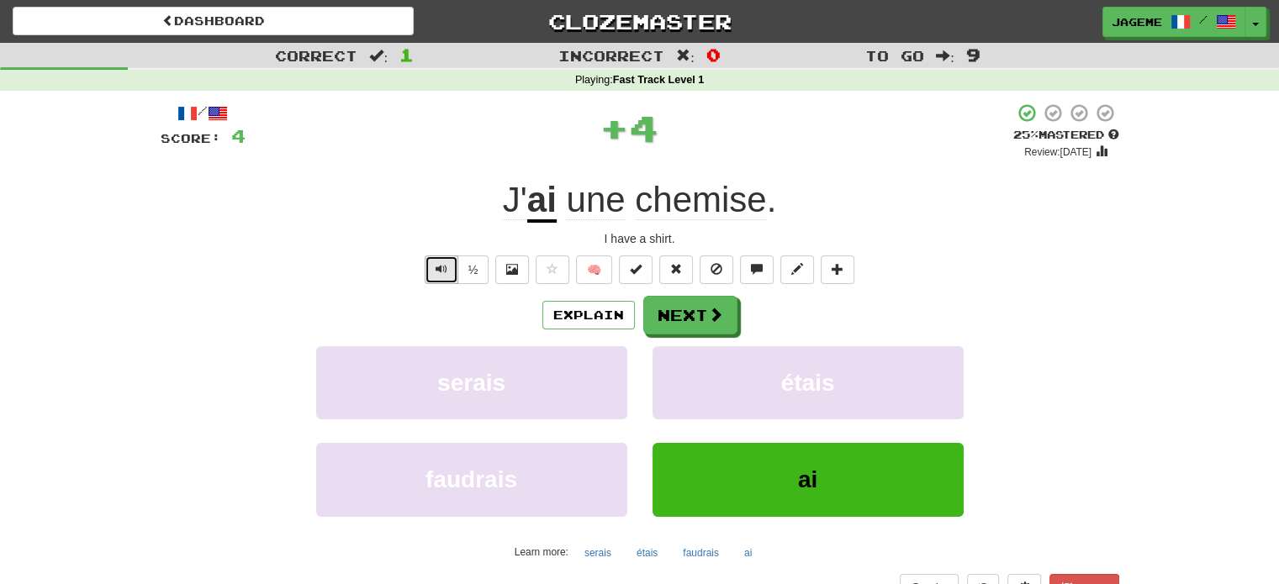
click at [448, 267] on button "Text-to-speech controls" at bounding box center [442, 270] width 34 height 29
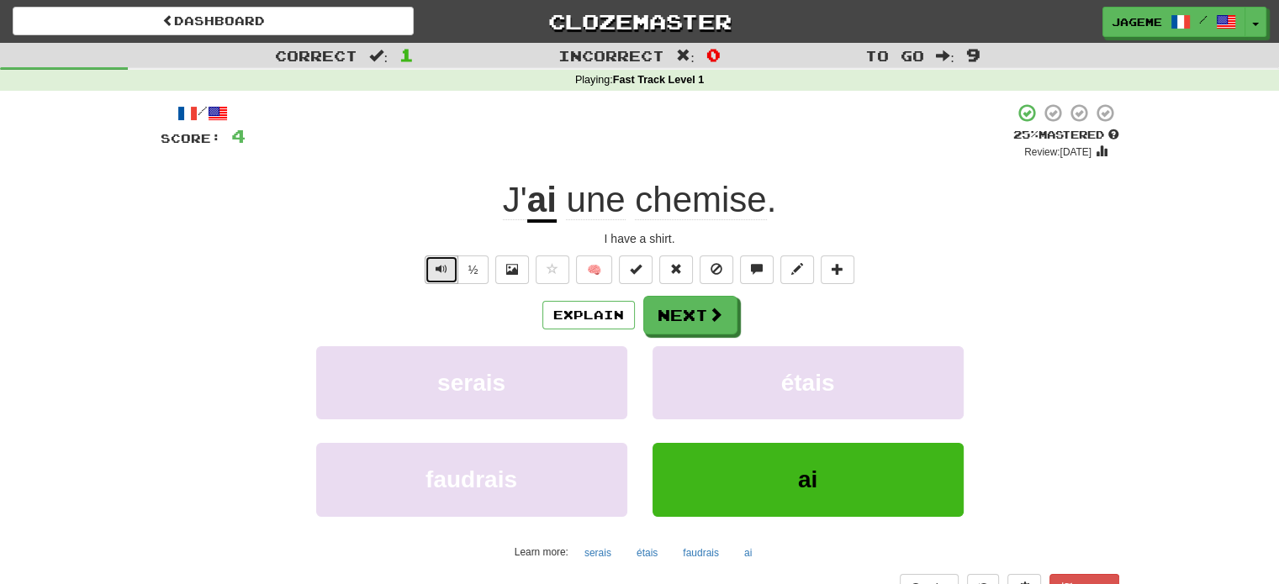
click at [448, 267] on button "Text-to-speech controls" at bounding box center [442, 270] width 34 height 29
click at [686, 319] on button "Next" at bounding box center [691, 316] width 94 height 39
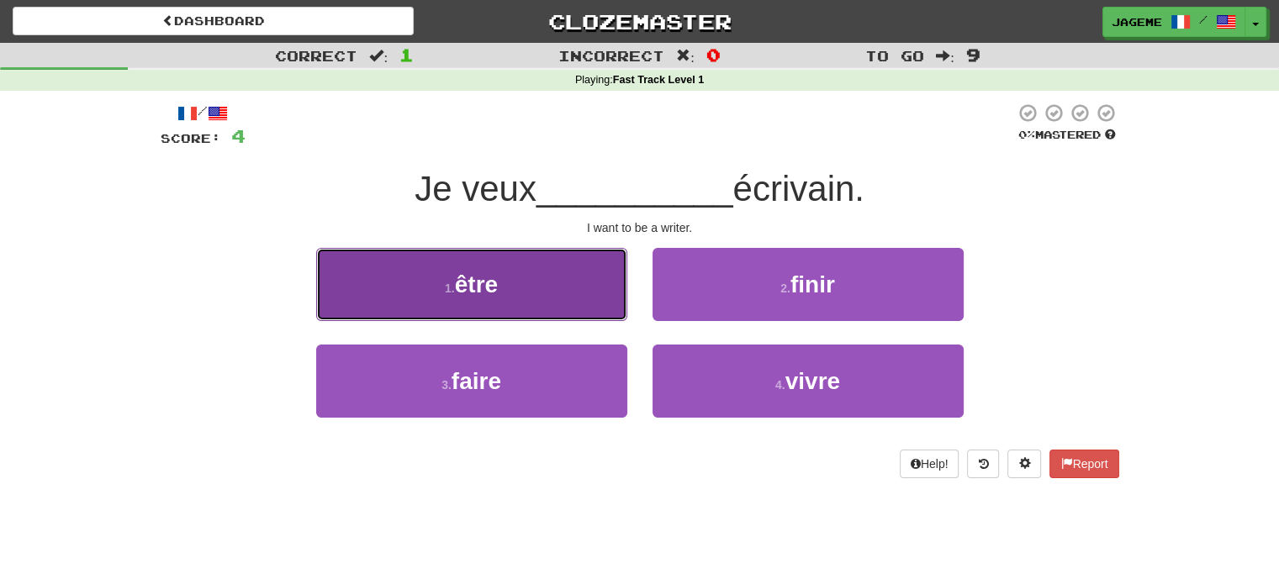
click at [568, 261] on button "1 . être" at bounding box center [471, 284] width 311 height 73
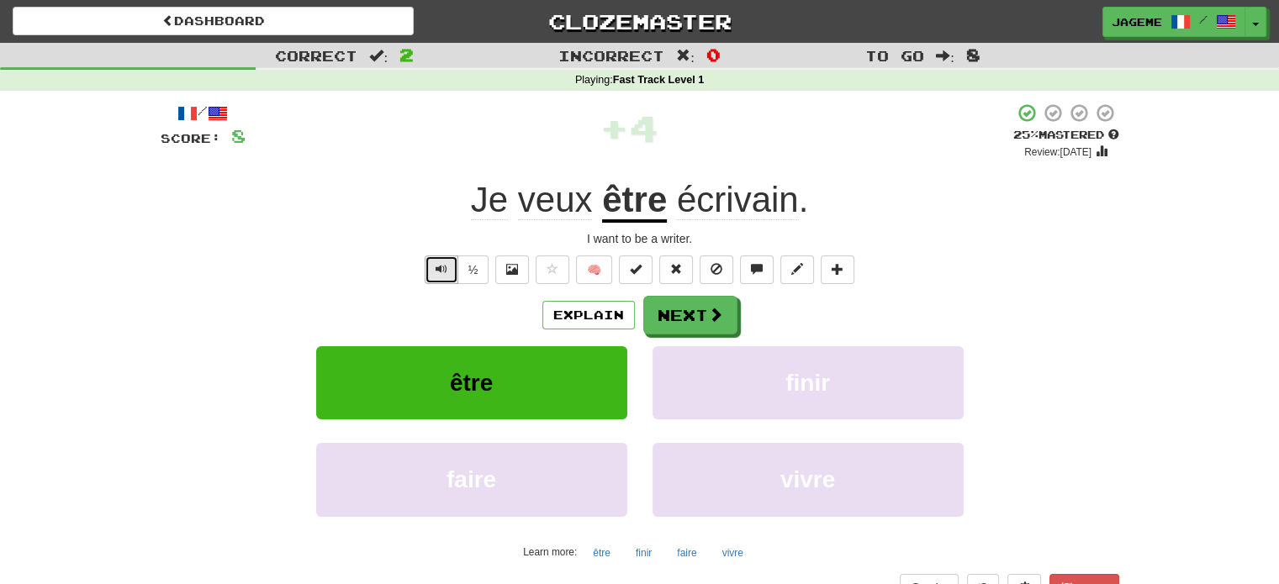
click at [451, 267] on button "Text-to-speech controls" at bounding box center [442, 270] width 34 height 29
click at [666, 319] on button "Next" at bounding box center [691, 316] width 94 height 39
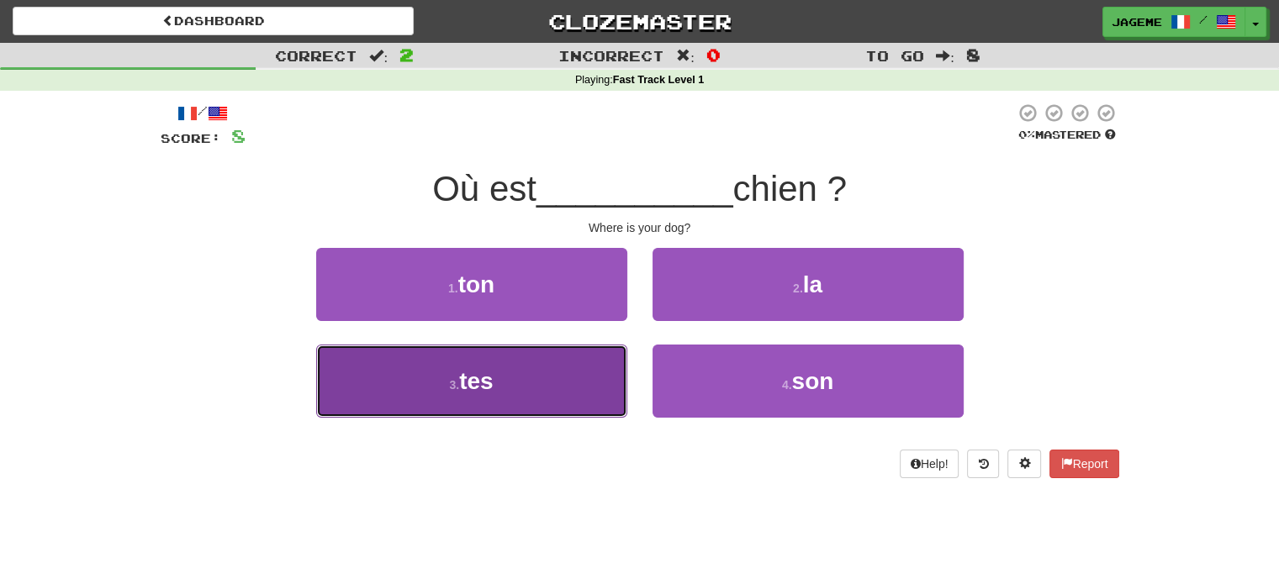
click at [605, 371] on button "3 . tes" at bounding box center [471, 381] width 311 height 73
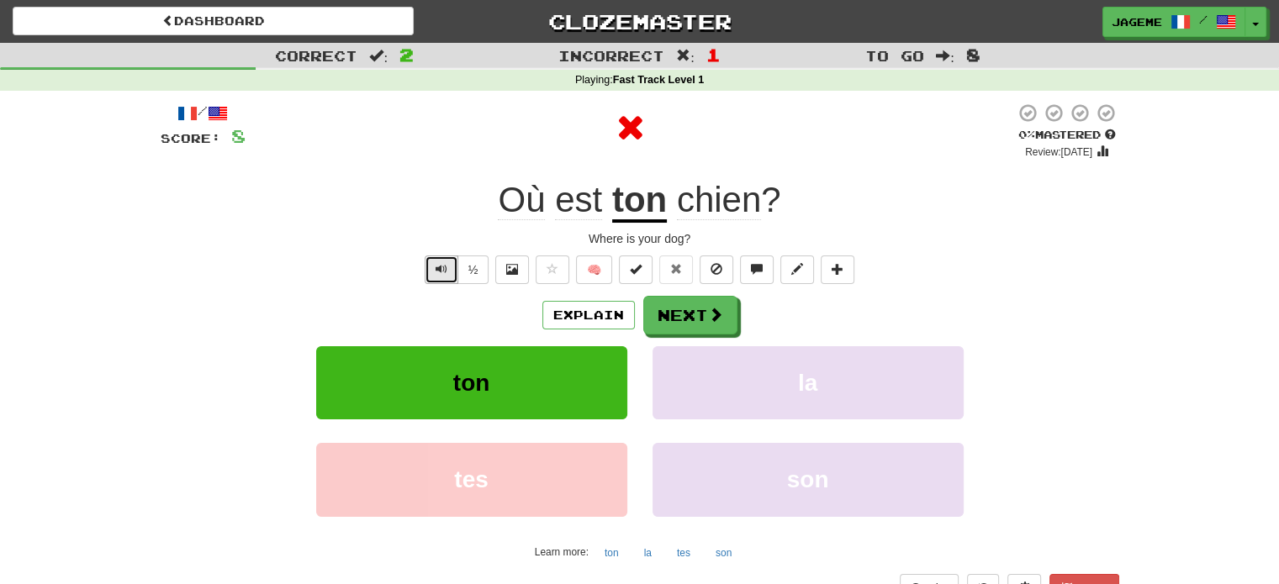
click at [427, 272] on button "Text-to-speech controls" at bounding box center [442, 270] width 34 height 29
click at [441, 275] on span "Text-to-speech controls" at bounding box center [442, 269] width 12 height 12
click at [671, 316] on button "Next" at bounding box center [691, 316] width 94 height 39
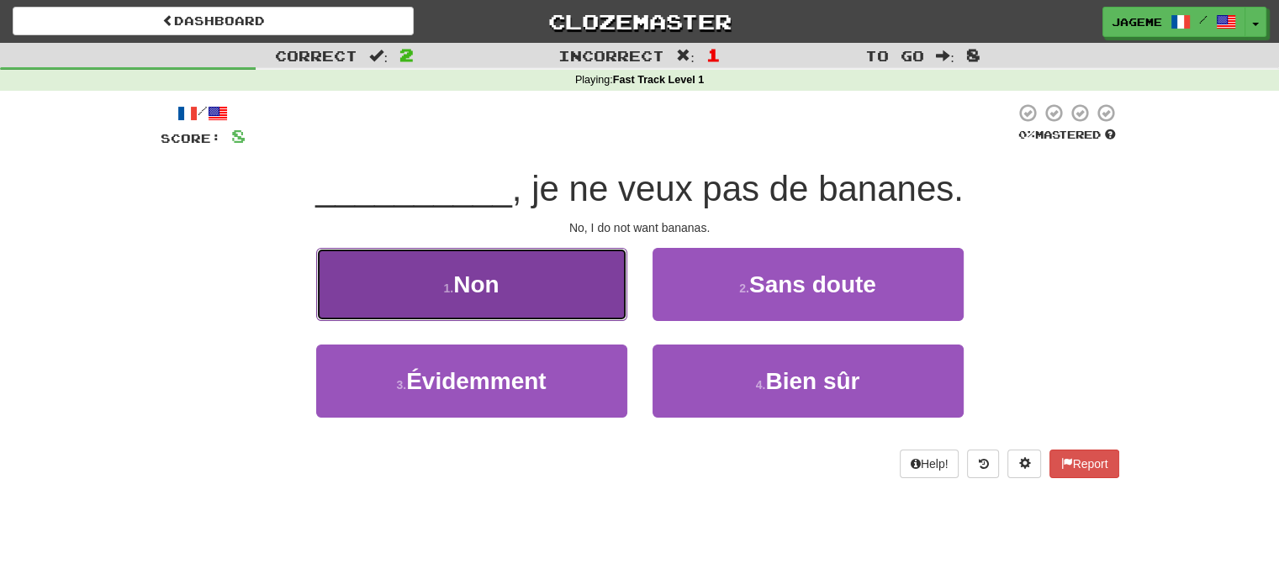
click at [562, 292] on button "1 . Non" at bounding box center [471, 284] width 311 height 73
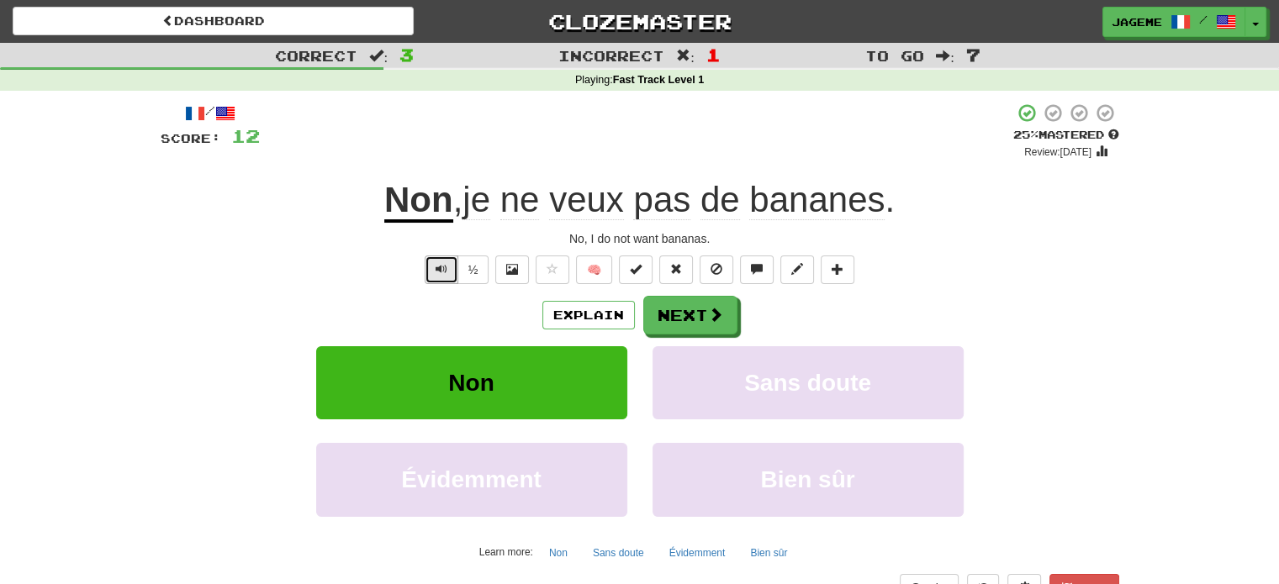
click at [434, 263] on button "Text-to-speech controls" at bounding box center [442, 270] width 34 height 29
click at [440, 278] on button "Text-to-speech controls" at bounding box center [442, 270] width 34 height 29
click at [668, 319] on button "Next" at bounding box center [691, 316] width 94 height 39
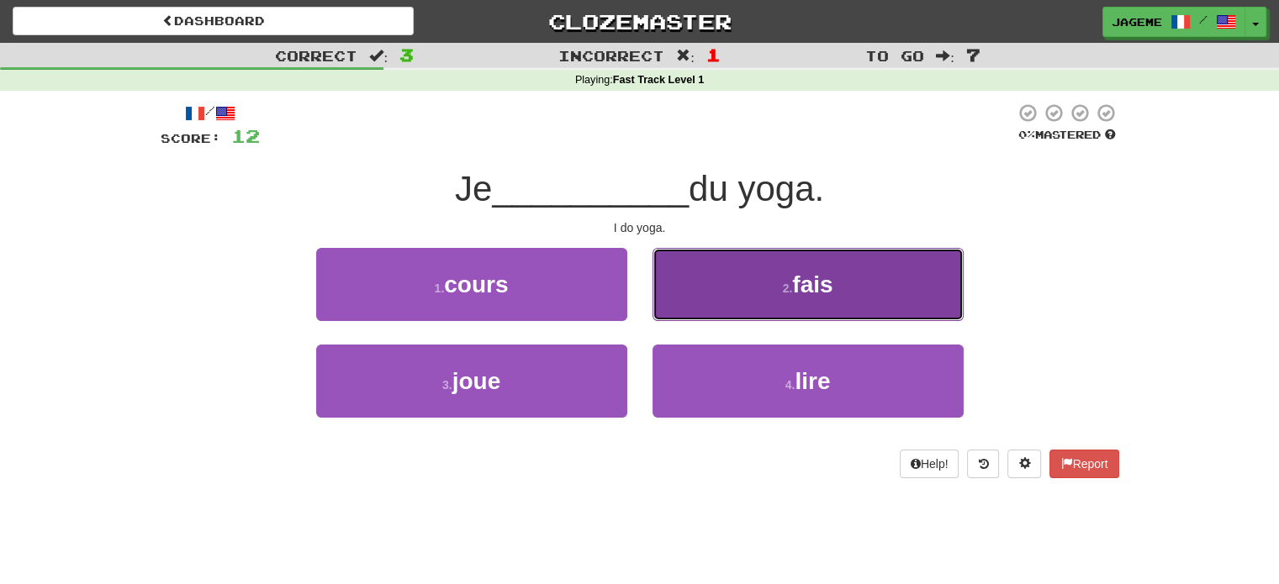
click at [785, 297] on button "2 . fais" at bounding box center [807, 284] width 311 height 73
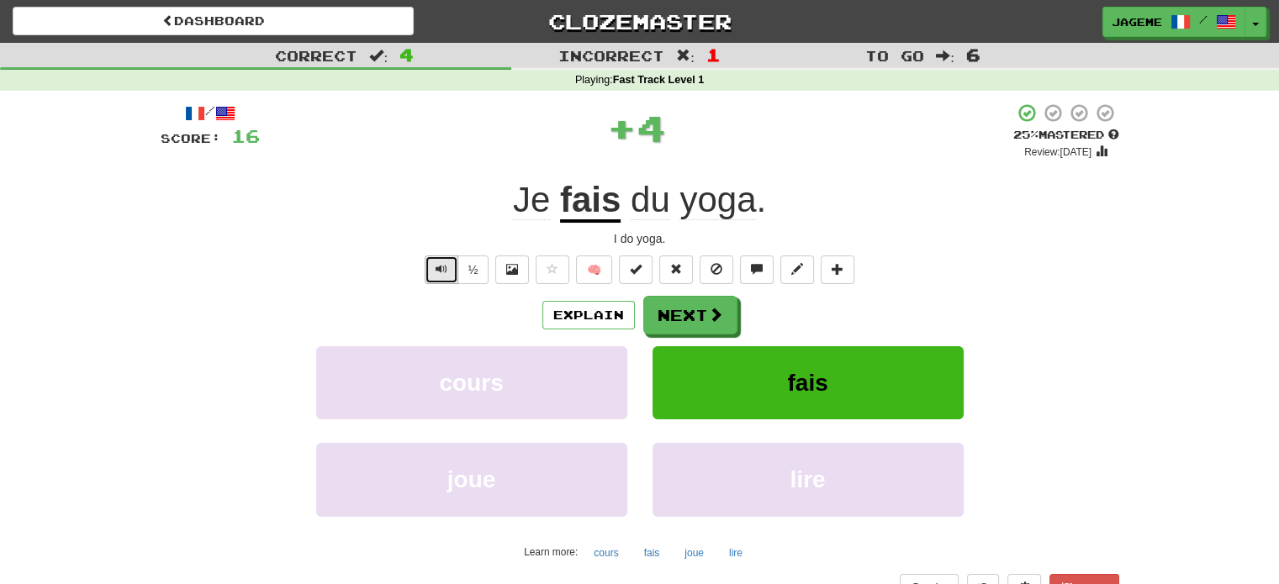
click at [451, 279] on button "Text-to-speech controls" at bounding box center [442, 270] width 34 height 29
click at [706, 325] on button "Next" at bounding box center [691, 316] width 94 height 39
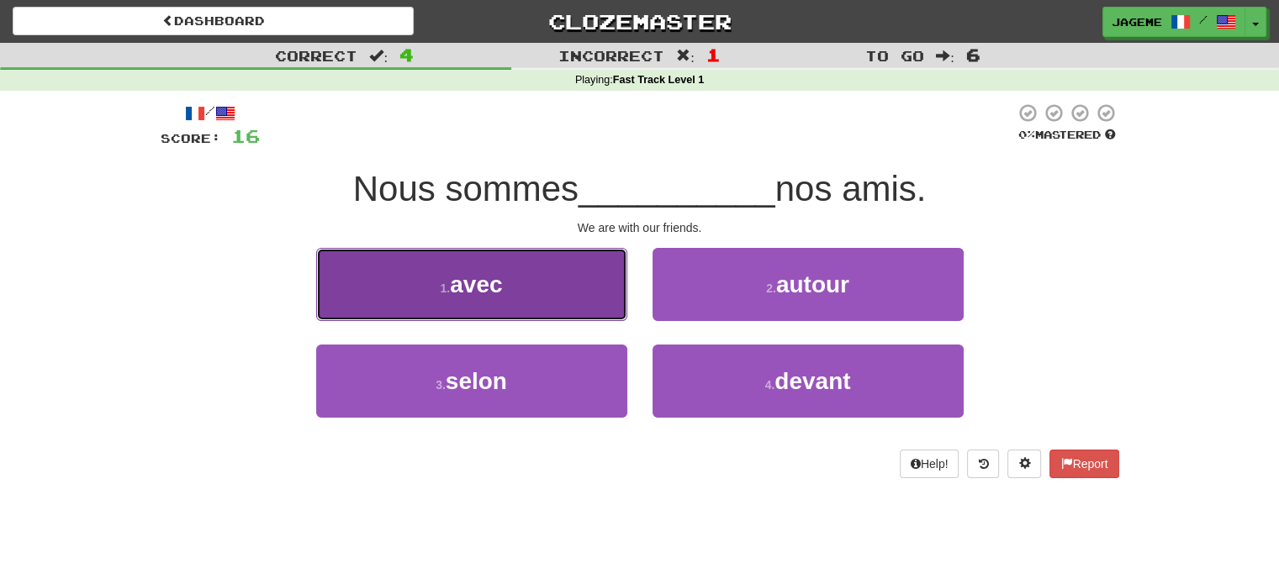
click at [541, 278] on button "1 . avec" at bounding box center [471, 284] width 311 height 73
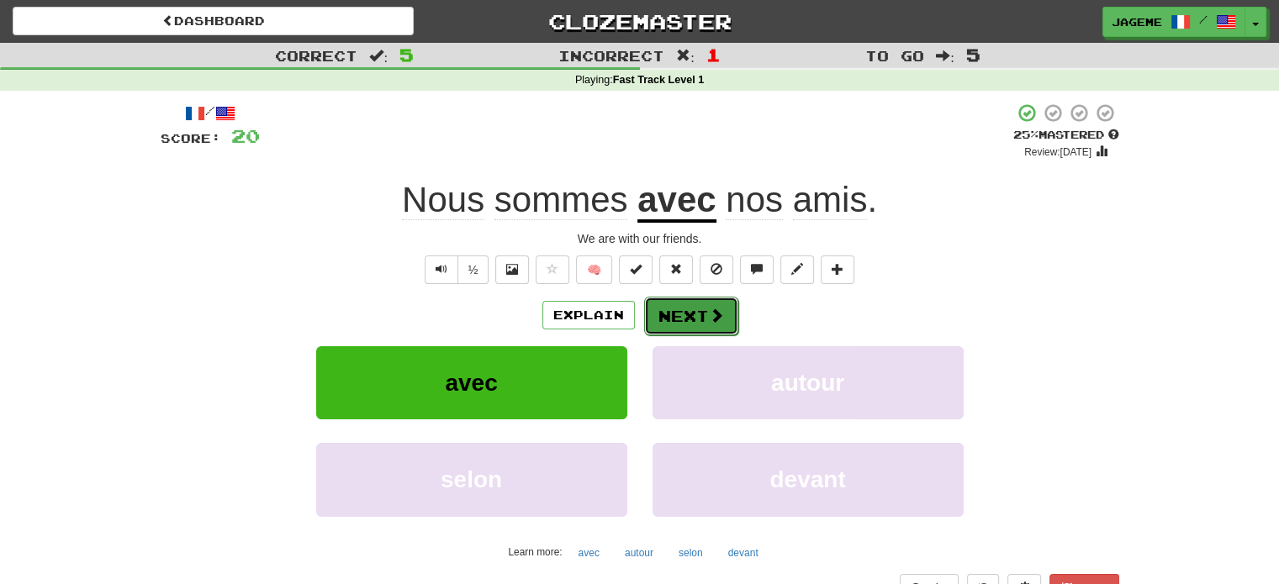
click at [665, 314] on button "Next" at bounding box center [691, 316] width 94 height 39
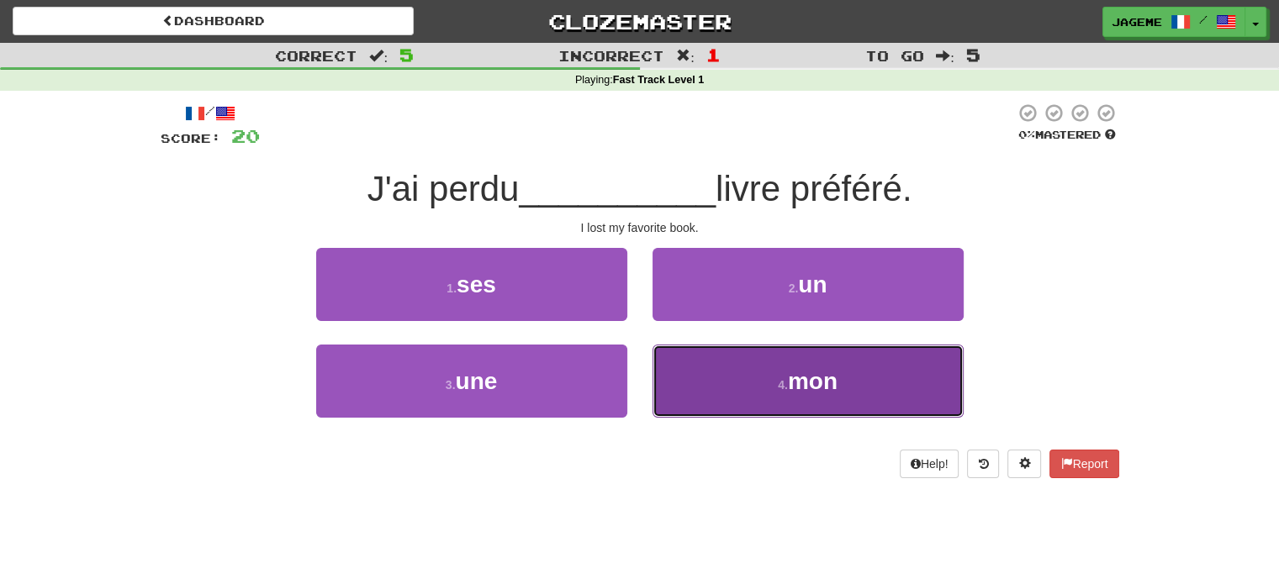
click at [679, 372] on button "4 . mon" at bounding box center [807, 381] width 311 height 73
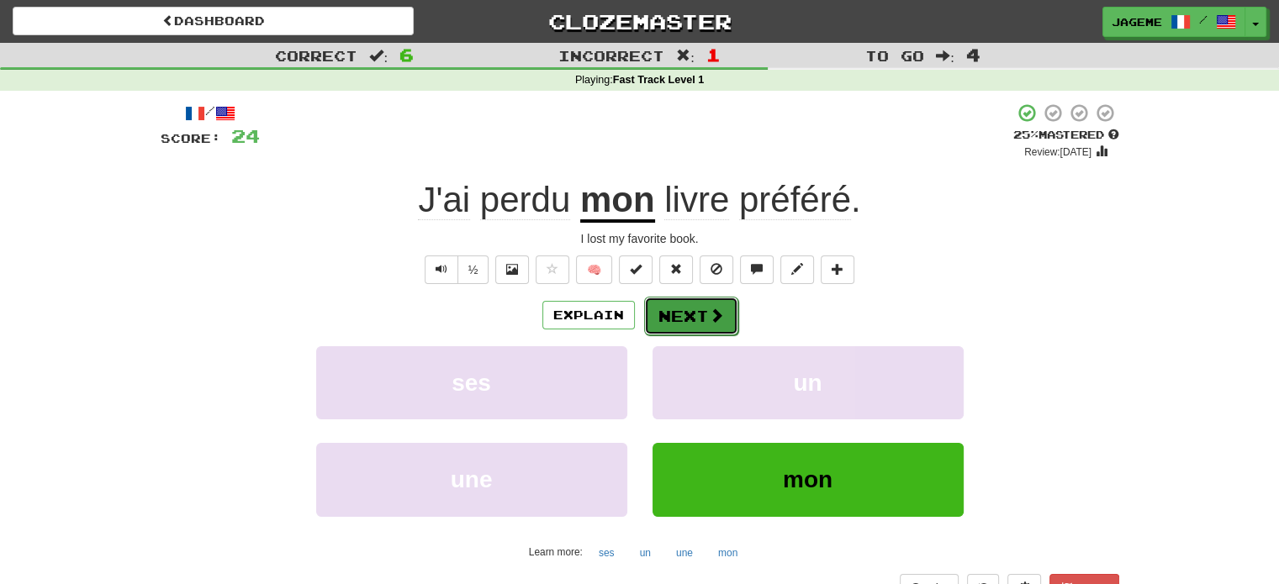
click at [710, 320] on span at bounding box center [716, 315] width 15 height 15
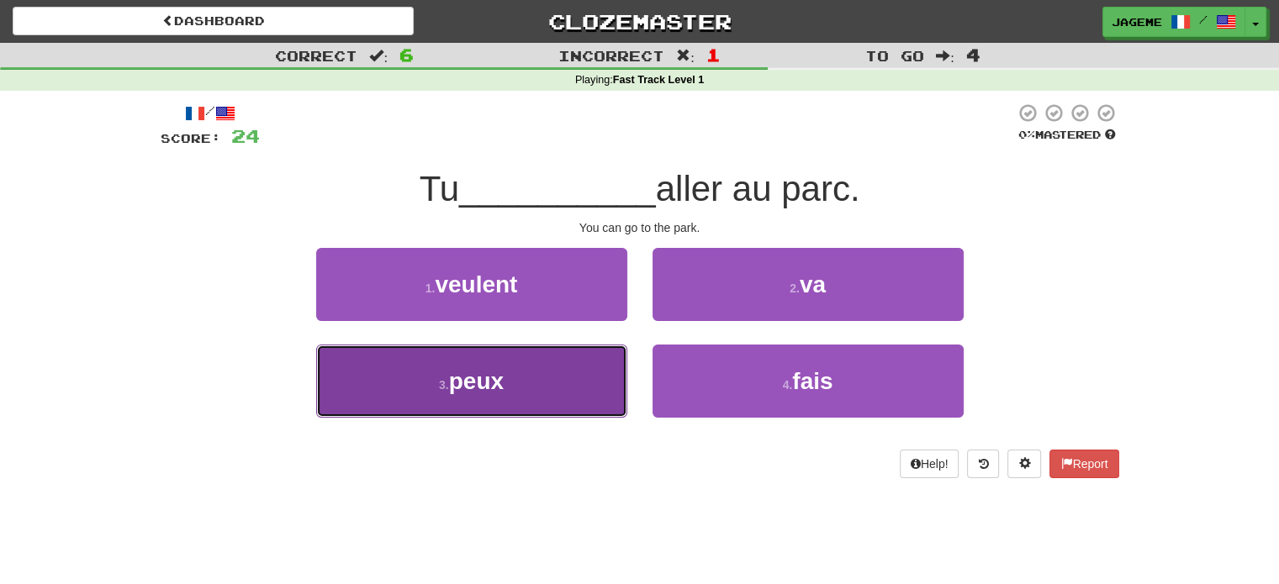
click at [564, 399] on button "3 . peux" at bounding box center [471, 381] width 311 height 73
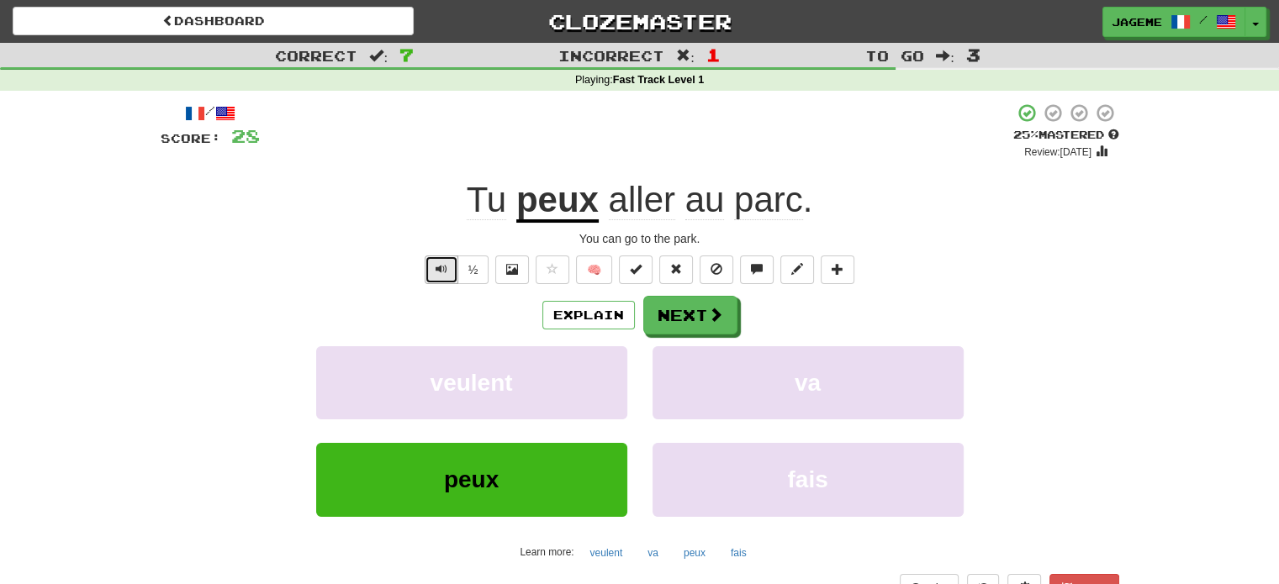
click at [436, 263] on span "Text-to-speech controls" at bounding box center [442, 269] width 12 height 12
click at [441, 268] on span "Text-to-speech controls" at bounding box center [442, 269] width 12 height 12
click at [588, 210] on u "peux" at bounding box center [557, 201] width 82 height 43
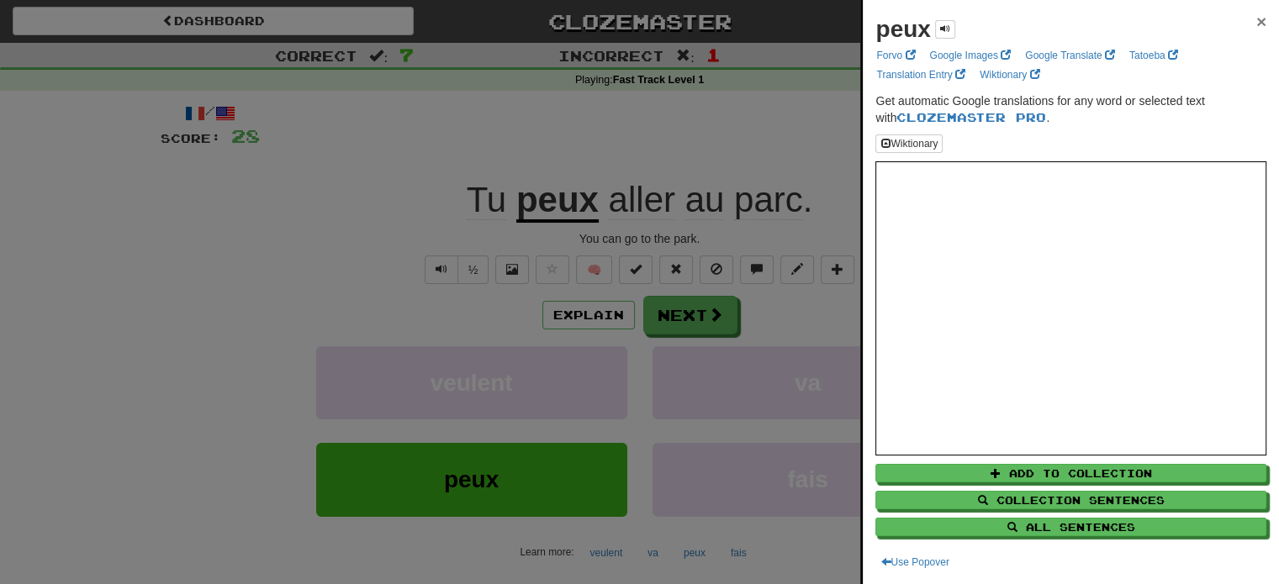
click at [1256, 22] on span "×" at bounding box center [1261, 21] width 10 height 19
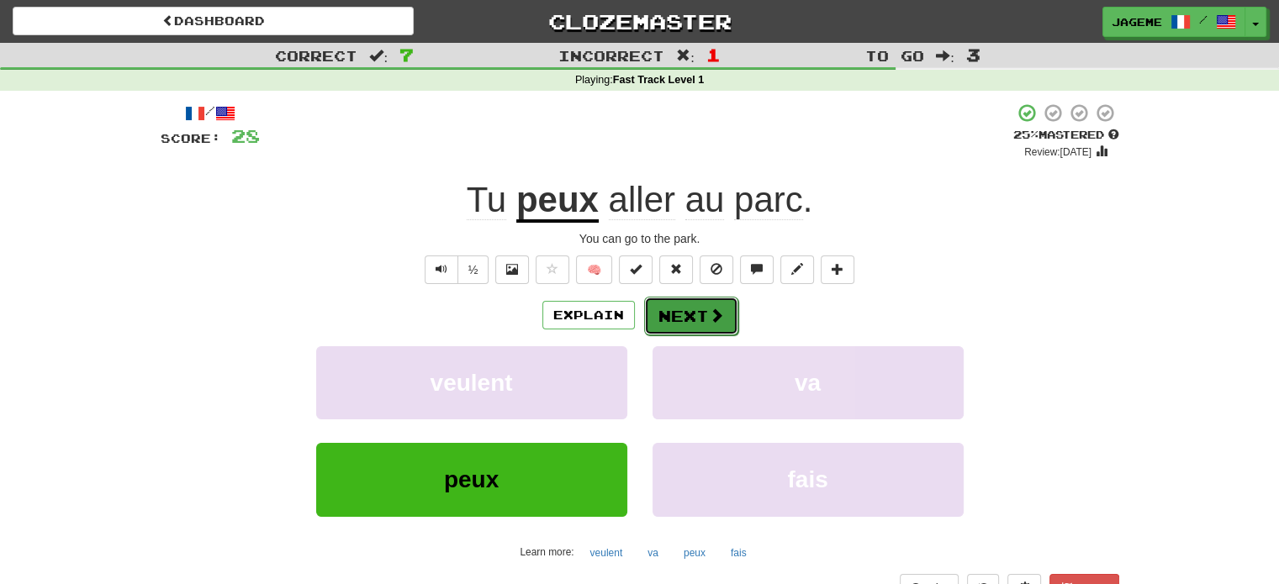
click at [673, 319] on button "Next" at bounding box center [691, 316] width 94 height 39
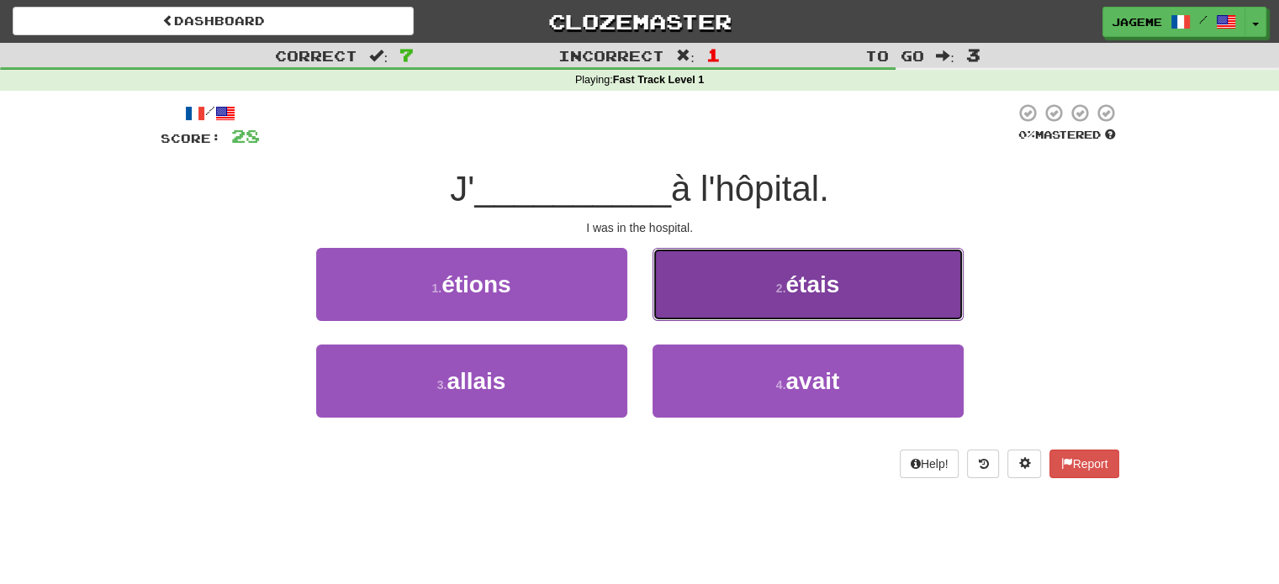
click at [758, 311] on button "2 . étais" at bounding box center [807, 284] width 311 height 73
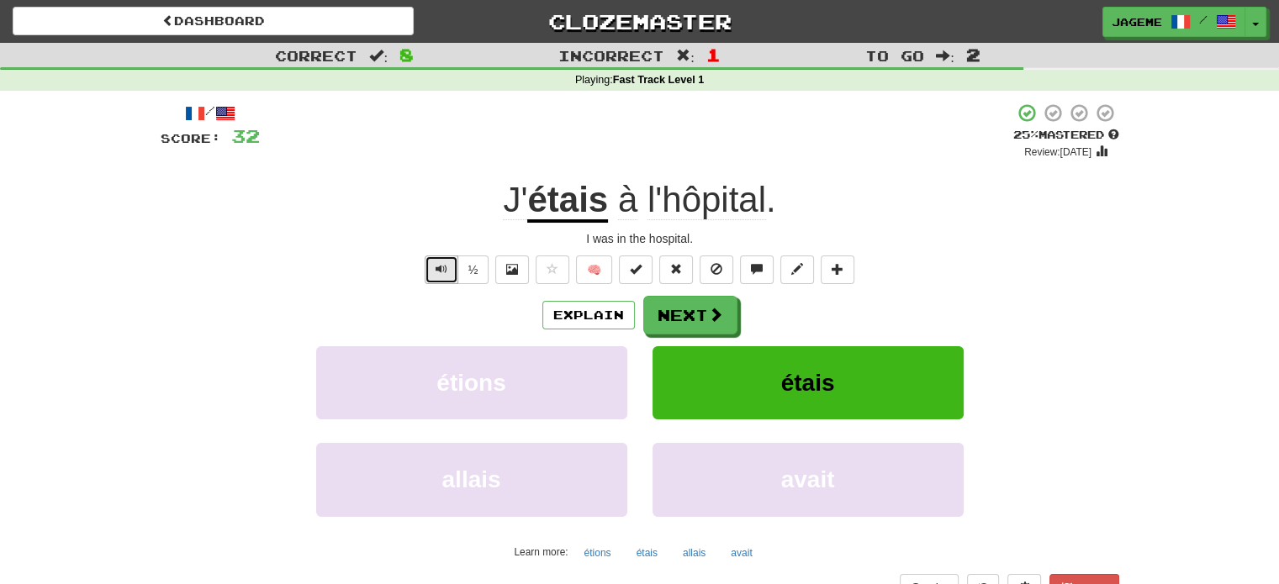
click at [444, 276] on button "Text-to-speech controls" at bounding box center [442, 270] width 34 height 29
click at [700, 315] on button "Next" at bounding box center [691, 316] width 94 height 39
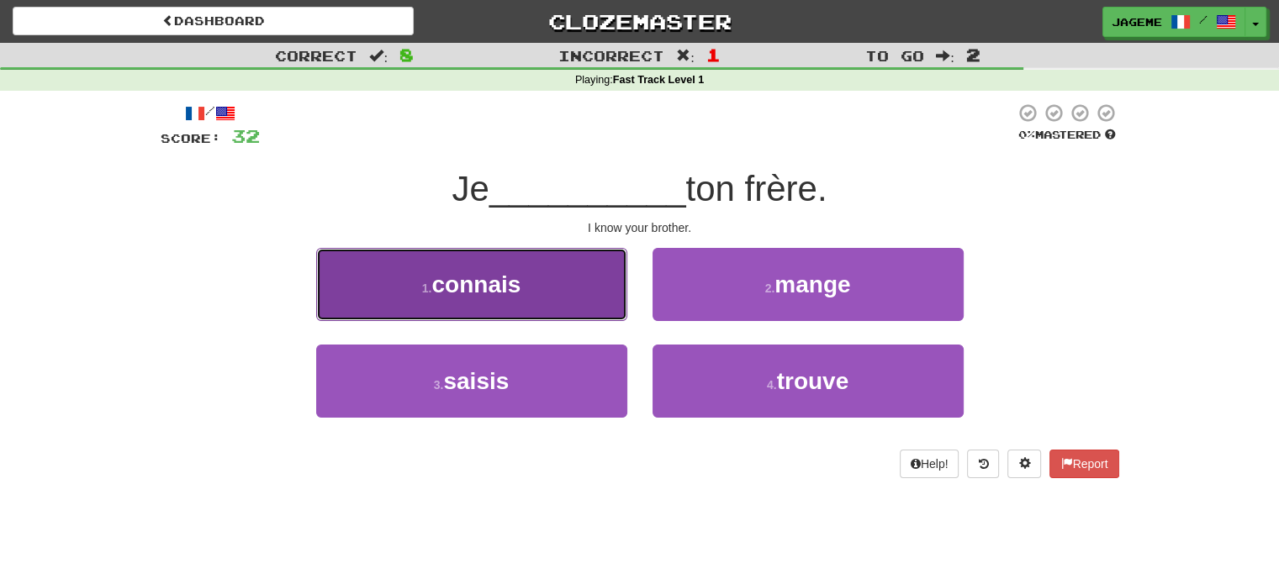
click at [608, 271] on button "1 . connais" at bounding box center [471, 284] width 311 height 73
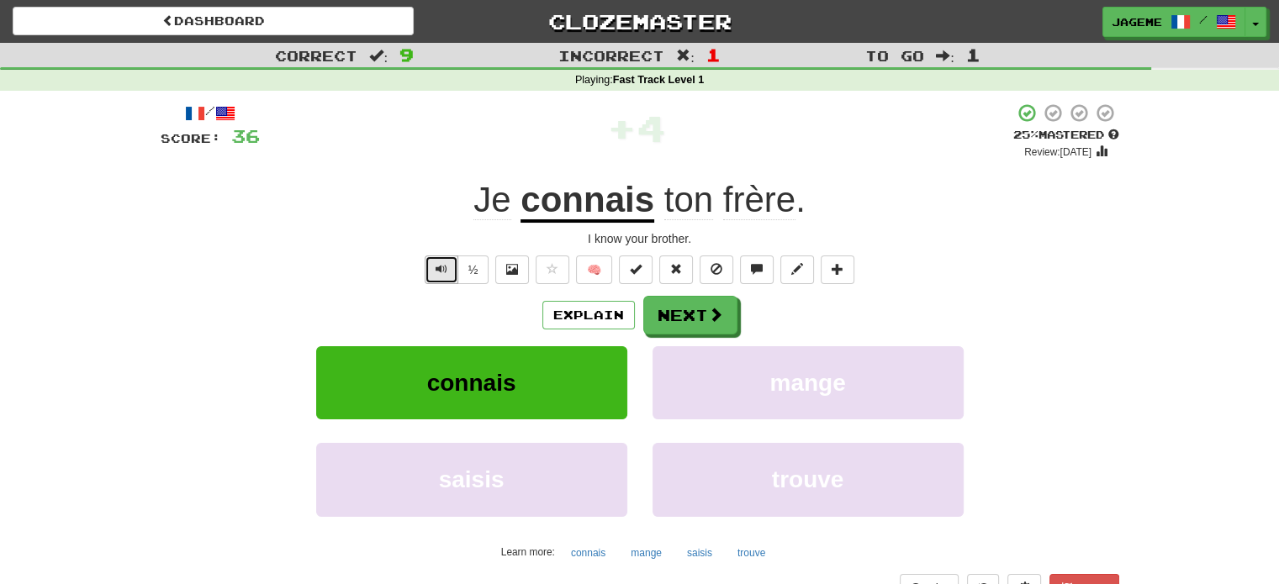
click at [437, 269] on span "Text-to-speech controls" at bounding box center [442, 269] width 12 height 12
click at [688, 308] on button "Next" at bounding box center [691, 316] width 94 height 39
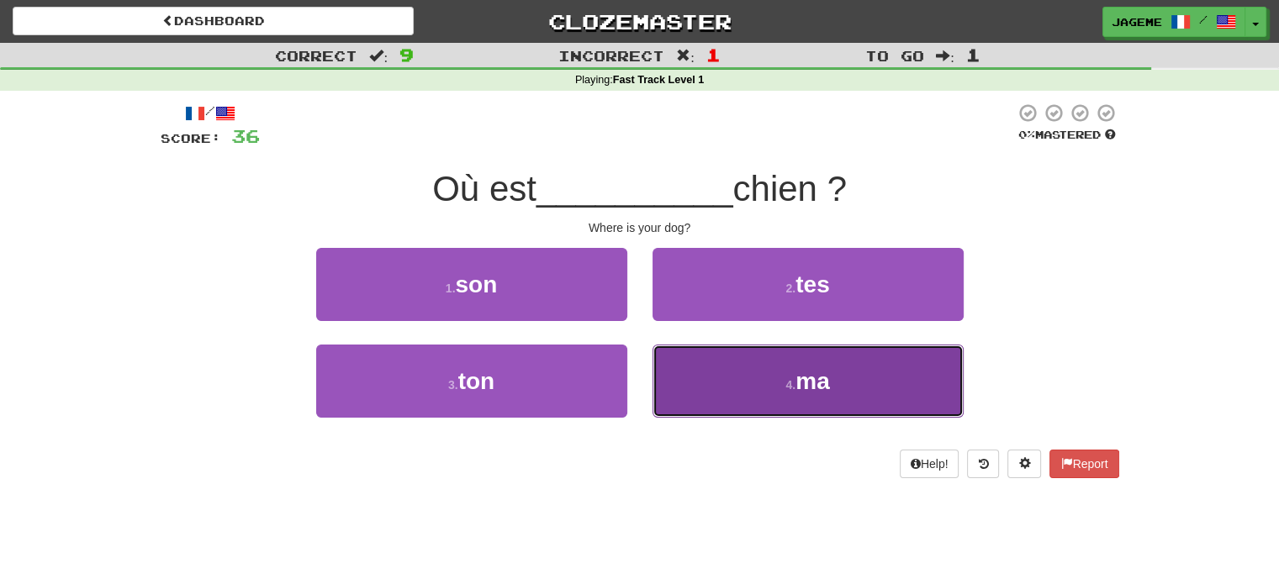
click at [736, 373] on button "4 . ma" at bounding box center [807, 381] width 311 height 73
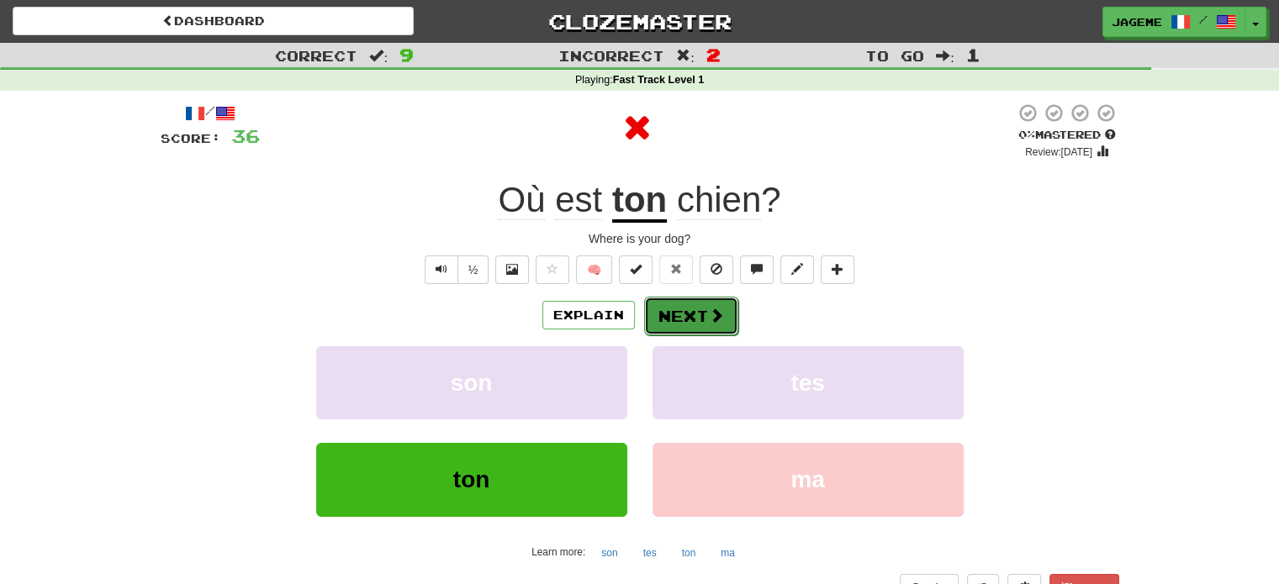
click at [678, 313] on button "Next" at bounding box center [691, 316] width 94 height 39
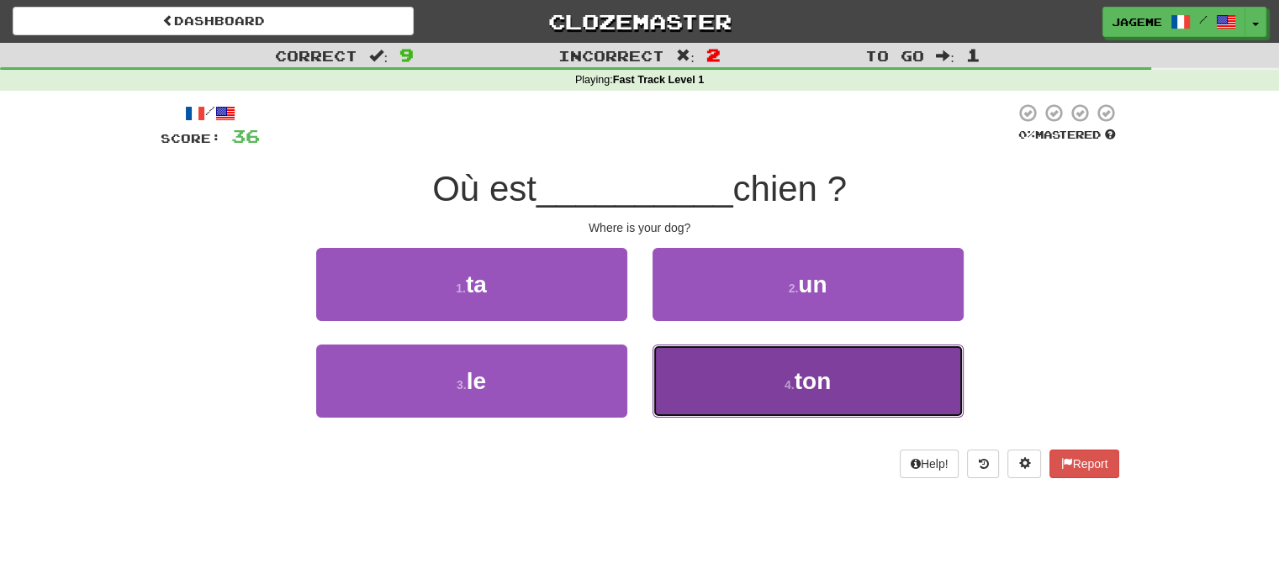
click at [664, 392] on button "4 . ton" at bounding box center [807, 381] width 311 height 73
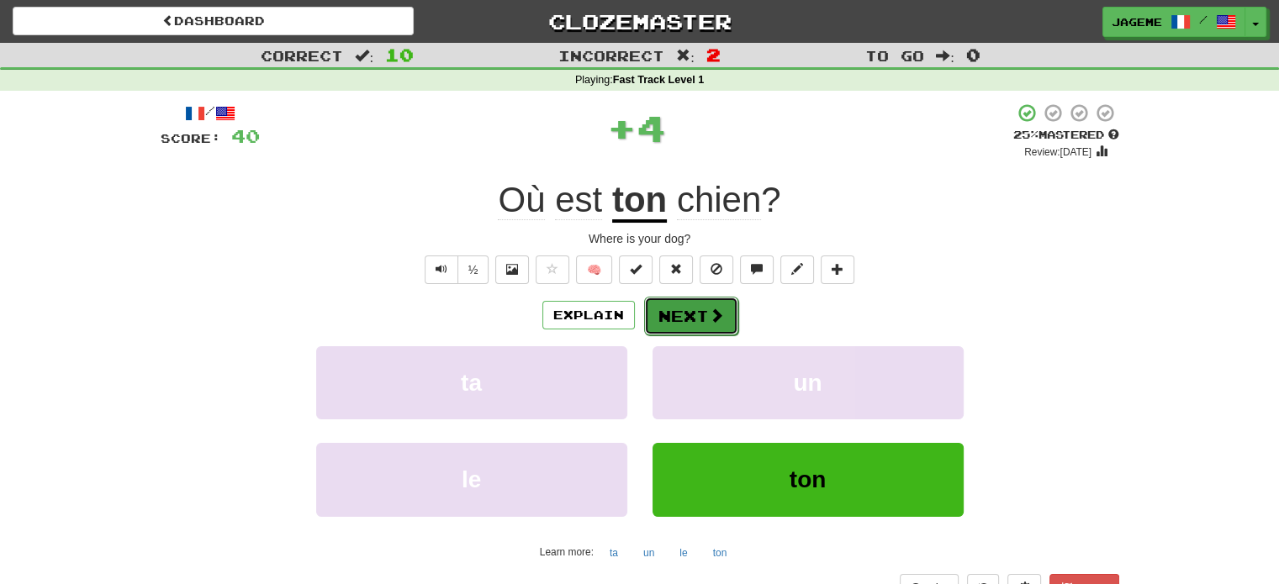
click at [697, 307] on button "Next" at bounding box center [691, 316] width 94 height 39
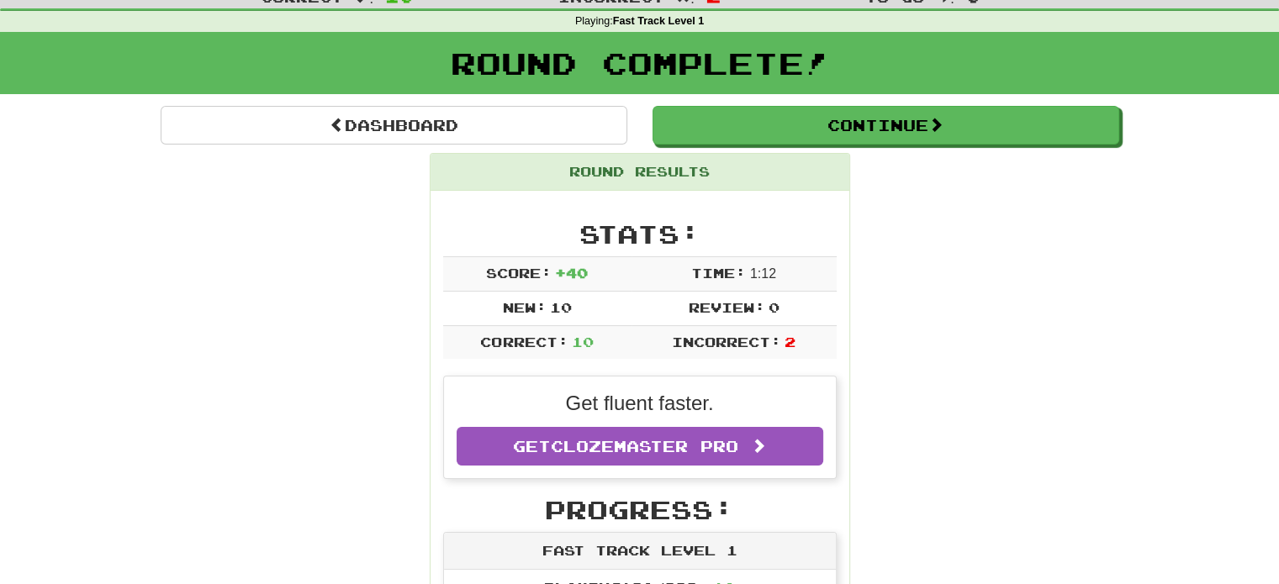
scroll to position [61, 0]
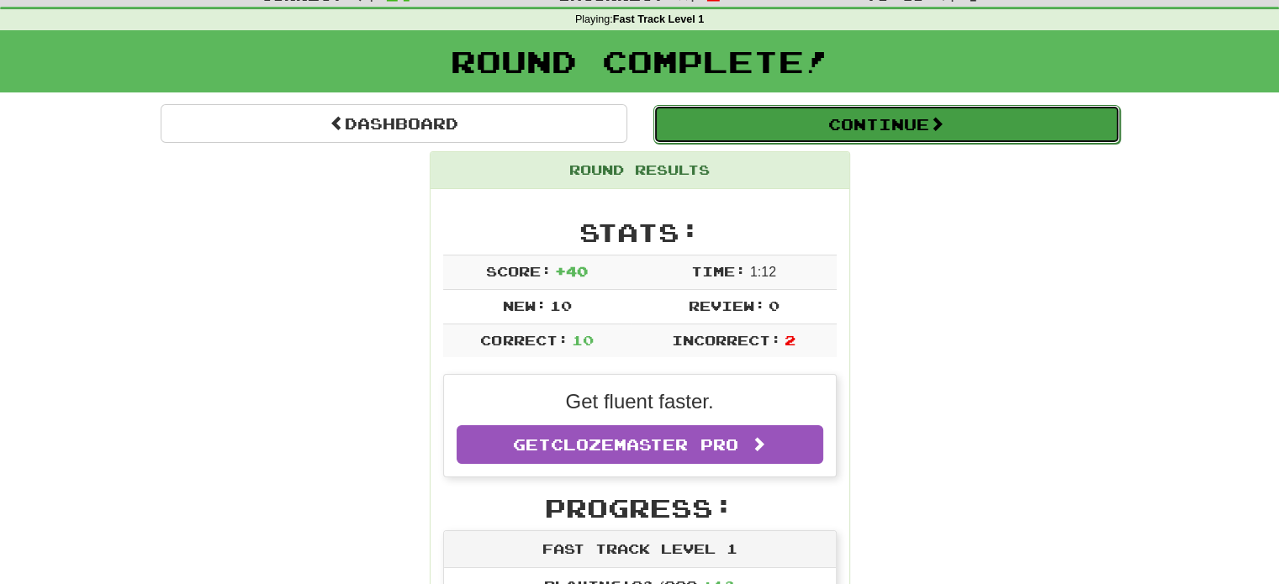
click at [888, 110] on button "Continue" at bounding box center [886, 124] width 467 height 39
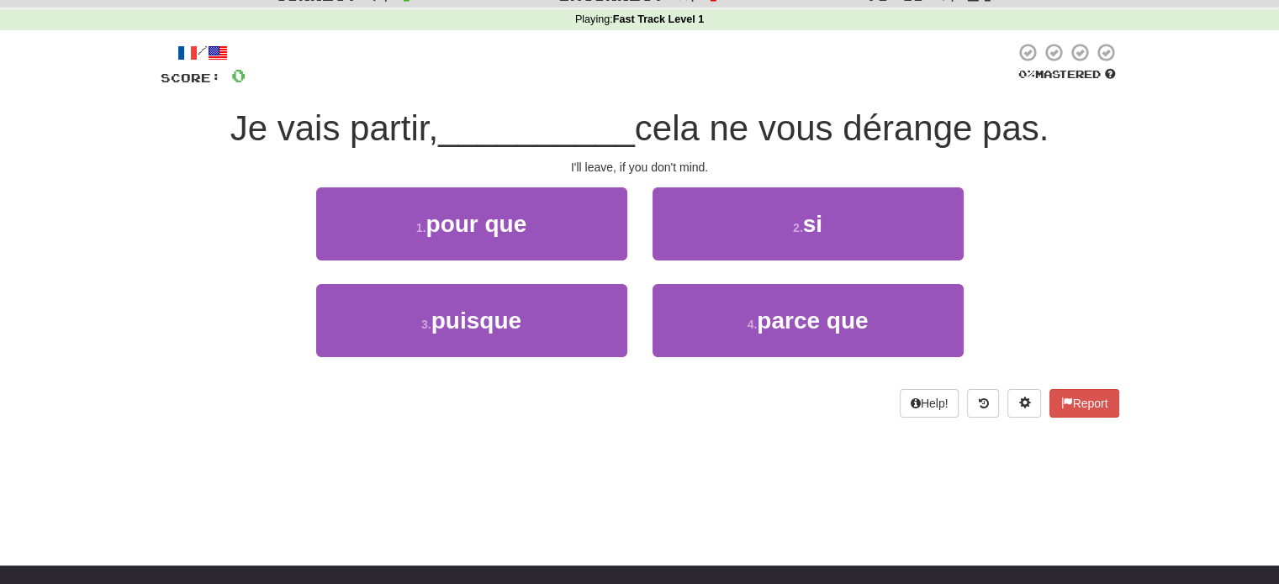
scroll to position [0, 0]
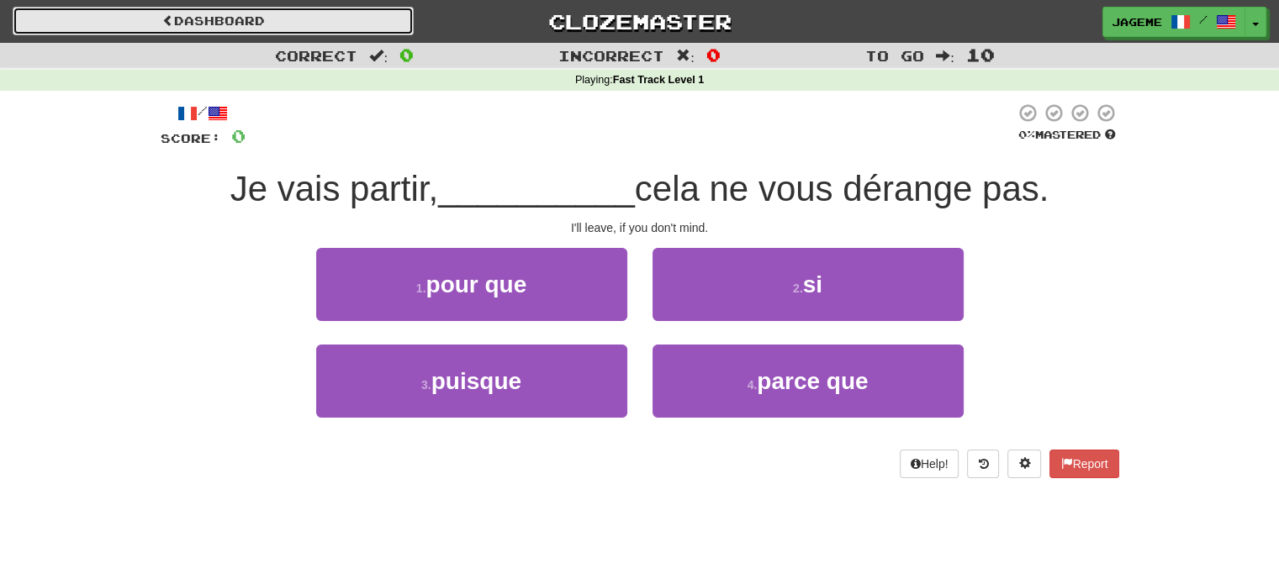
click at [187, 18] on link "Dashboard" at bounding box center [213, 21] width 401 height 29
